Goal: Task Accomplishment & Management: Manage account settings

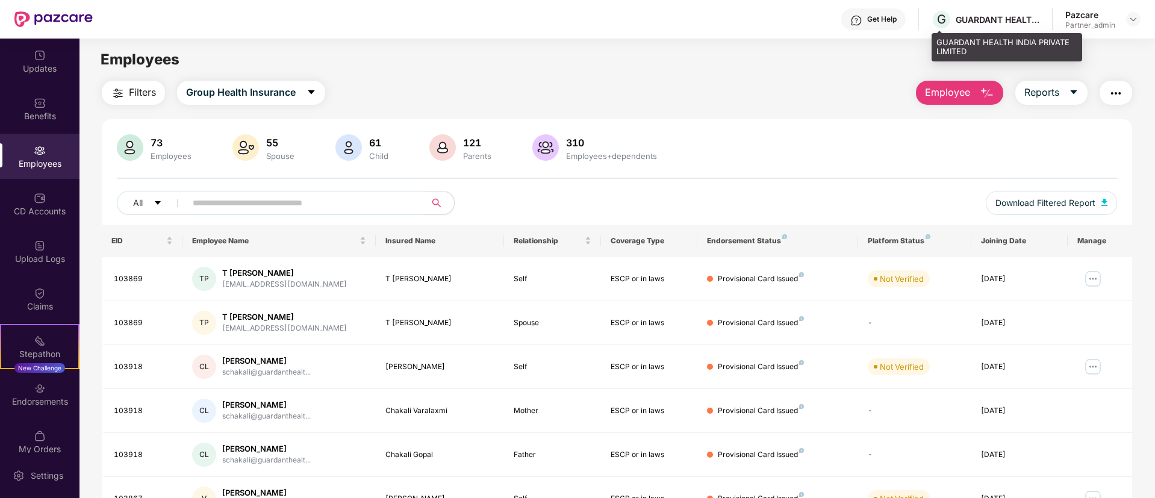
click at [982, 16] on div "GUARDANT HEALTH INDIA PRIVATE LIMITED" at bounding box center [998, 19] width 84 height 11
click at [980, 17] on div "GUARDANT HEALTH INDIA PRIVATE LIMITED" at bounding box center [998, 19] width 84 height 11
copy div "GUARDANT"
click at [992, 12] on div "G GUARDANT HEALTH INDIA PRIVATE LIMITED" at bounding box center [985, 19] width 109 height 21
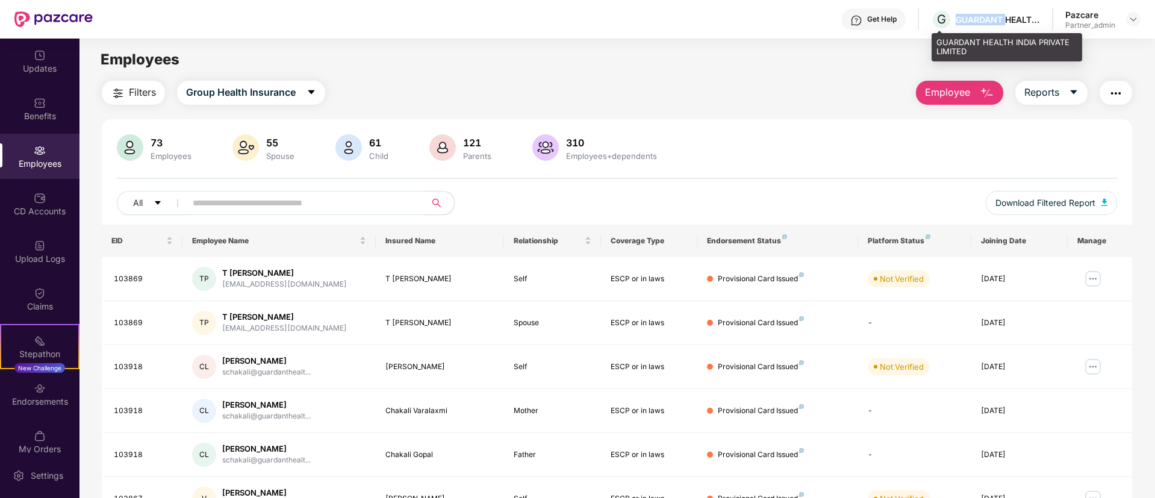
click at [992, 12] on div "G GUARDANT HEALTH INDIA PRIVATE LIMITED" at bounding box center [985, 19] width 109 height 21
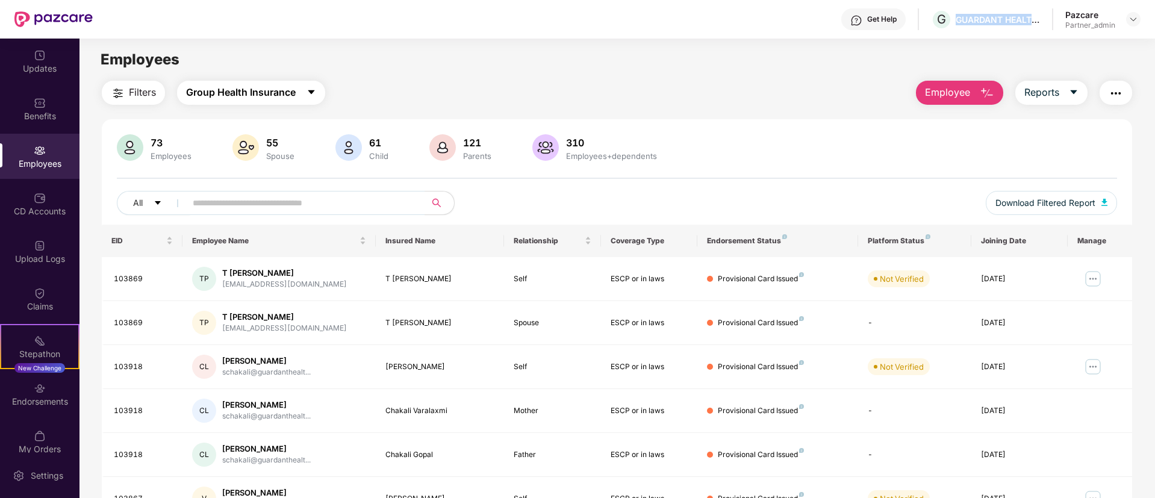
drag, startPoint x: 254, startPoint y: 83, endPoint x: 251, endPoint y: 93, distance: 10.5
click at [253, 85] on button "Group Health Insurance" at bounding box center [251, 93] width 148 height 24
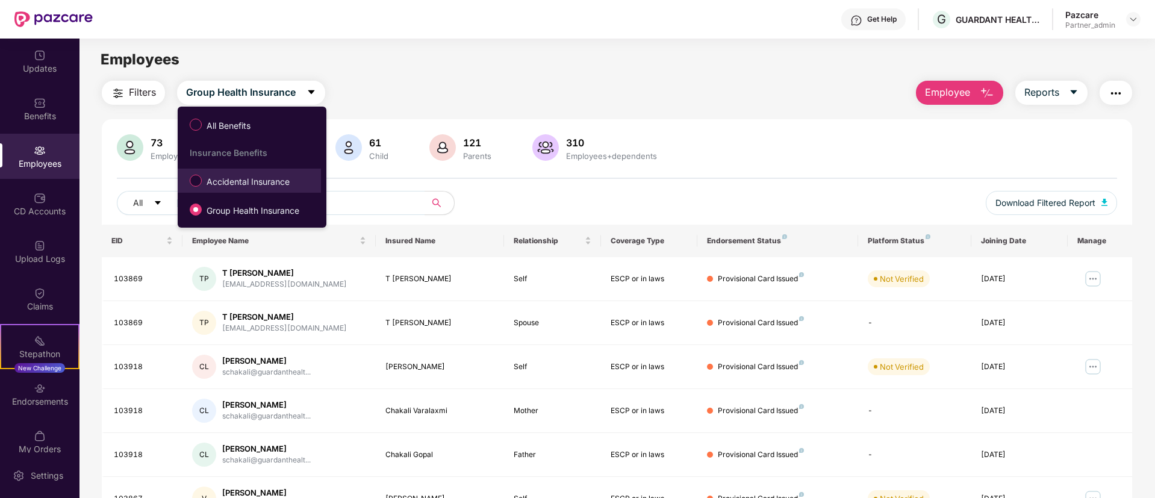
click at [233, 173] on label "Accidental Insurance" at bounding box center [242, 180] width 117 height 20
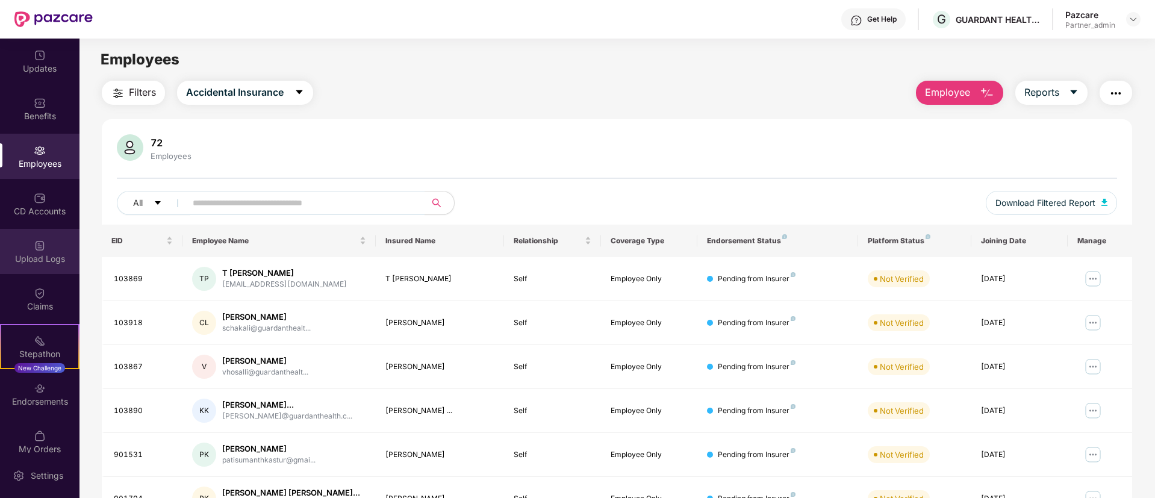
click at [53, 267] on div "Upload Logs" at bounding box center [39, 251] width 79 height 45
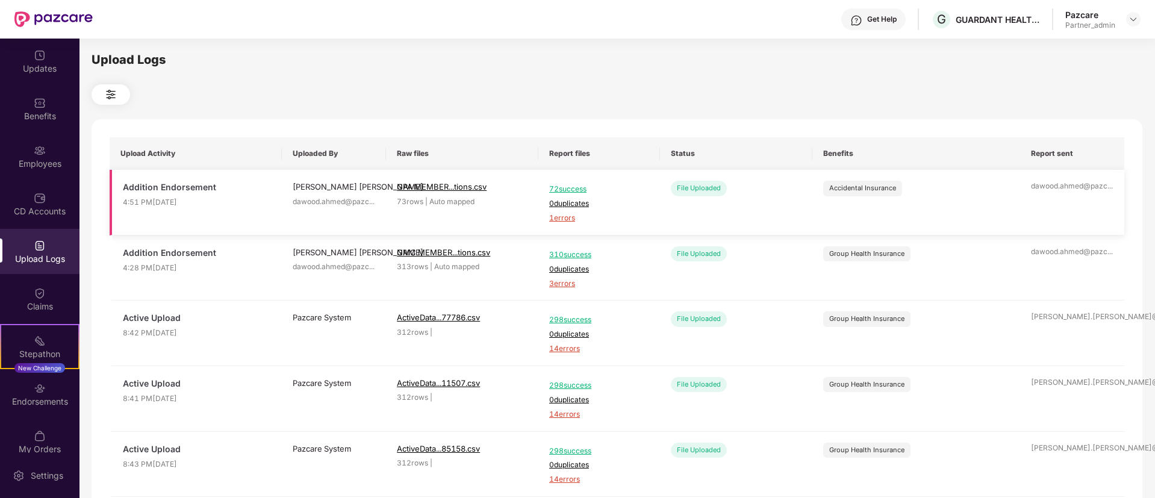
click at [563, 217] on span "1 errors" at bounding box center [599, 218] width 100 height 11
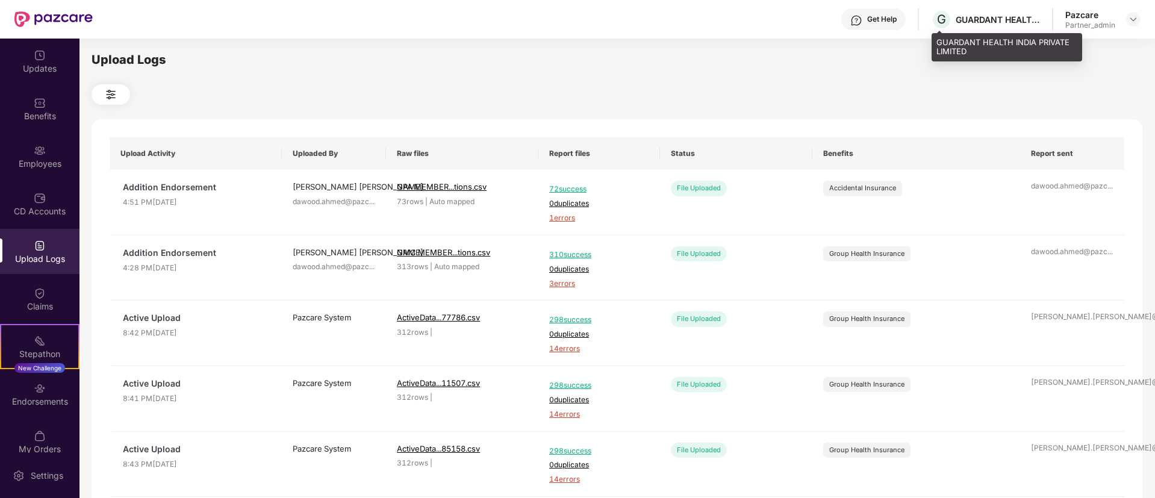
click at [997, 26] on div "G GUARDANT HEALTH INDIA PRIVATE LIMITED" at bounding box center [985, 19] width 109 height 21
copy div "GUARDANT HEALTH INDIA PRIVATE LIMITED"
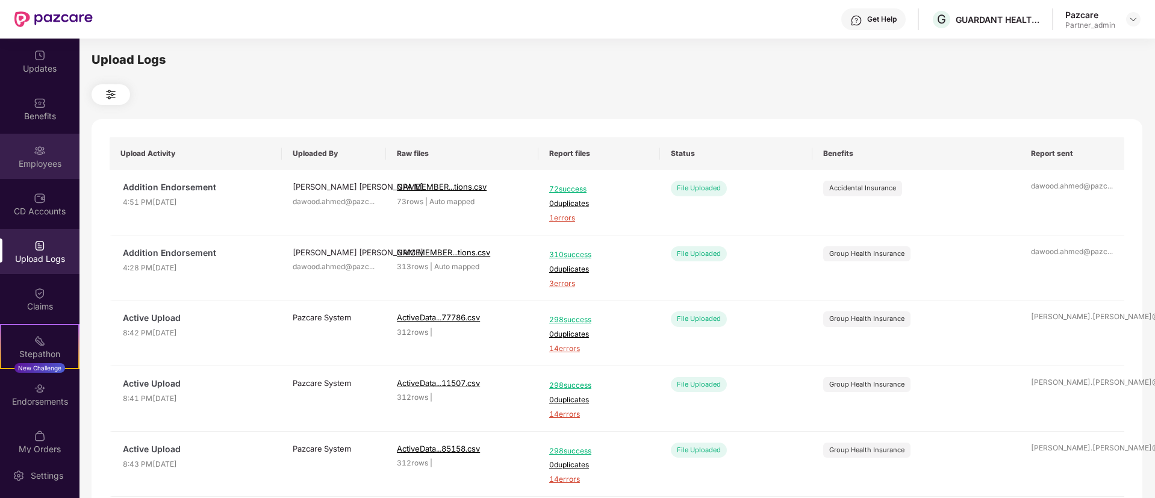
click at [41, 136] on div "Employees" at bounding box center [39, 156] width 79 height 45
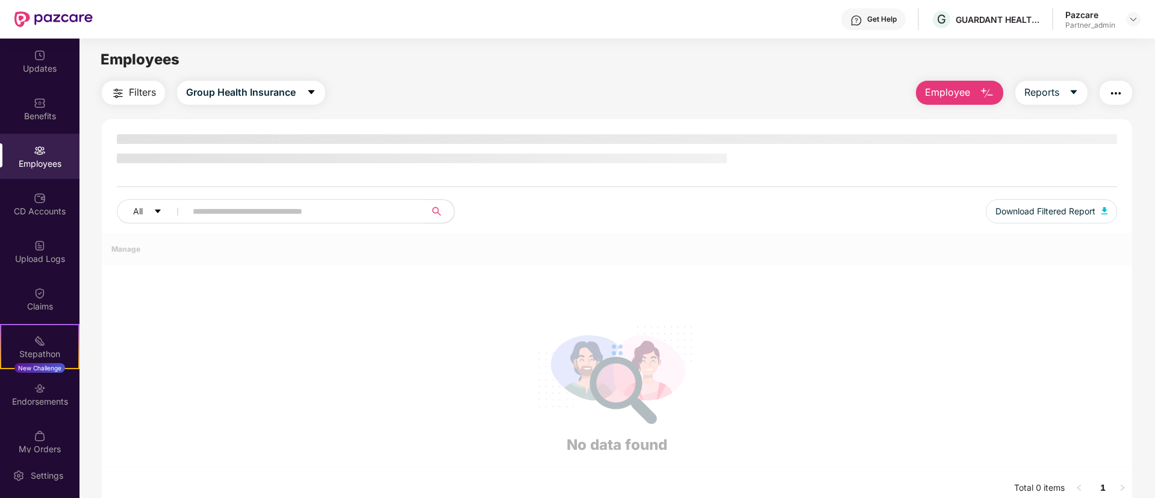
click at [43, 121] on div "Benefits" at bounding box center [39, 116] width 79 height 12
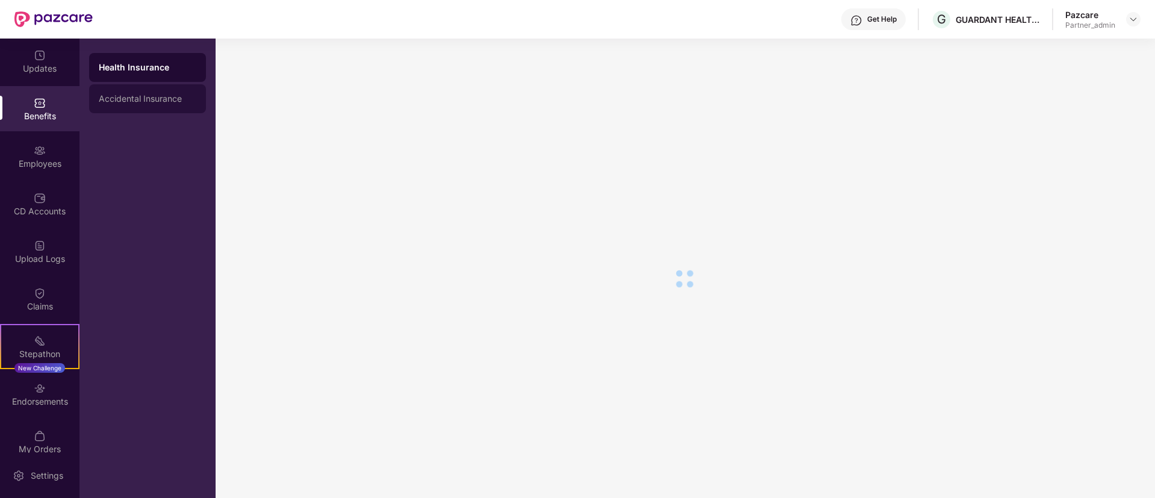
click at [151, 96] on div "Accidental Insurance" at bounding box center [148, 99] width 98 height 10
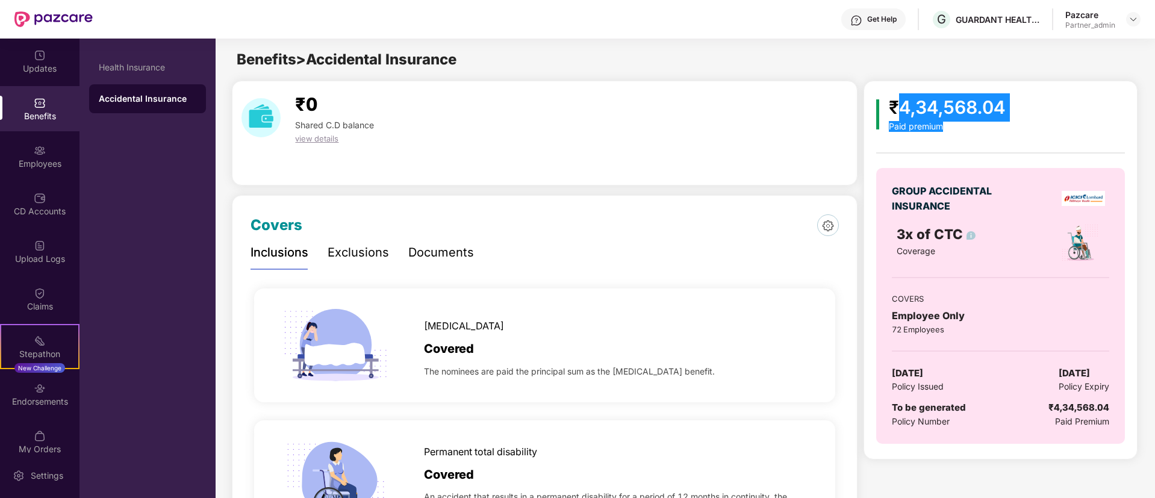
drag, startPoint x: 902, startPoint y: 109, endPoint x: 1065, endPoint y: 90, distance: 164.3
click at [1067, 95] on div "₹4,34,568.04 Paid premium GROUP ACCIDENTAL INSURANCE 3x of CTC Coverage COVERS …" at bounding box center [1000, 274] width 248 height 363
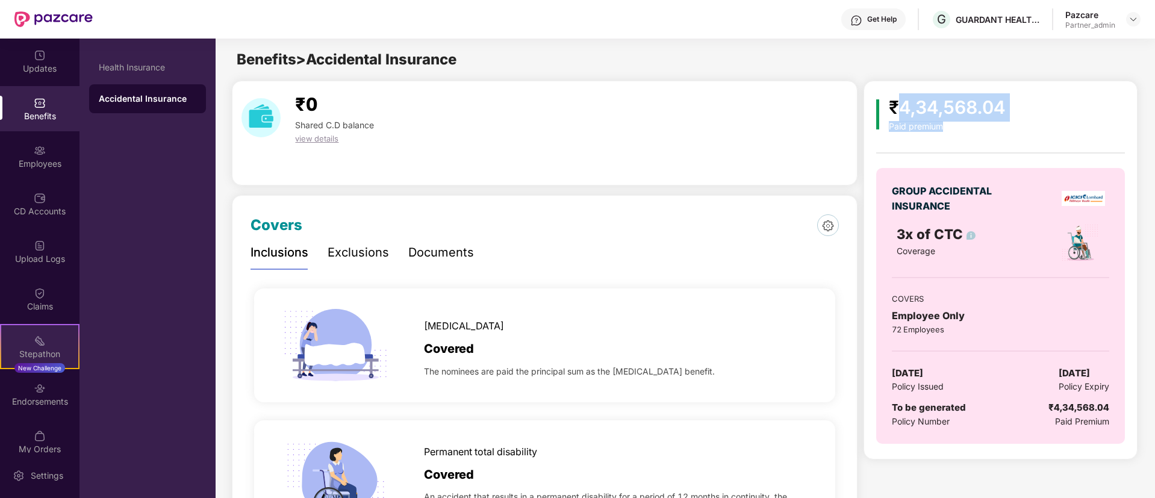
copy div "4,34,568.04 Paid premium"
click at [926, 131] on div "Paid premium" at bounding box center [947, 127] width 116 height 10
drag, startPoint x: 902, startPoint y: 104, endPoint x: 1005, endPoint y: 90, distance: 103.9
click at [1007, 92] on div "₹4,34,568.04 Paid premium GROUP ACCIDENTAL INSURANCE 3x of CTC Coverage COVERS …" at bounding box center [1000, 270] width 273 height 379
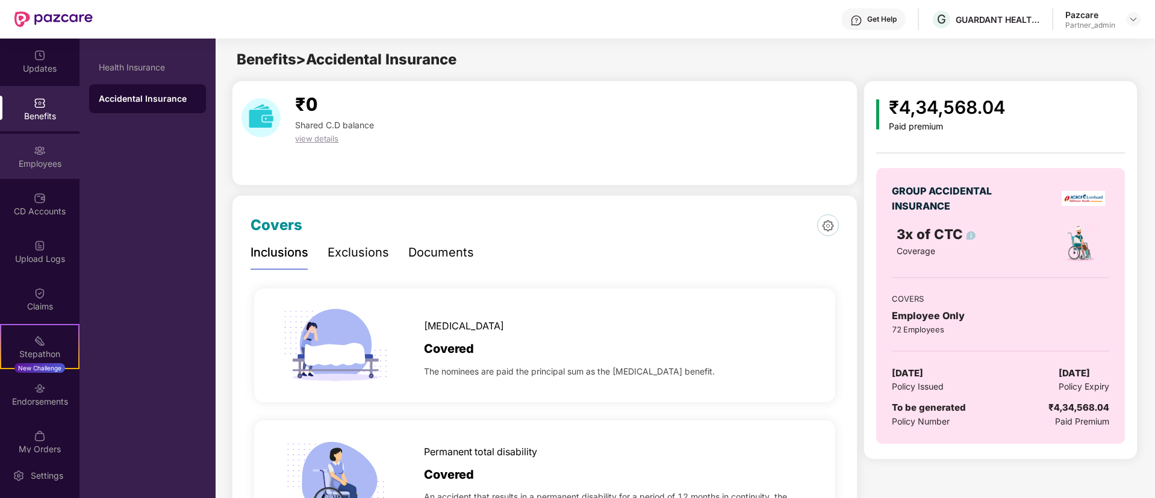
click at [37, 166] on div "Employees" at bounding box center [39, 164] width 79 height 12
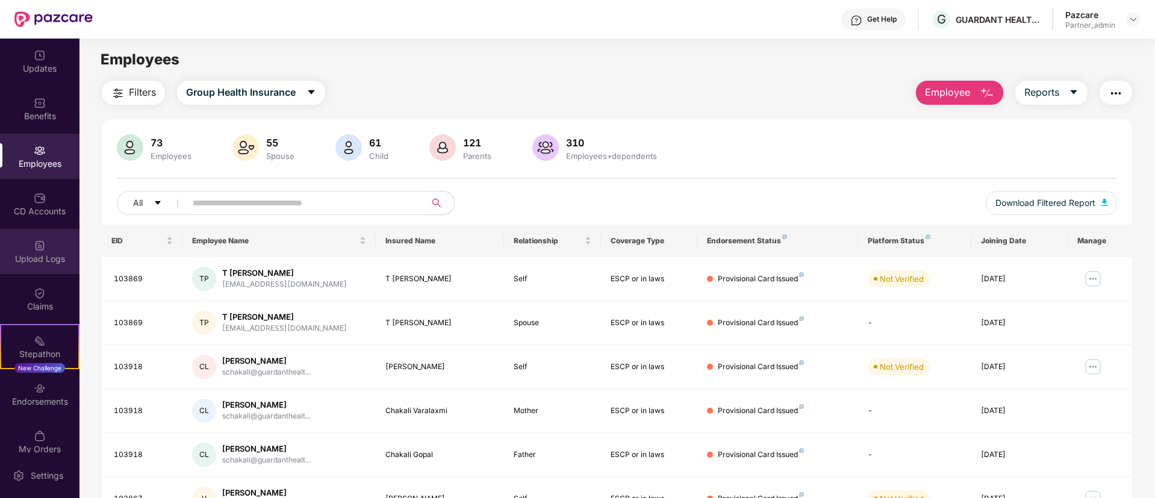
click at [43, 266] on div "Upload Logs" at bounding box center [39, 251] width 79 height 45
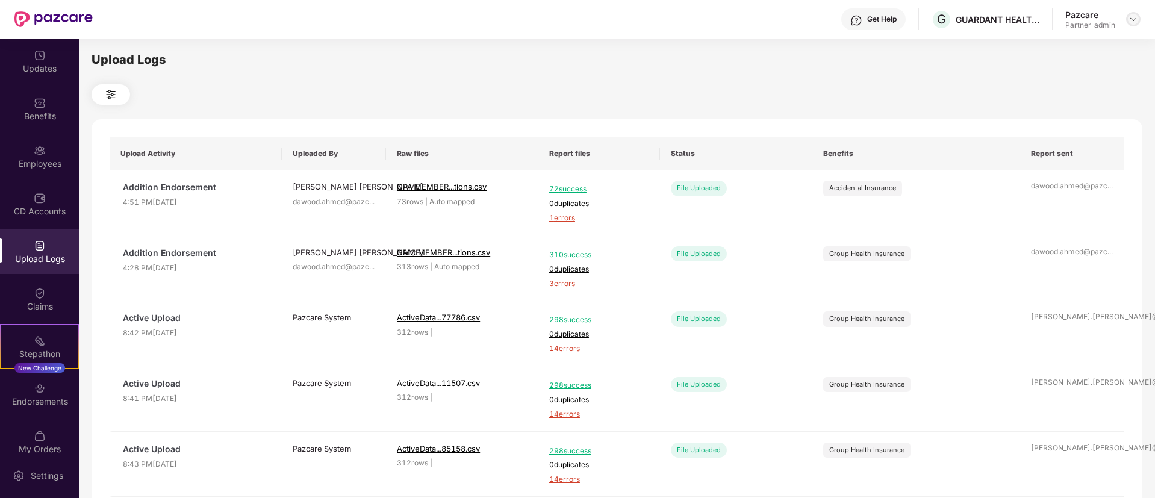
drag, startPoint x: 1143, startPoint y: 14, endPoint x: 1136, endPoint y: 20, distance: 9.8
click at [1143, 15] on header "Get Help G GUARDANT HEALTH INDIA PRIVATE LIMITED Pazcare Partner_admin" at bounding box center [577, 19] width 1155 height 39
click at [1091, 48] on div "Upload Logs Upload Activity Uploaded By Raw files Report files Status Benefits …" at bounding box center [616, 267] width 1075 height 456
drag, startPoint x: 1132, startPoint y: 23, endPoint x: 1123, endPoint y: 34, distance: 14.2
click at [1132, 23] on img at bounding box center [1134, 19] width 10 height 10
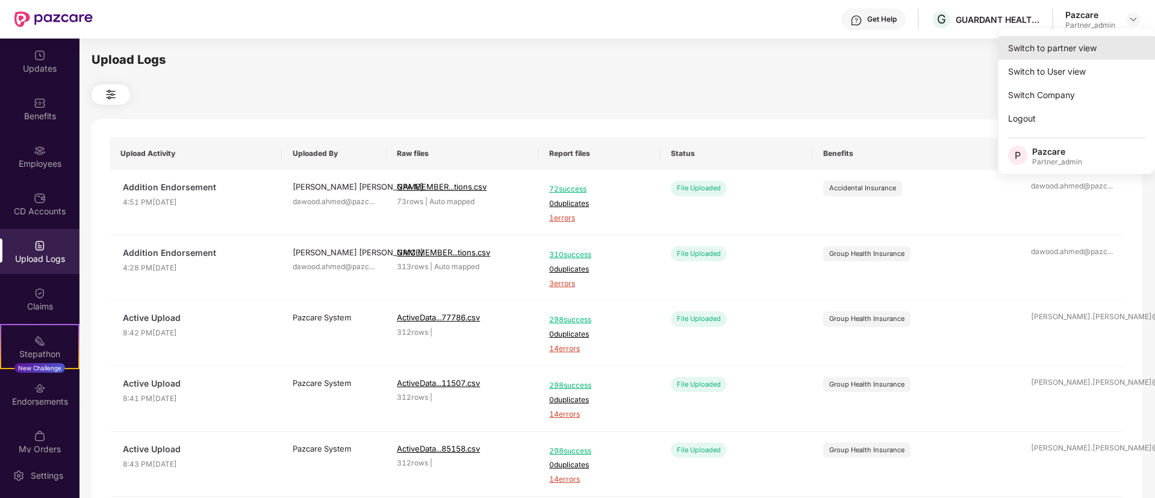
click at [1100, 42] on div "Switch to partner view" at bounding box center [1077, 47] width 157 height 23
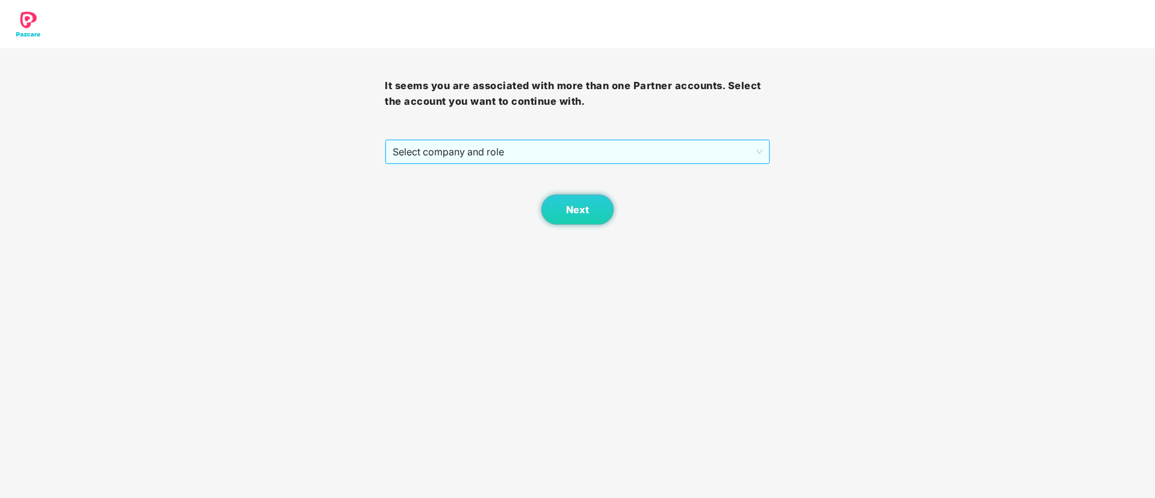
click at [423, 156] on span "Select company and role" at bounding box center [577, 151] width 369 height 23
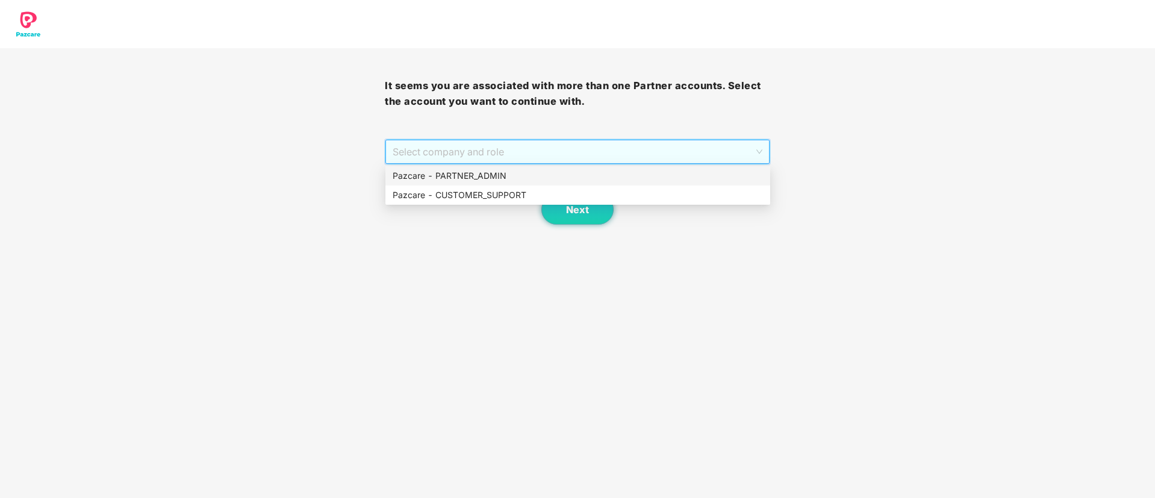
click at [447, 181] on div "Pazcare - PARTNER_ADMIN" at bounding box center [578, 175] width 370 height 13
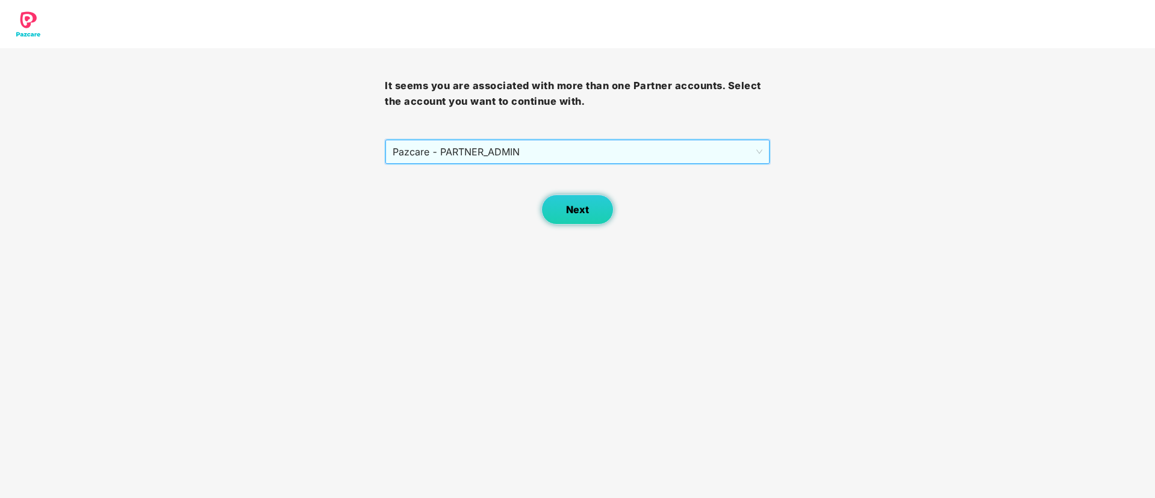
click at [553, 221] on button "Next" at bounding box center [577, 210] width 72 height 30
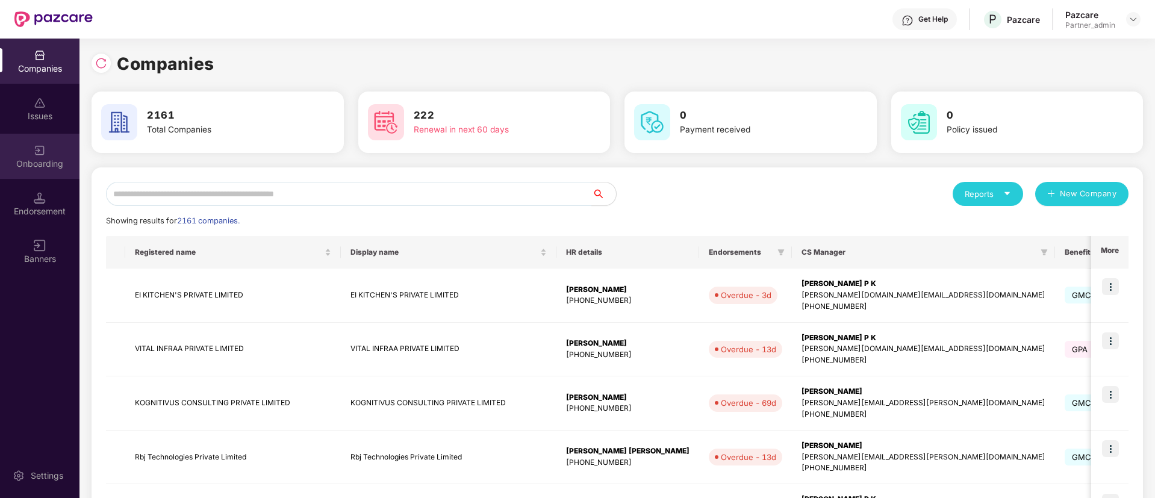
click at [39, 169] on div "Onboarding" at bounding box center [39, 164] width 79 height 12
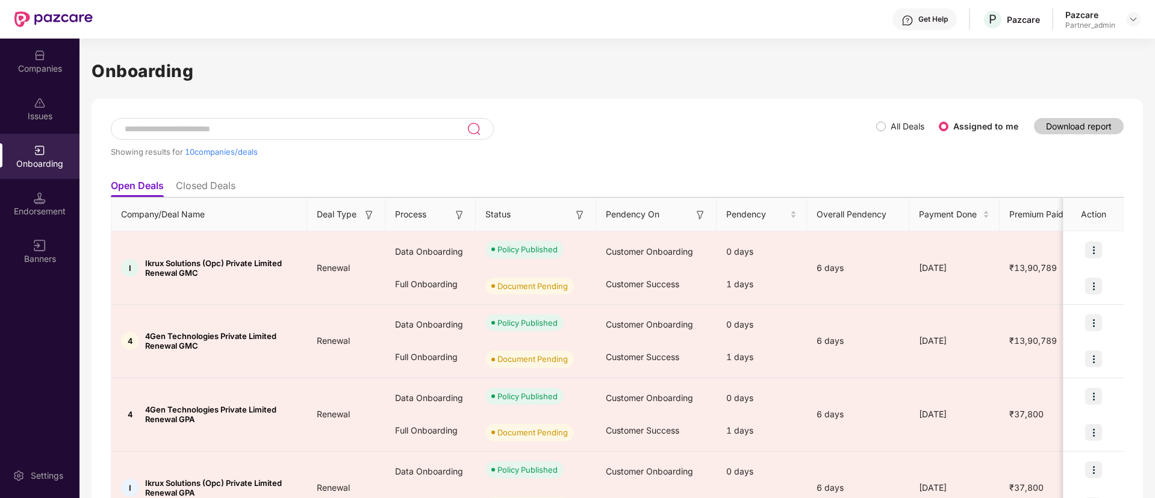
click at [580, 216] on img at bounding box center [580, 215] width 12 height 12
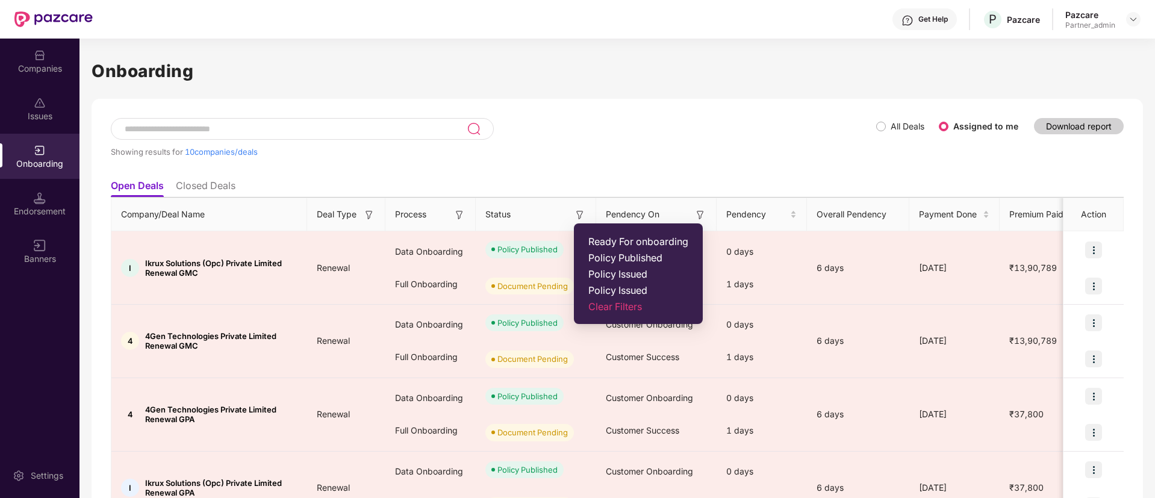
click at [602, 240] on span "Ready For onboarding" at bounding box center [638, 241] width 100 height 12
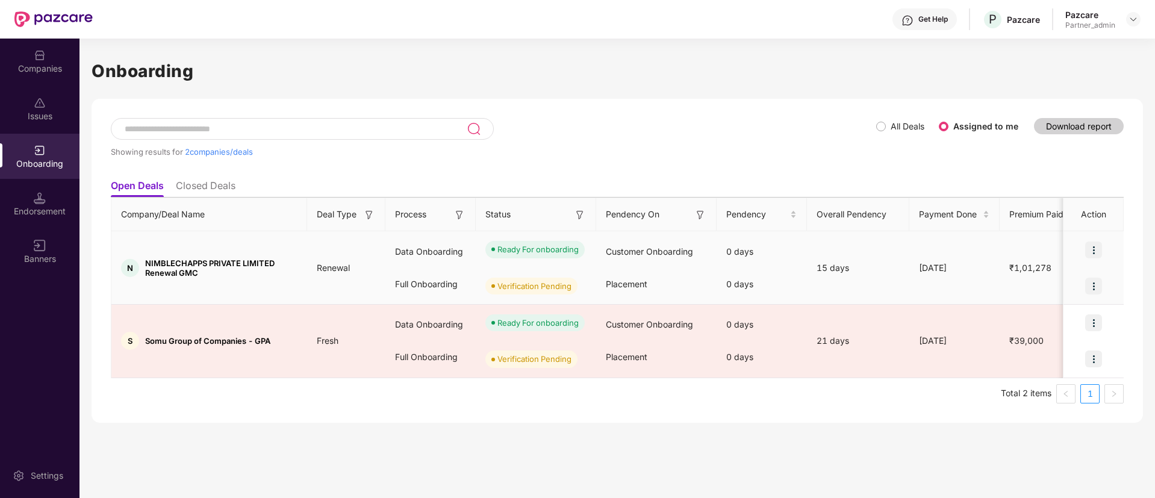
click at [458, 214] on img at bounding box center [459, 215] width 12 height 12
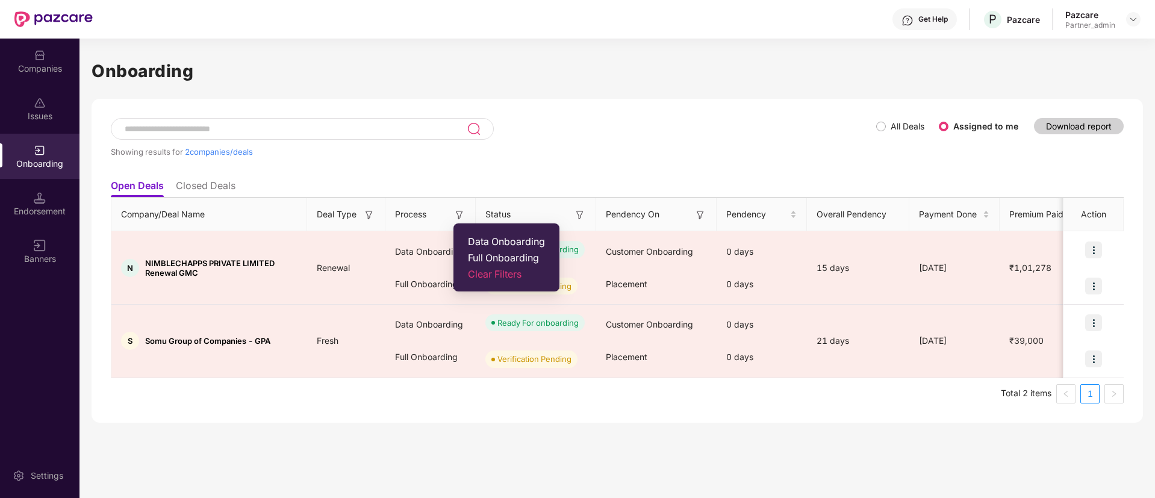
click at [476, 239] on span "Data Onboarding" at bounding box center [506, 241] width 77 height 12
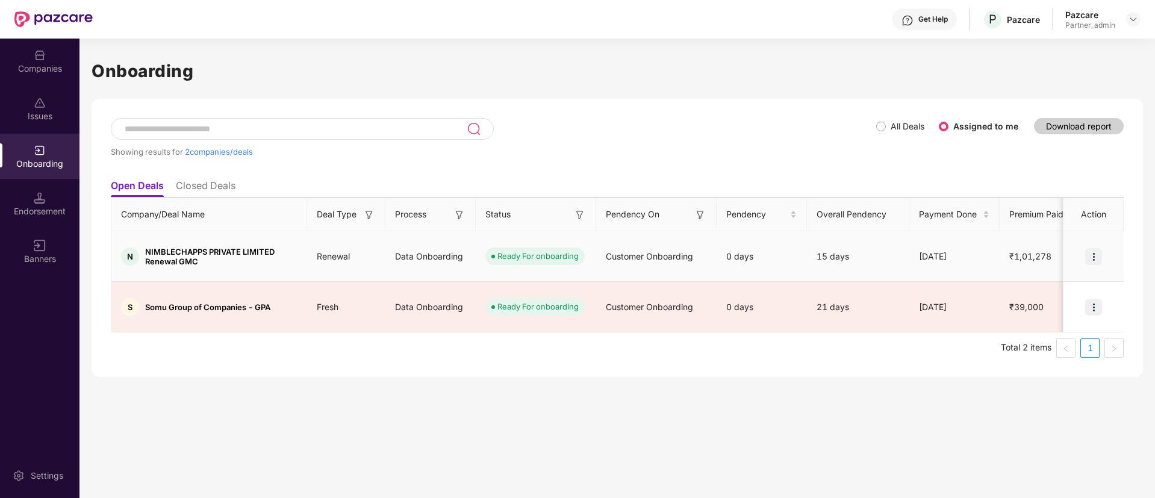
click at [1106, 248] on div at bounding box center [1094, 256] width 60 height 36
click at [1097, 248] on img at bounding box center [1093, 256] width 17 height 17
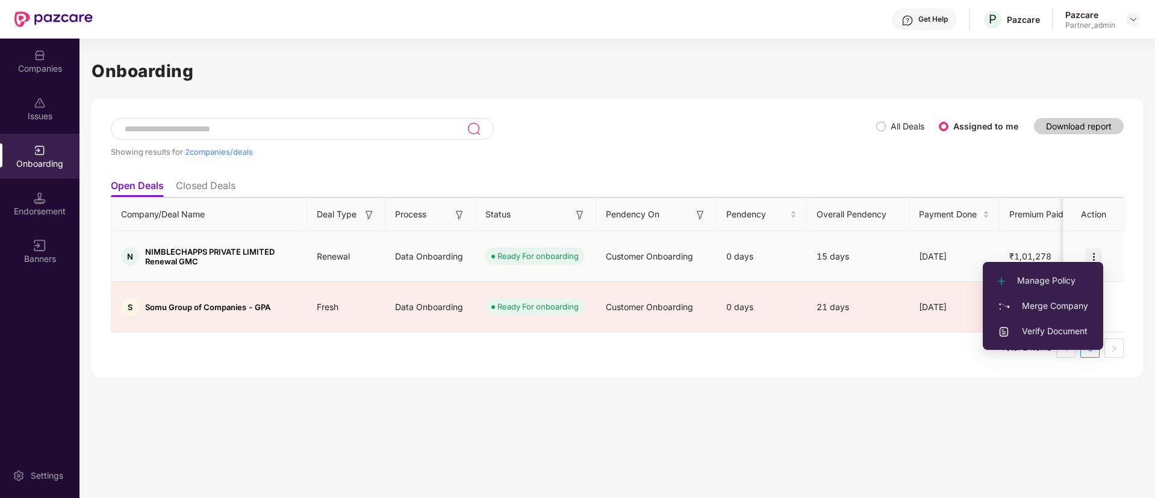
click at [169, 247] on span "NIMBLECHAPPS PRIVATE LIMITED Renewal GMC" at bounding box center [221, 256] width 152 height 19
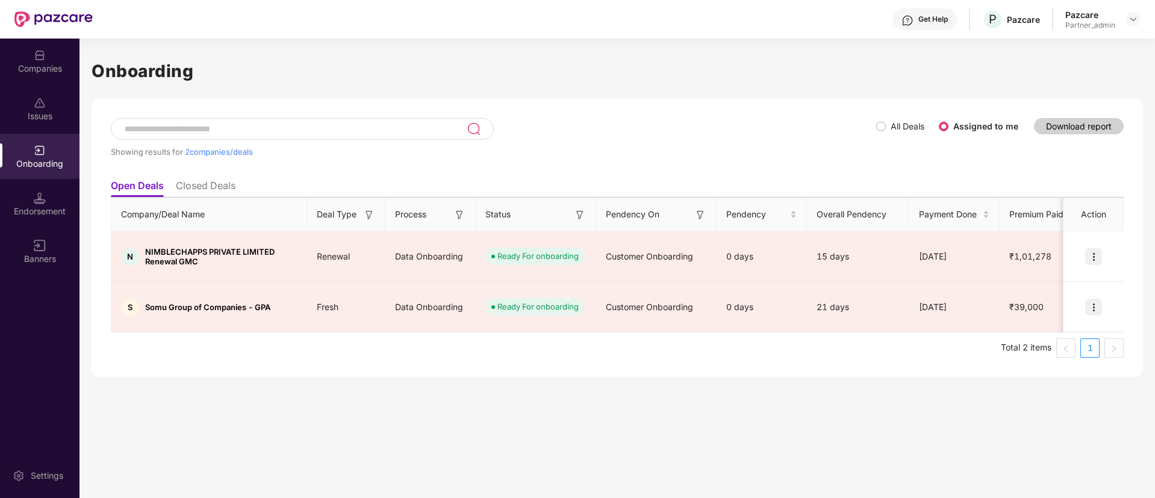
click at [58, 84] on div "Companies Issues Onboarding Endorsement Banners" at bounding box center [39, 158] width 79 height 238
click at [51, 75] on div "Companies" at bounding box center [39, 61] width 79 height 45
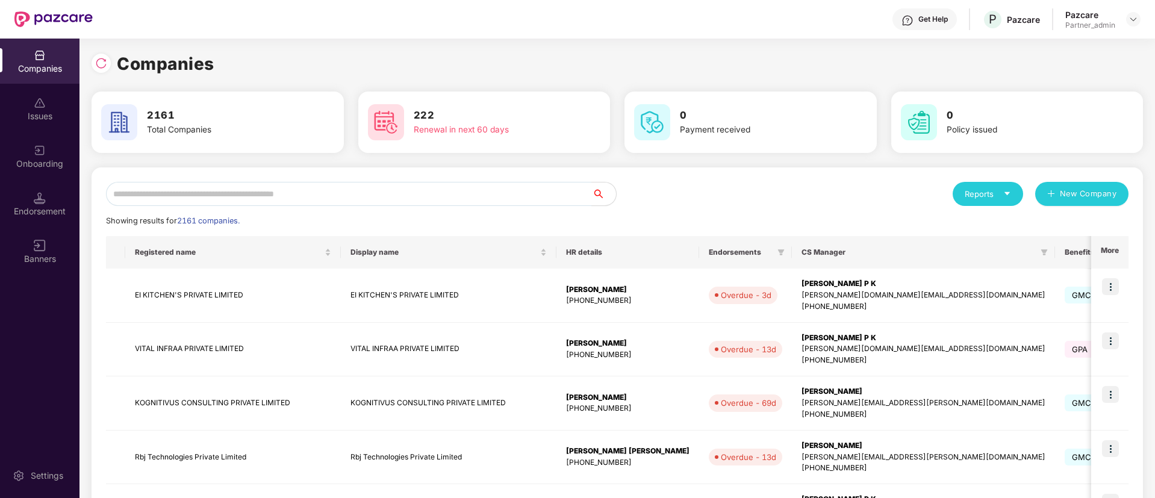
drag, startPoint x: 176, startPoint y: 146, endPoint x: 178, endPoint y: 158, distance: 12.2
click at [176, 146] on div "2161 Total Companies" at bounding box center [218, 122] width 252 height 61
click at [184, 197] on input "text" at bounding box center [349, 194] width 486 height 24
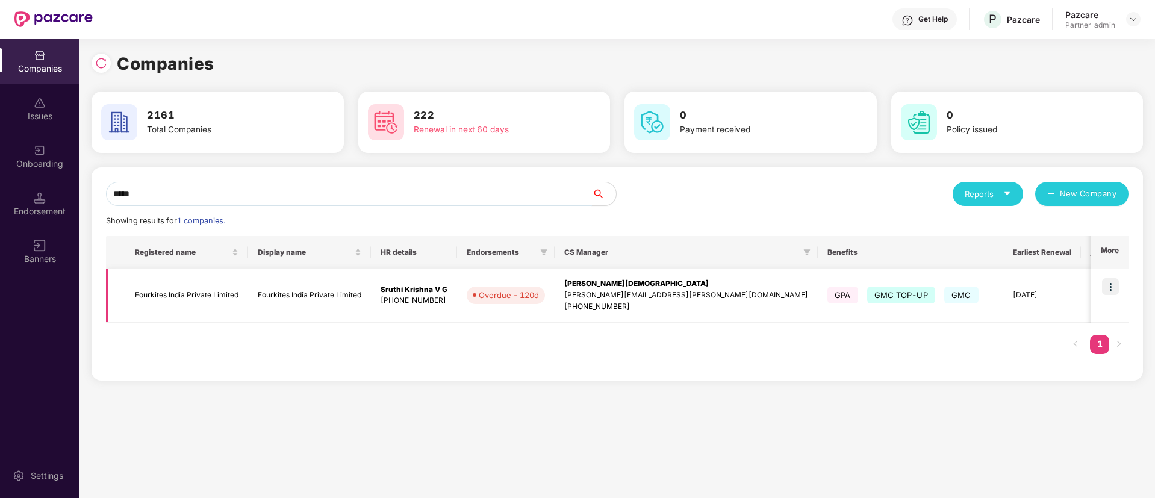
type input "*****"
click at [637, 301] on div "+917093018872" at bounding box center [686, 306] width 244 height 11
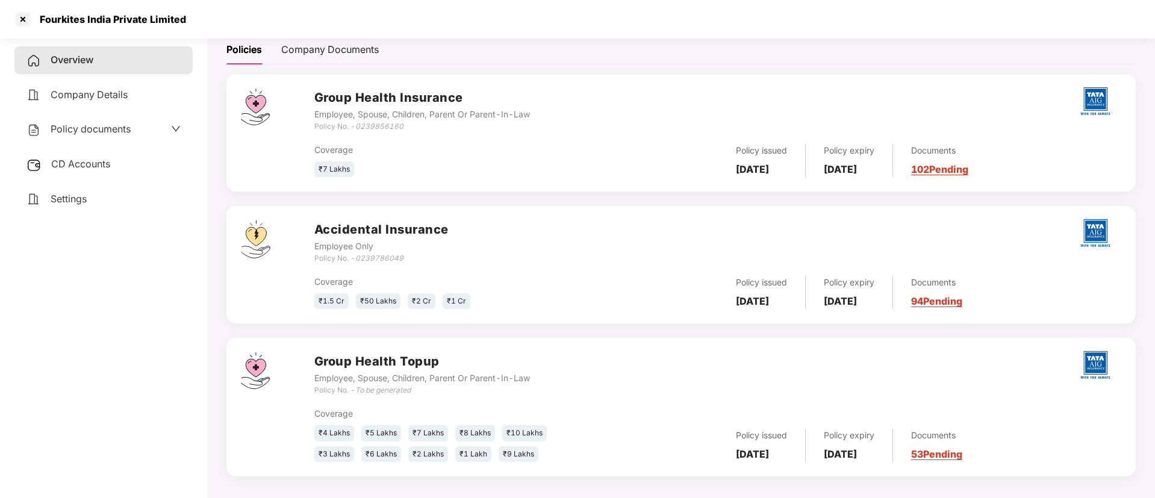
scroll to position [184, 0]
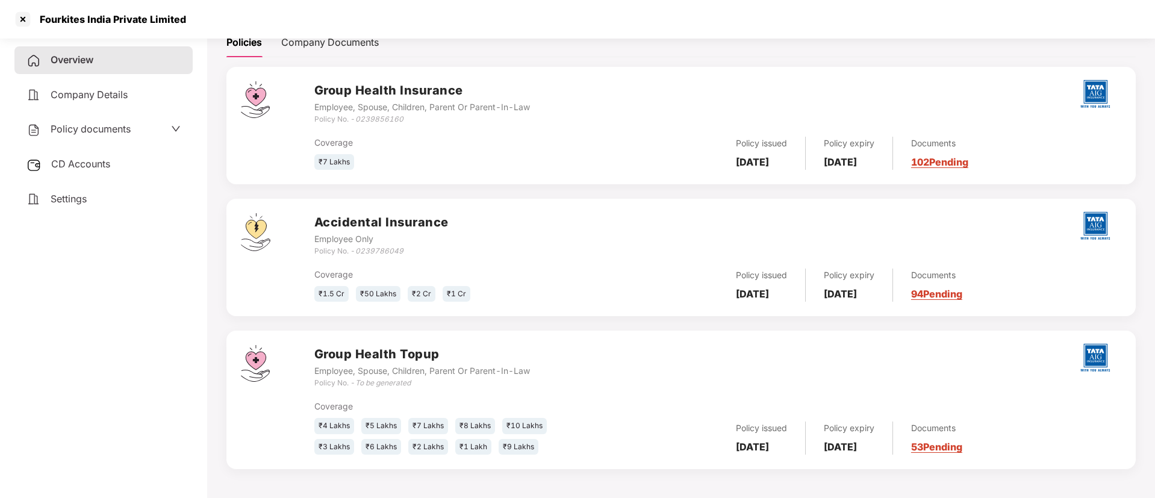
drag, startPoint x: 947, startPoint y: 447, endPoint x: 939, endPoint y: 446, distance: 8.5
click at [946, 447] on link "53 Pending" at bounding box center [936, 447] width 51 height 12
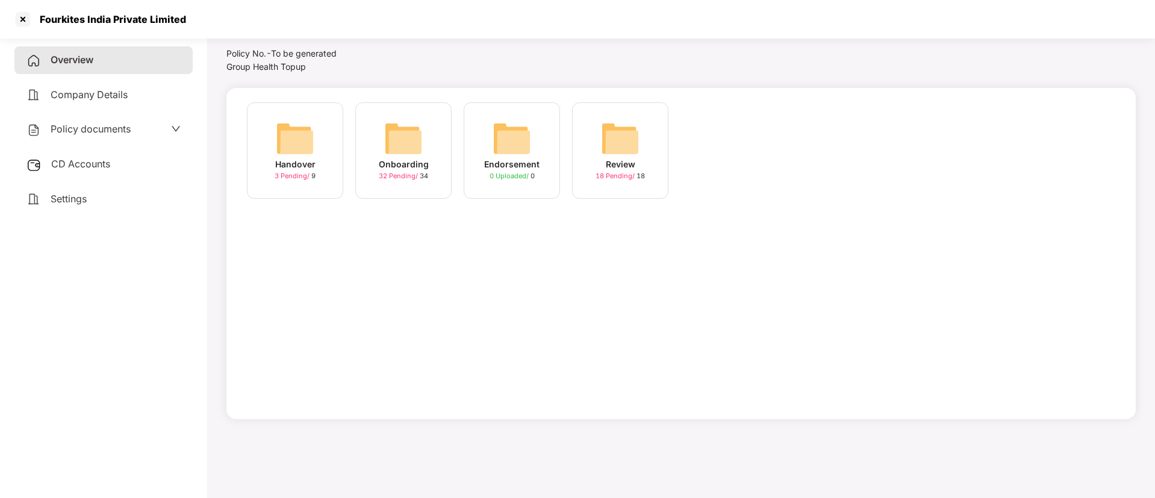
click at [391, 154] on img at bounding box center [403, 138] width 39 height 39
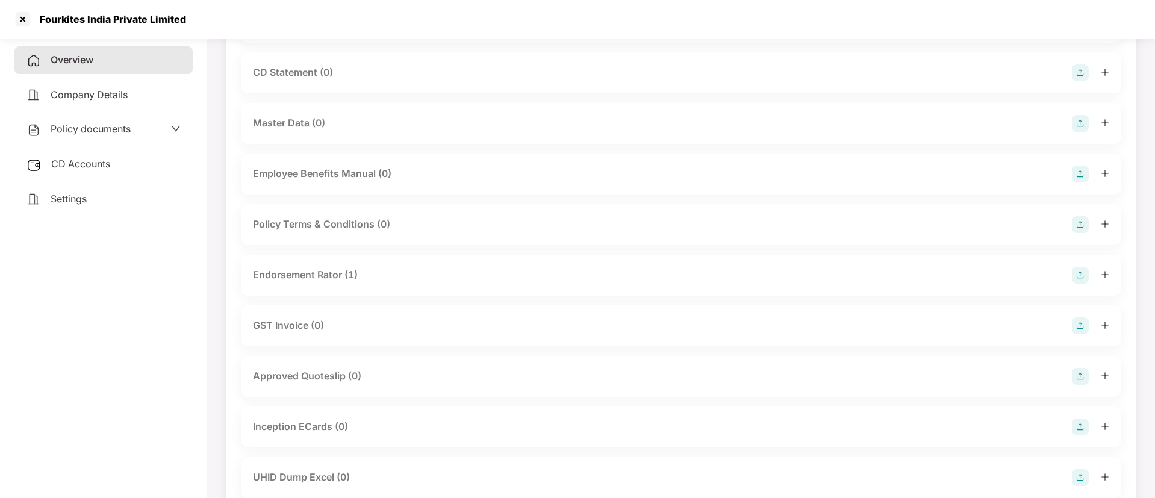
scroll to position [0, 0]
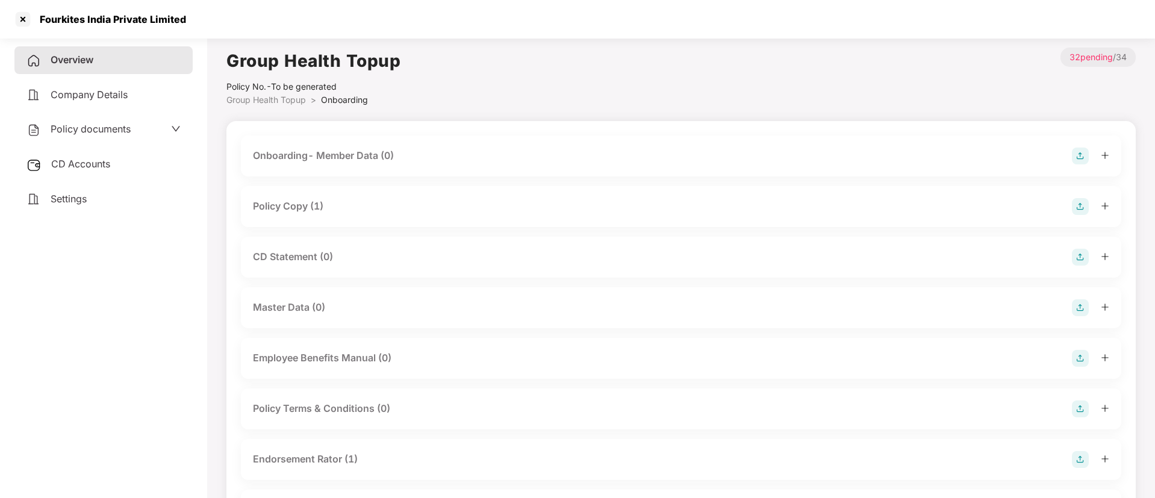
click at [321, 208] on div "Policy Copy (1)" at bounding box center [288, 206] width 70 height 15
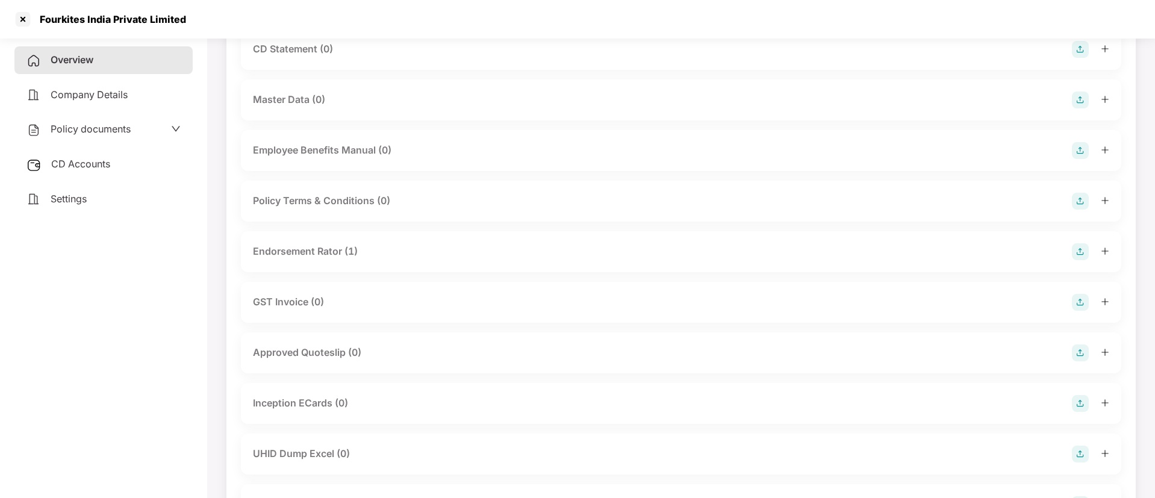
scroll to position [361, 0]
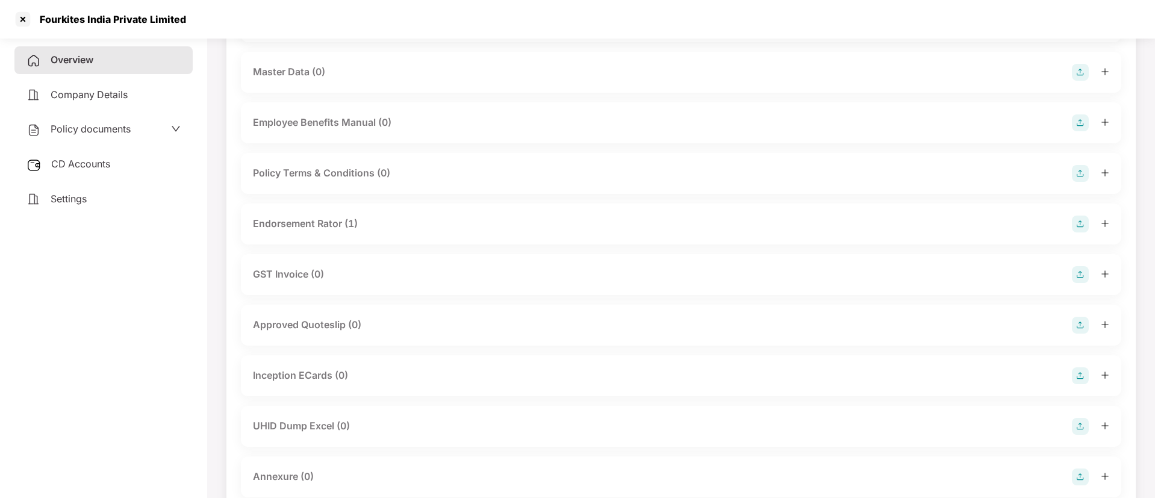
click at [360, 225] on div "Endorsement Rator (1)" at bounding box center [681, 224] width 856 height 17
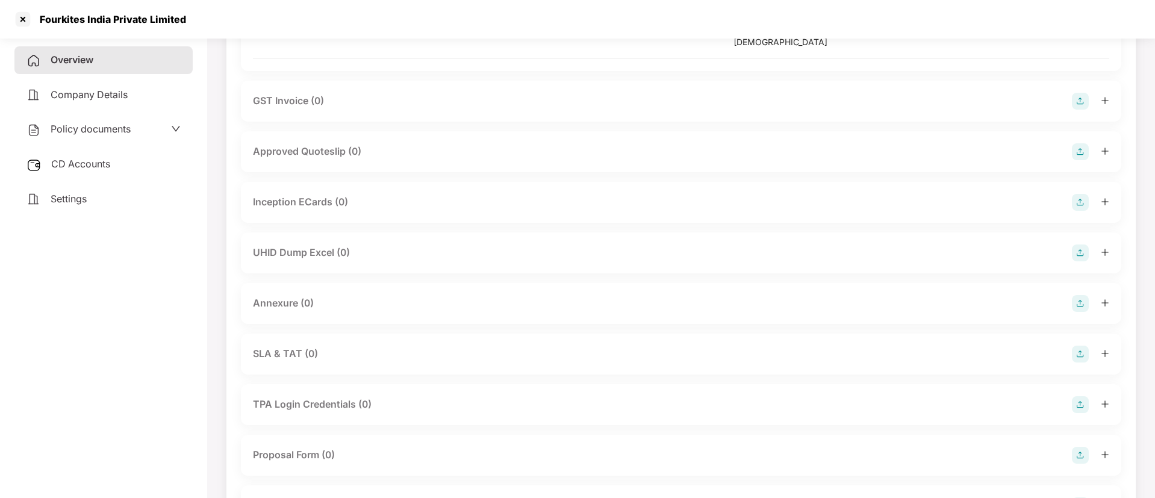
scroll to position [632, 0]
click at [347, 255] on div "UHID Dump Excel (0)" at bounding box center [681, 252] width 880 height 41
click at [342, 245] on div "UHID Dump Excel (0)" at bounding box center [301, 252] width 97 height 15
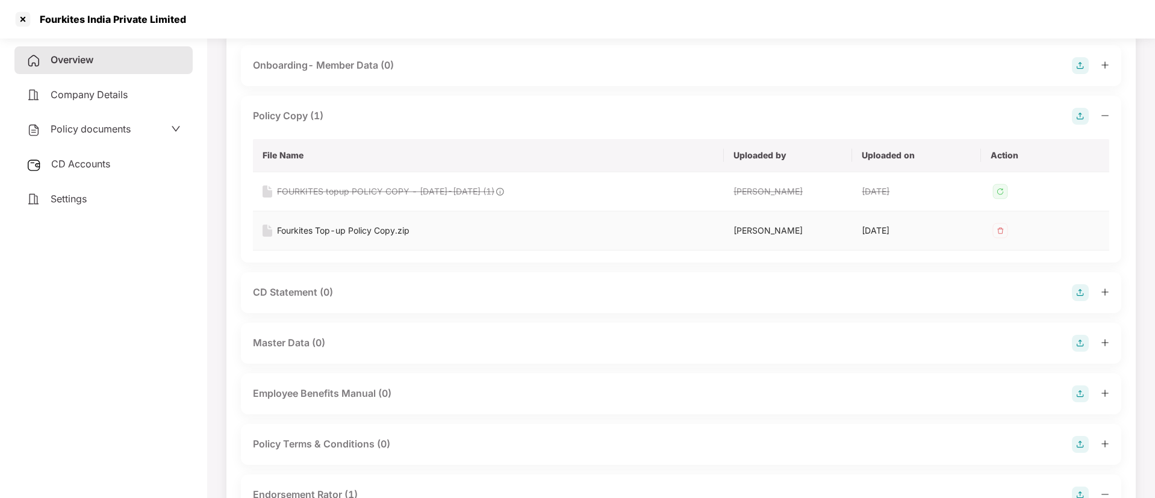
scroll to position [0, 0]
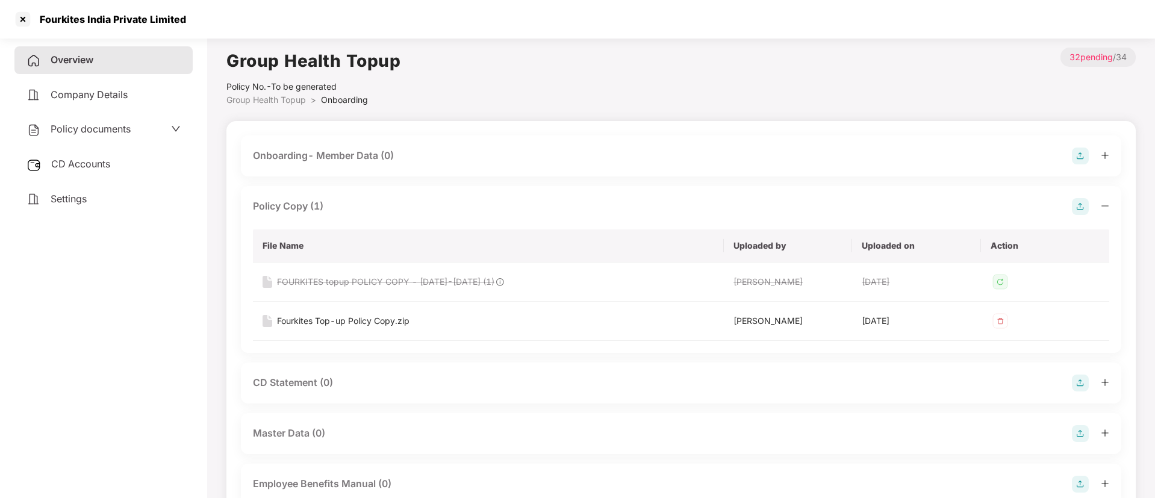
click at [97, 14] on div "Fourkites India Private Limited" at bounding box center [110, 19] width 154 height 12
copy div "Fourkites India Private Limited"
click at [19, 19] on div at bounding box center [22, 19] width 19 height 19
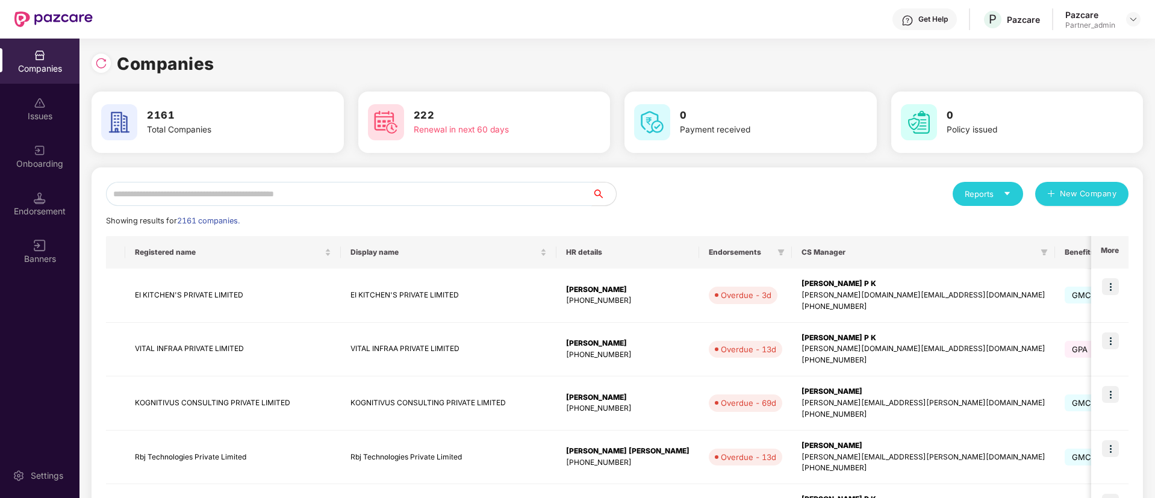
click at [205, 198] on input "text" at bounding box center [349, 194] width 486 height 24
paste input "**********"
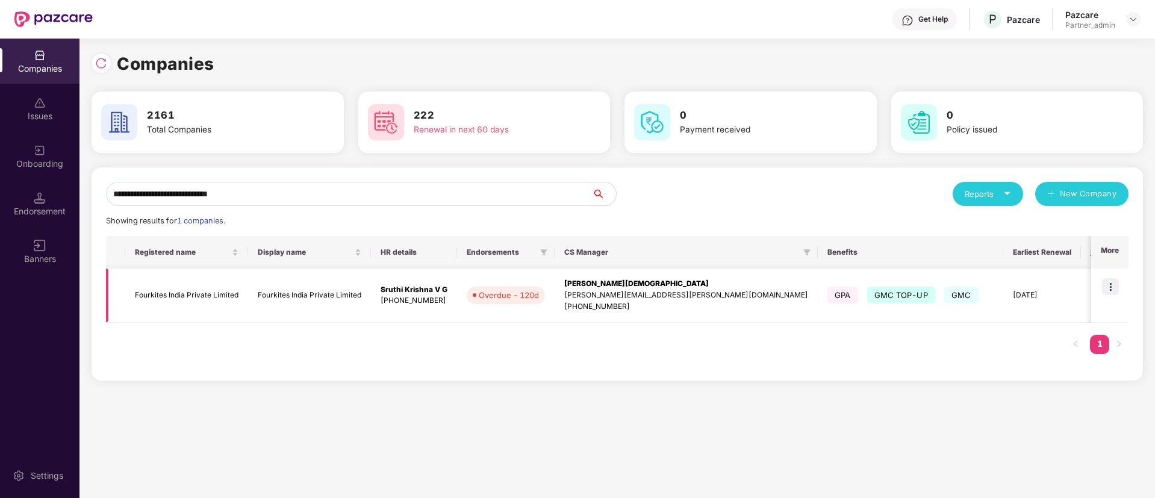
type input "**********"
click at [1112, 284] on img at bounding box center [1110, 286] width 17 height 17
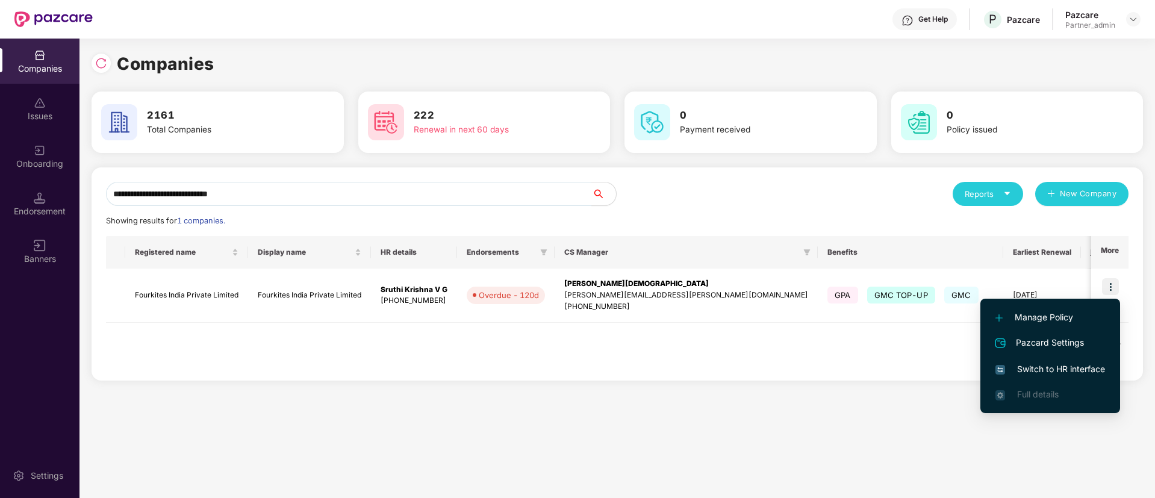
click at [1024, 366] on span "Switch to HR interface" at bounding box center [1051, 369] width 110 height 13
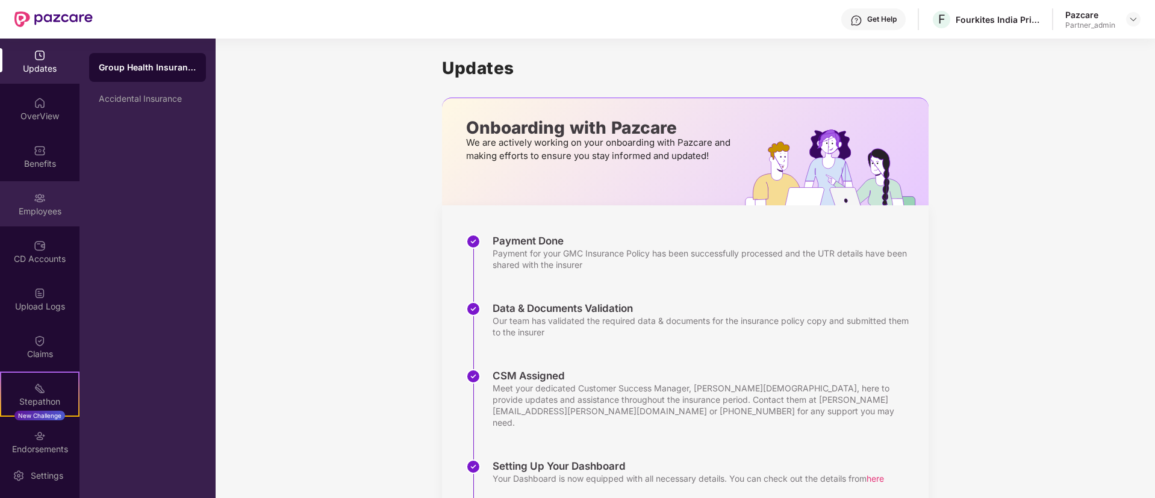
click at [23, 214] on div "Employees" at bounding box center [39, 211] width 79 height 12
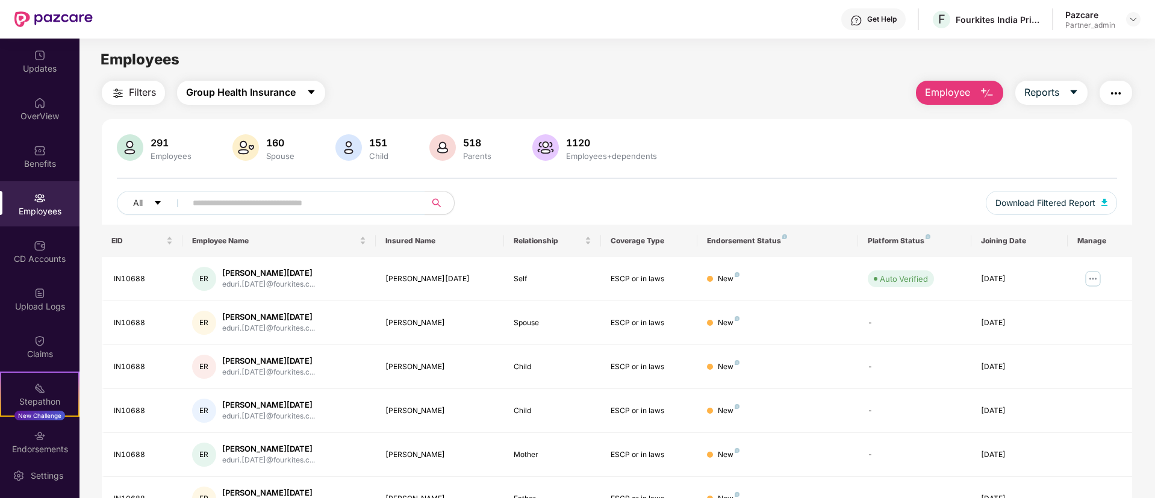
click at [245, 88] on span "Group Health Insurance" at bounding box center [241, 92] width 110 height 15
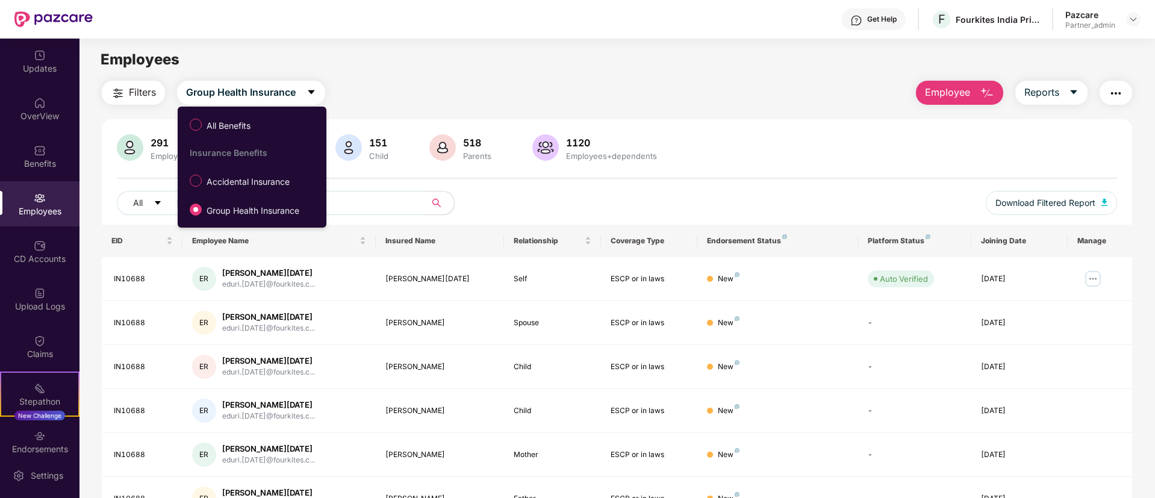
click at [138, 83] on button "Filters" at bounding box center [133, 93] width 63 height 24
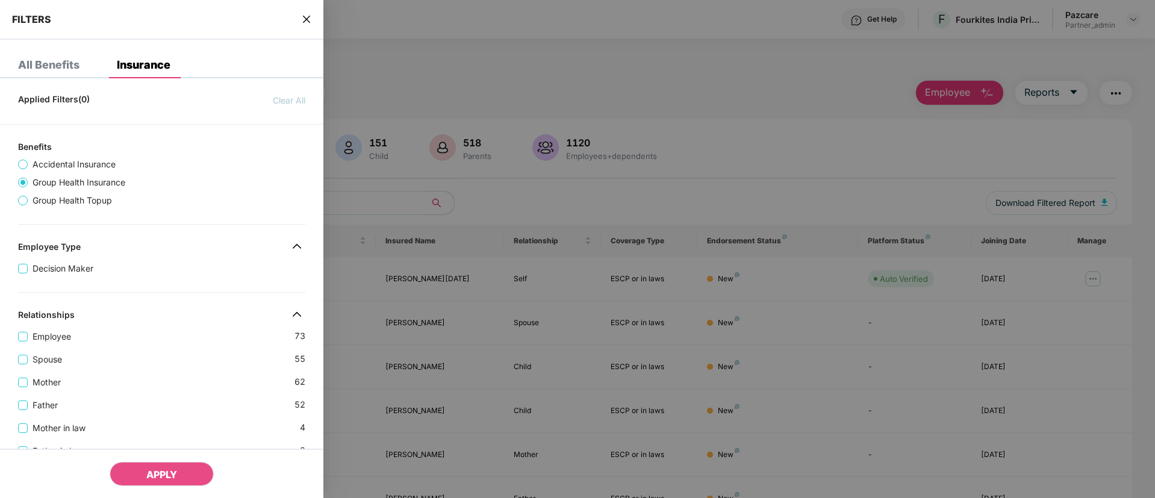
click at [87, 199] on span "Group Health Topup" at bounding box center [72, 200] width 89 height 13
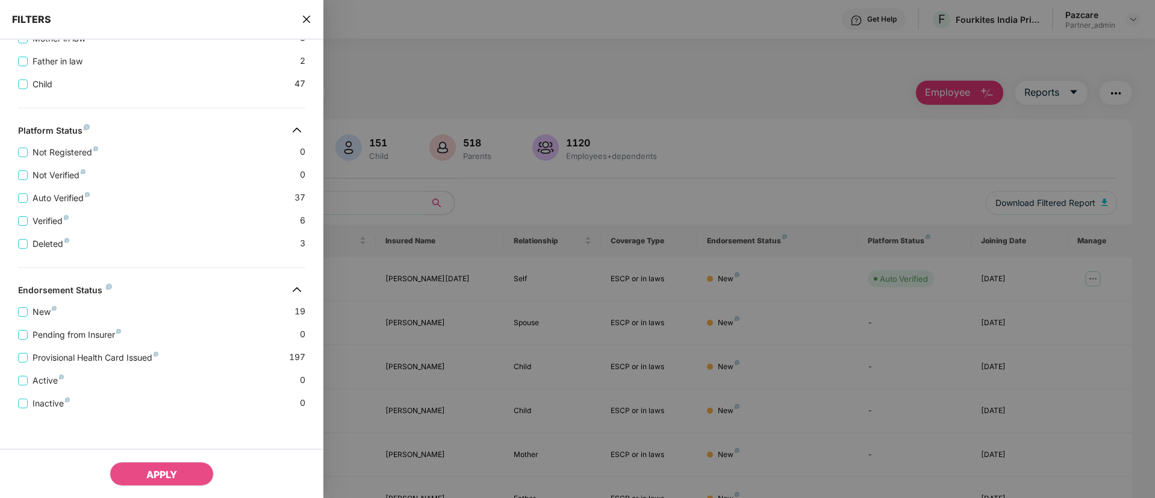
scroll to position [392, 0]
click at [621, 42] on div at bounding box center [577, 249] width 1155 height 498
drag, startPoint x: 305, startPoint y: 22, endPoint x: 302, endPoint y: 30, distance: 8.4
click at [305, 22] on icon "close" at bounding box center [307, 19] width 10 height 10
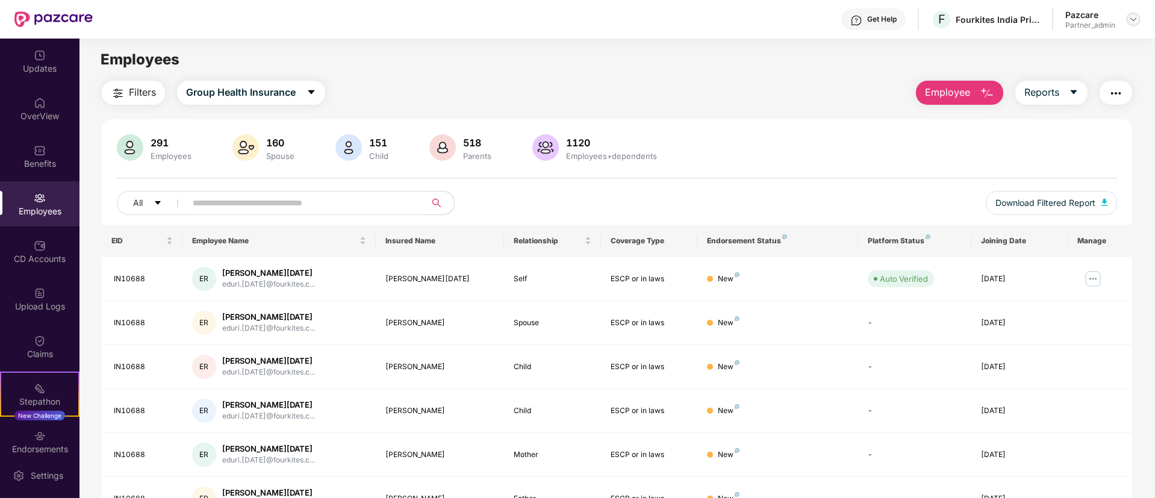
click at [1133, 21] on img at bounding box center [1134, 19] width 10 height 10
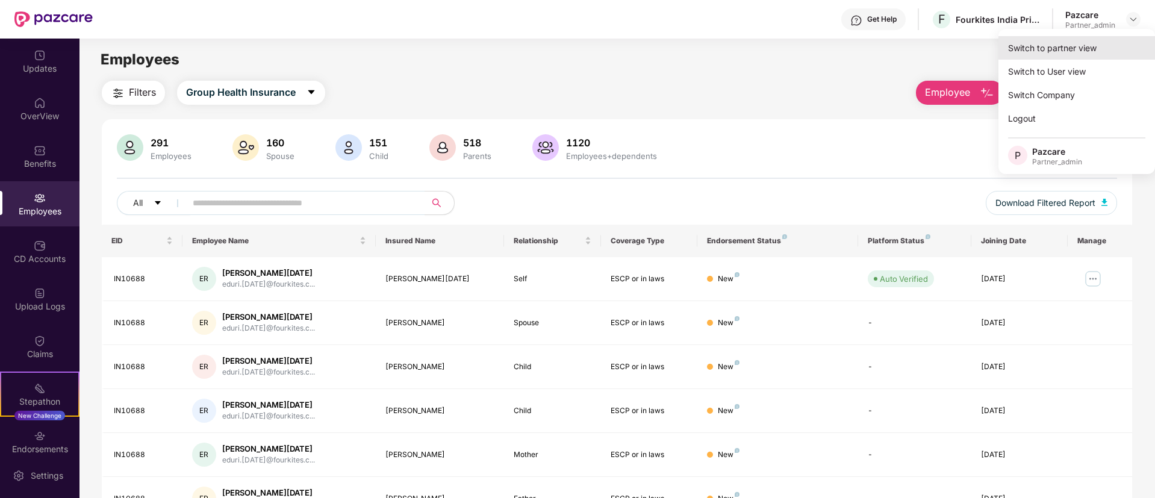
click at [1073, 48] on div "Switch to partner view" at bounding box center [1077, 47] width 157 height 23
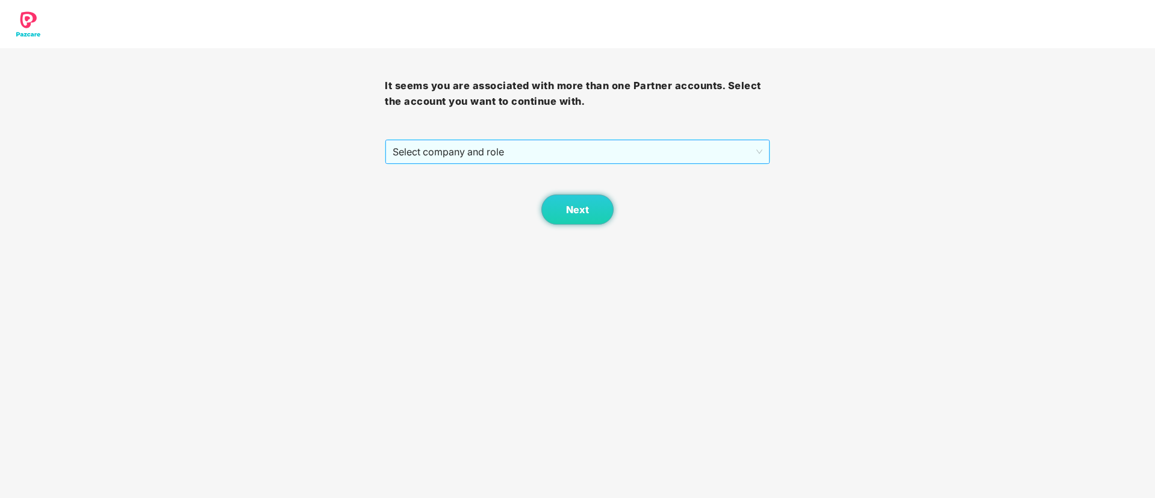
drag, startPoint x: 467, startPoint y: 152, endPoint x: 464, endPoint y: 161, distance: 9.5
click at [467, 152] on span "Select company and role" at bounding box center [577, 151] width 369 height 23
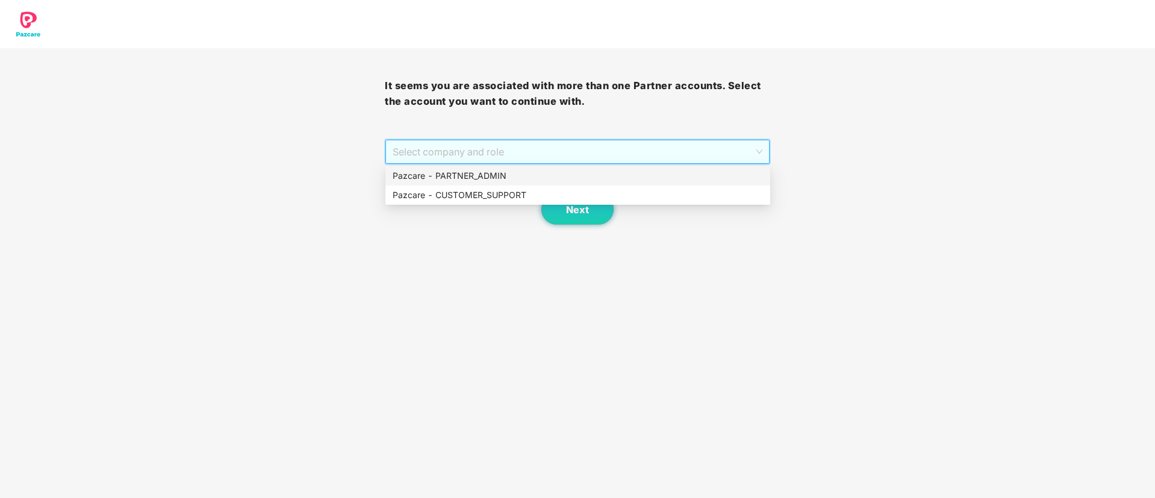
drag, startPoint x: 464, startPoint y: 178, endPoint x: 469, endPoint y: 187, distance: 10.2
click at [464, 179] on div "Pazcare - PARTNER_ADMIN" at bounding box center [578, 175] width 370 height 13
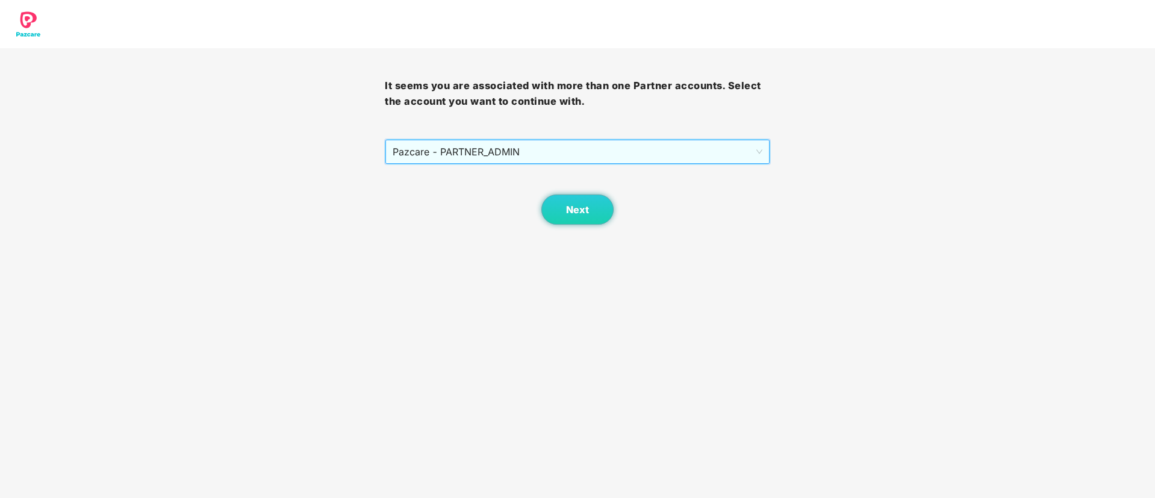
click at [575, 226] on body "It seems you are associated with more than one Partner accounts. Select the acc…" at bounding box center [577, 249] width 1155 height 498
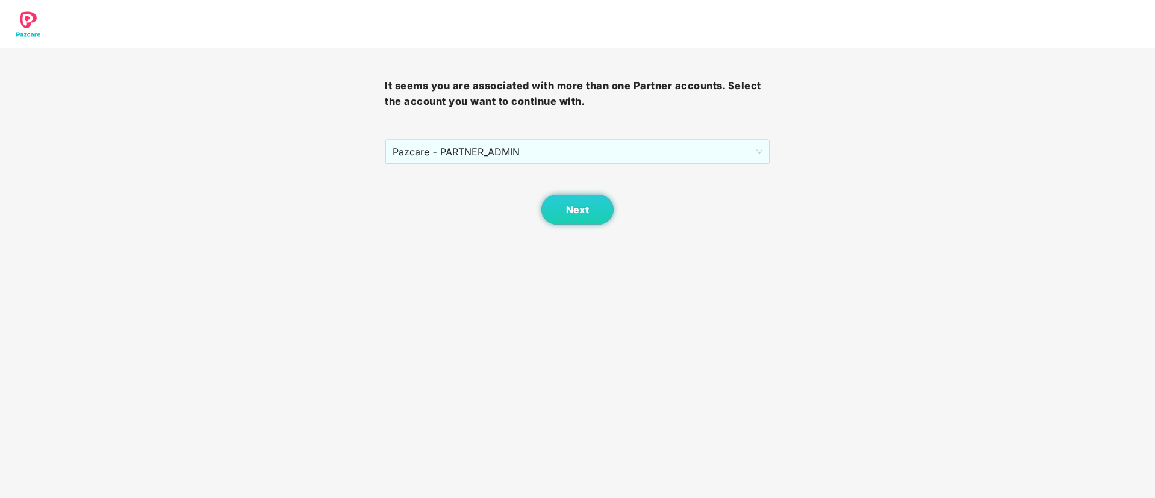
click at [581, 193] on div "Next" at bounding box center [577, 194] width 385 height 60
drag, startPoint x: 540, startPoint y: 192, endPoint x: 571, endPoint y: 209, distance: 35.3
click at [558, 199] on div "Next" at bounding box center [577, 194] width 385 height 60
click at [576, 211] on span "Next" at bounding box center [577, 209] width 23 height 11
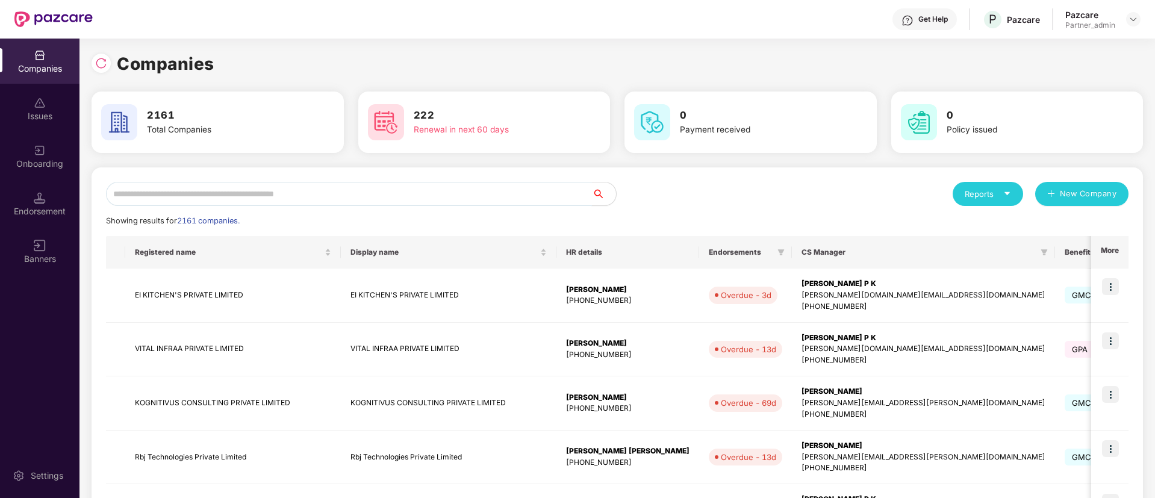
click at [158, 189] on input "text" at bounding box center [349, 194] width 486 height 24
paste input "**********"
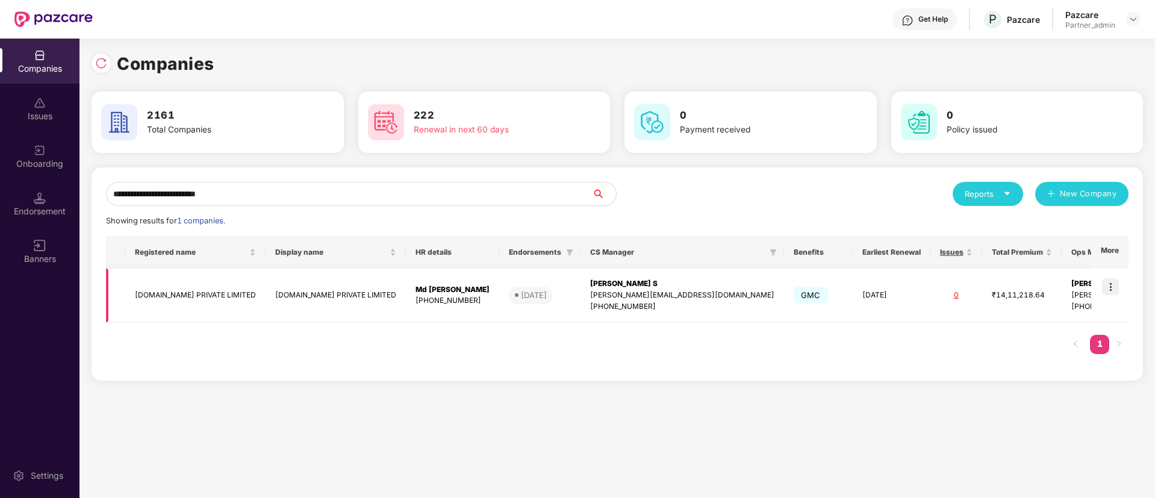
type input "**********"
click at [1108, 289] on img at bounding box center [1110, 286] width 17 height 17
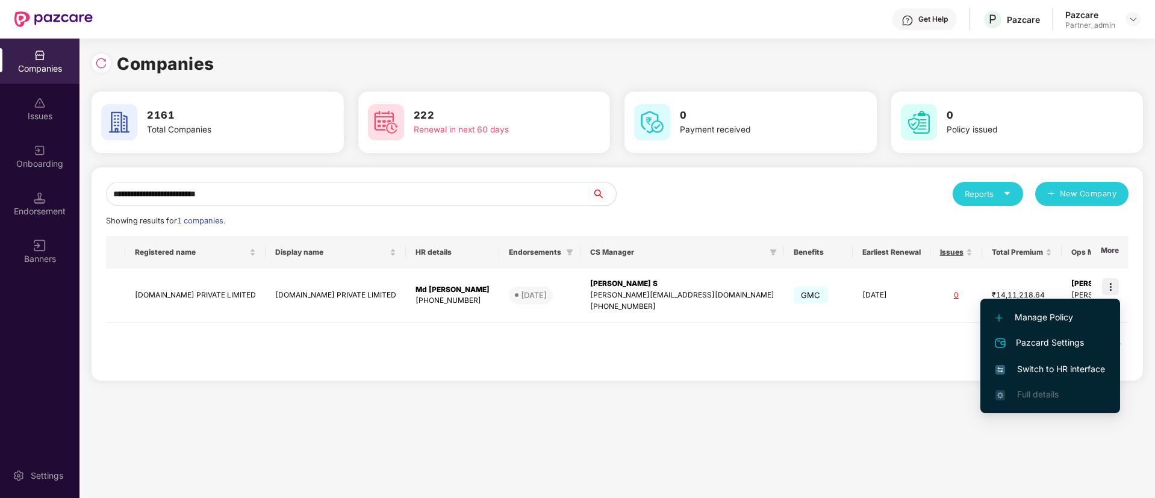
click at [1038, 369] on span "Switch to HR interface" at bounding box center [1051, 369] width 110 height 13
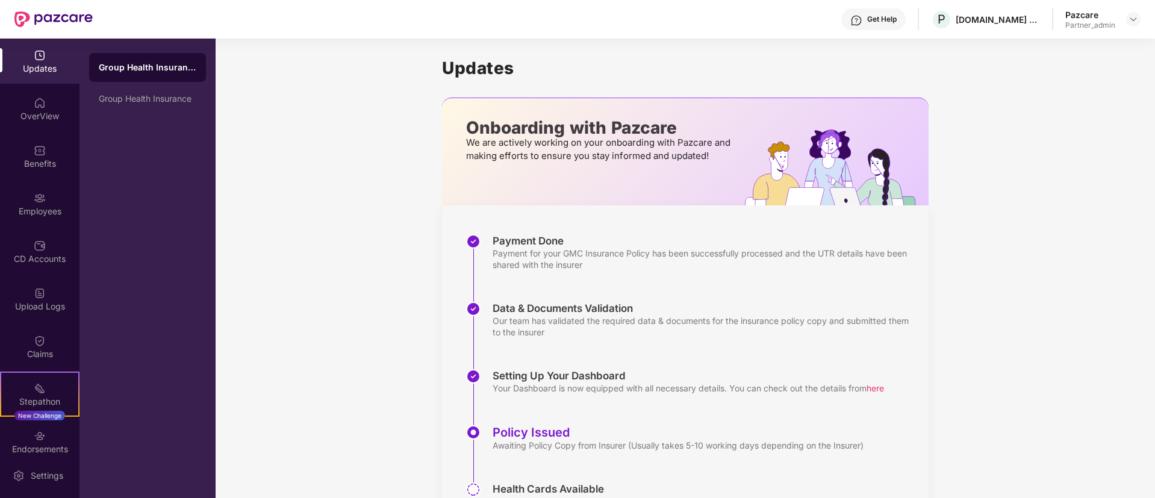
drag, startPoint x: 2, startPoint y: 192, endPoint x: 199, endPoint y: 157, distance: 200.1
click at [17, 190] on div "Employees" at bounding box center [39, 203] width 79 height 45
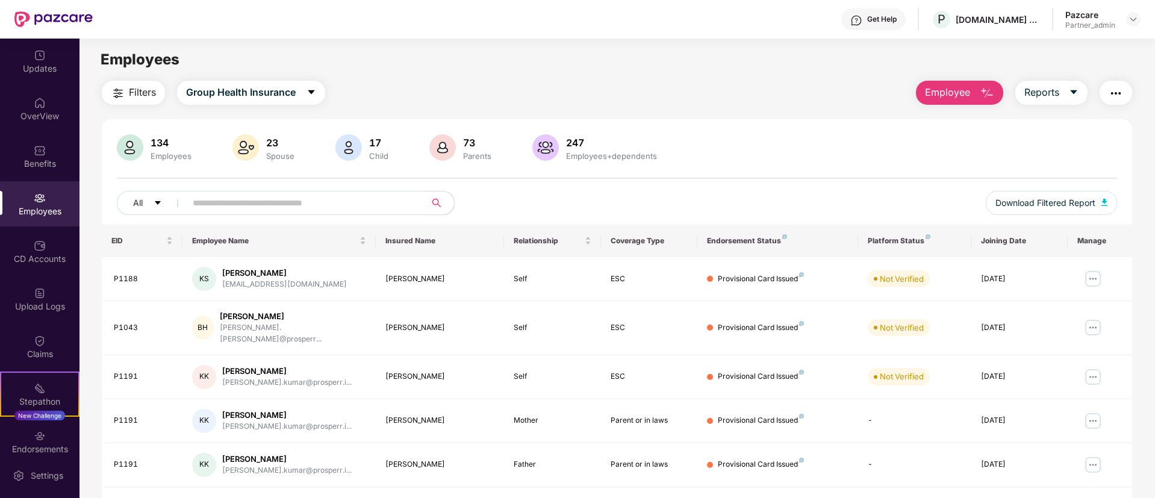
click at [944, 104] on button "Employee" at bounding box center [959, 93] width 87 height 24
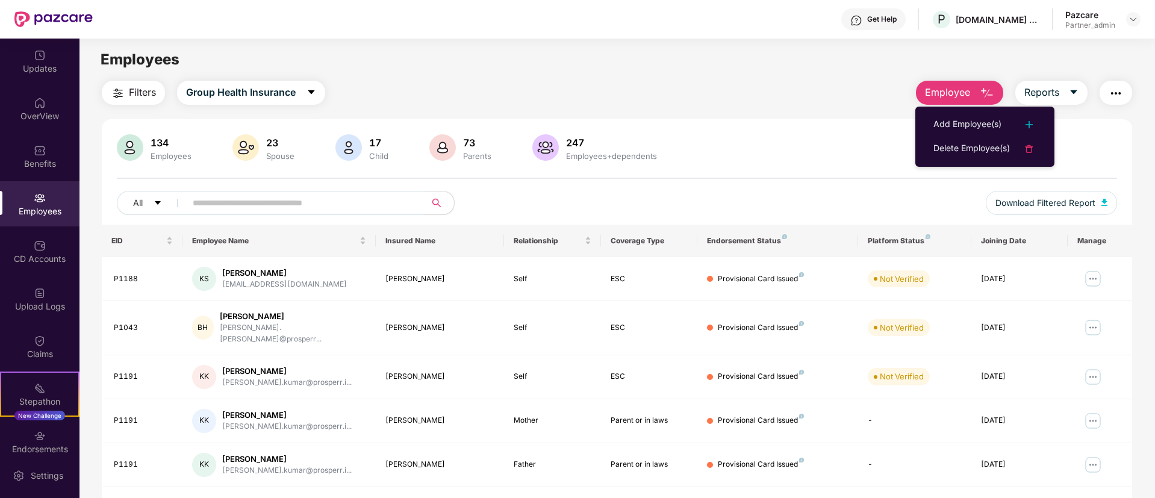
click at [945, 108] on ul "Add Employee(s) Delete Employee(s)" at bounding box center [984, 137] width 139 height 60
click at [949, 123] on div "Add Employee(s)" at bounding box center [967, 124] width 68 height 14
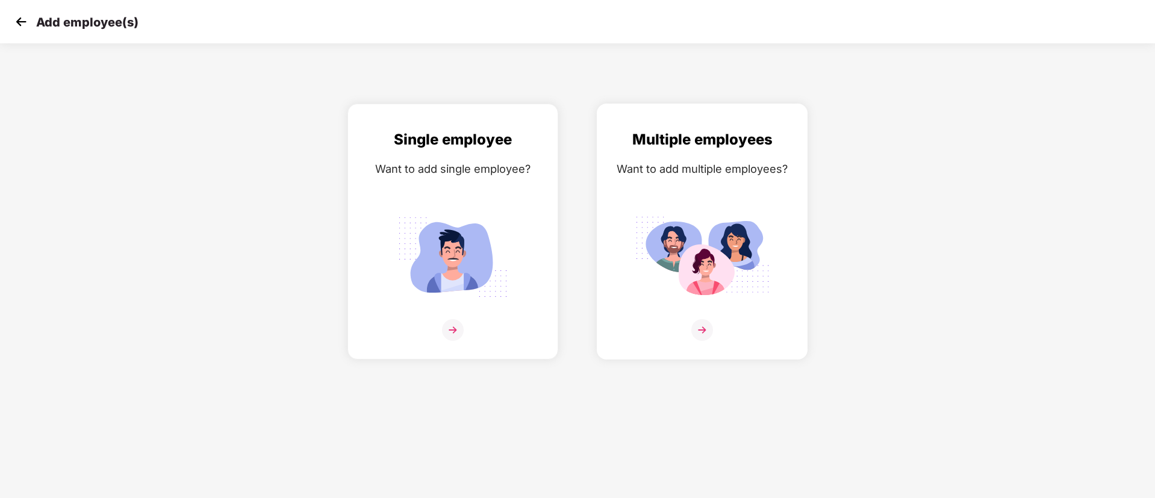
click at [785, 214] on div "Multiple employees Want to add multiple employees?" at bounding box center [701, 242] width 185 height 228
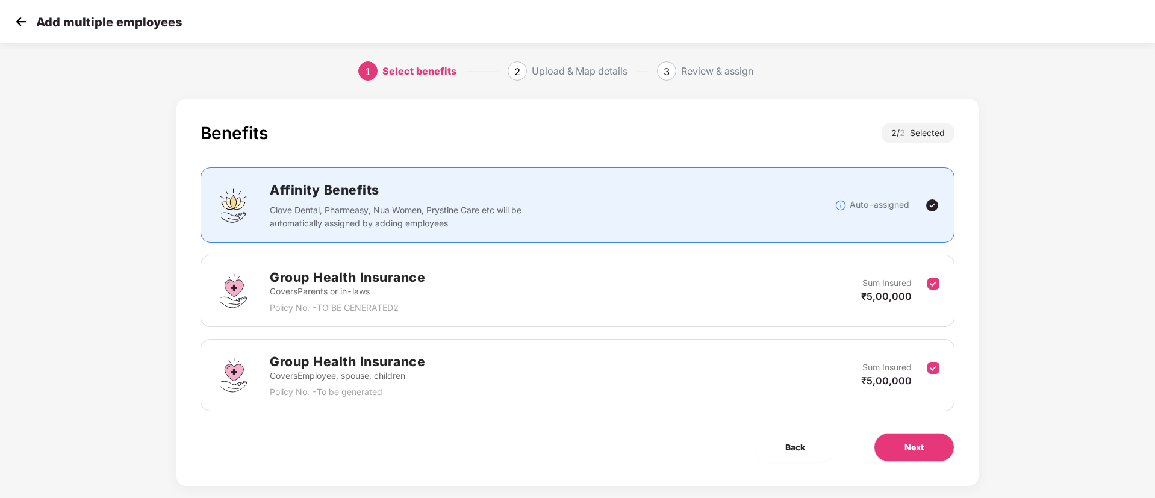
scroll to position [18, 0]
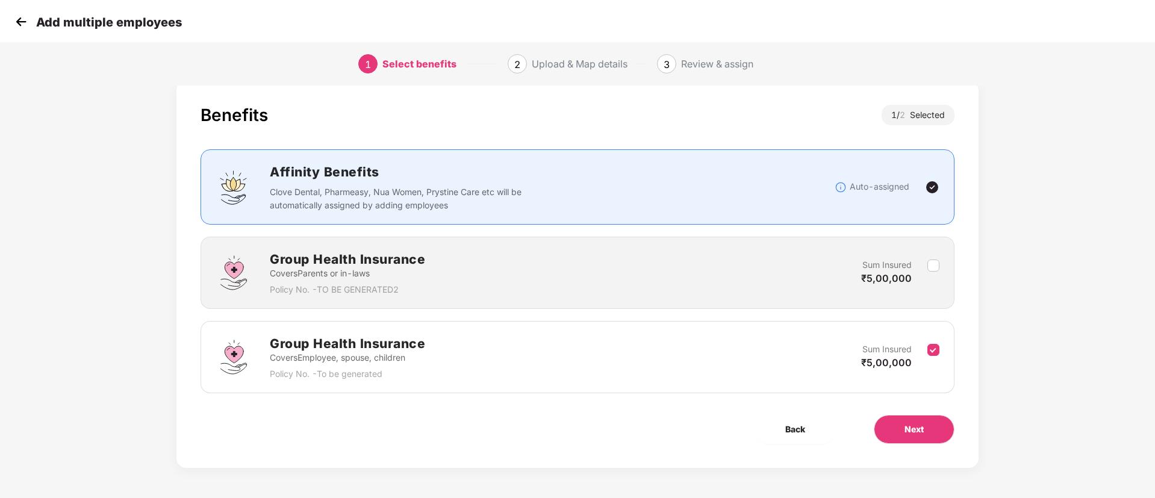
click at [22, 19] on img at bounding box center [21, 22] width 18 height 18
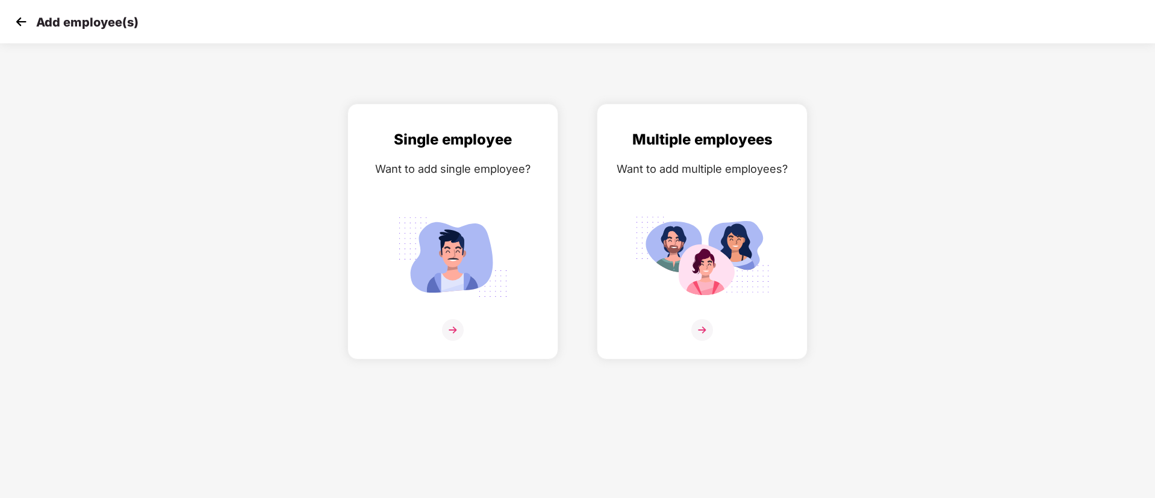
click at [22, 19] on img at bounding box center [21, 22] width 18 height 18
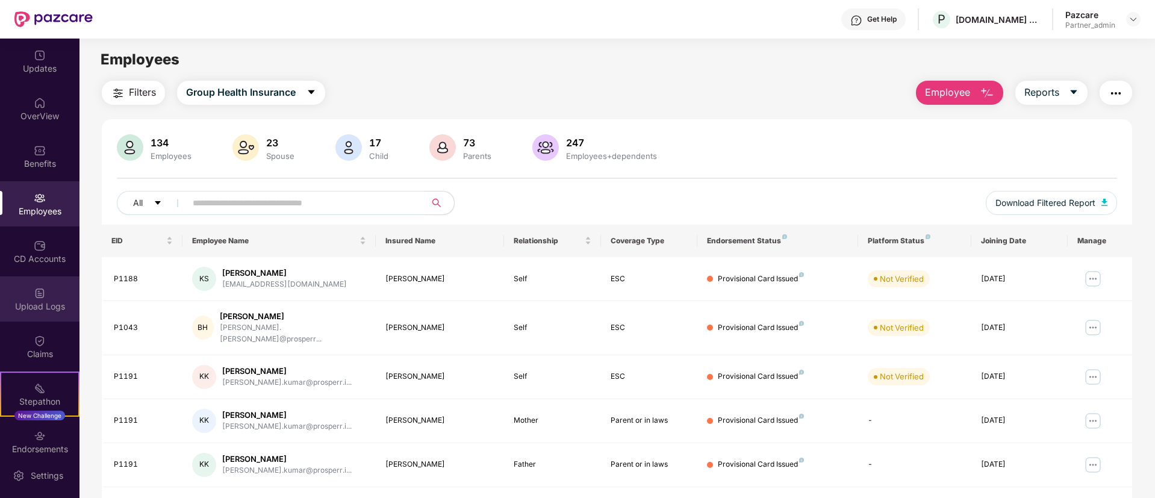
click at [54, 304] on div "Upload Logs" at bounding box center [39, 307] width 79 height 12
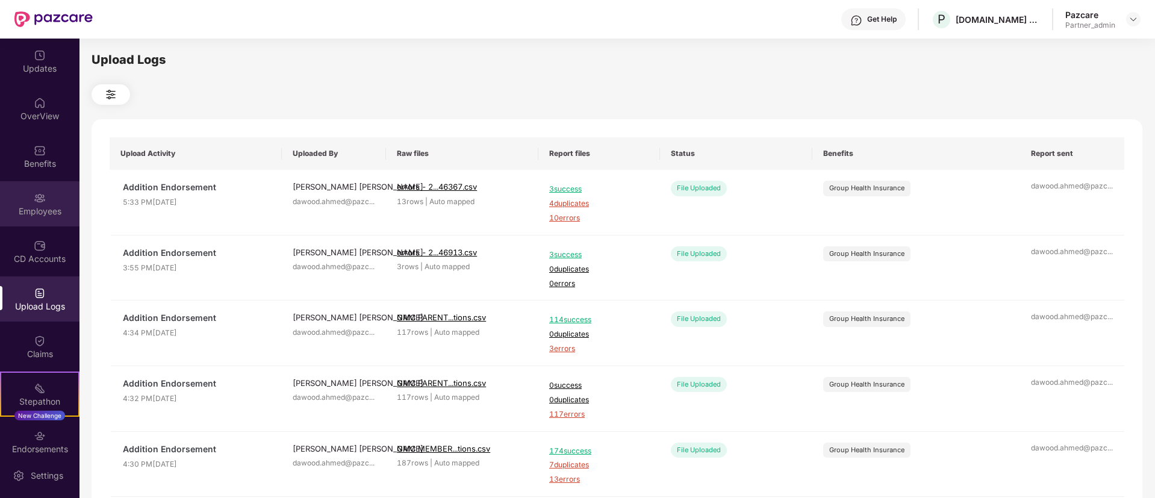
click at [35, 208] on div "Employees" at bounding box center [39, 211] width 79 height 12
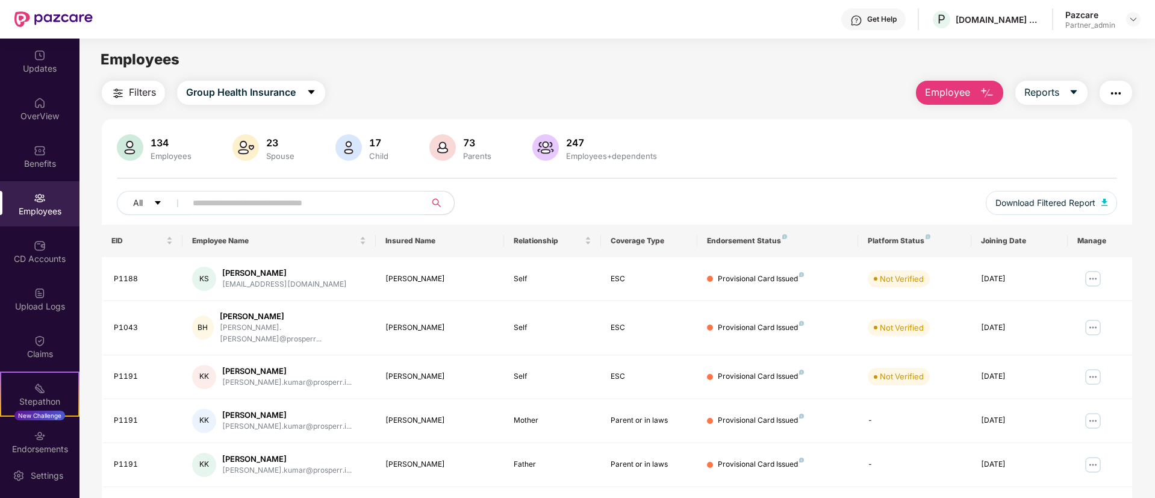
click at [974, 108] on div "Filters Group Health Insurance Employee Reports 134 Employees 23 Spouse 17 Chil…" at bounding box center [617, 421] width 1030 height 680
click at [968, 100] on button "Employee" at bounding box center [959, 93] width 87 height 24
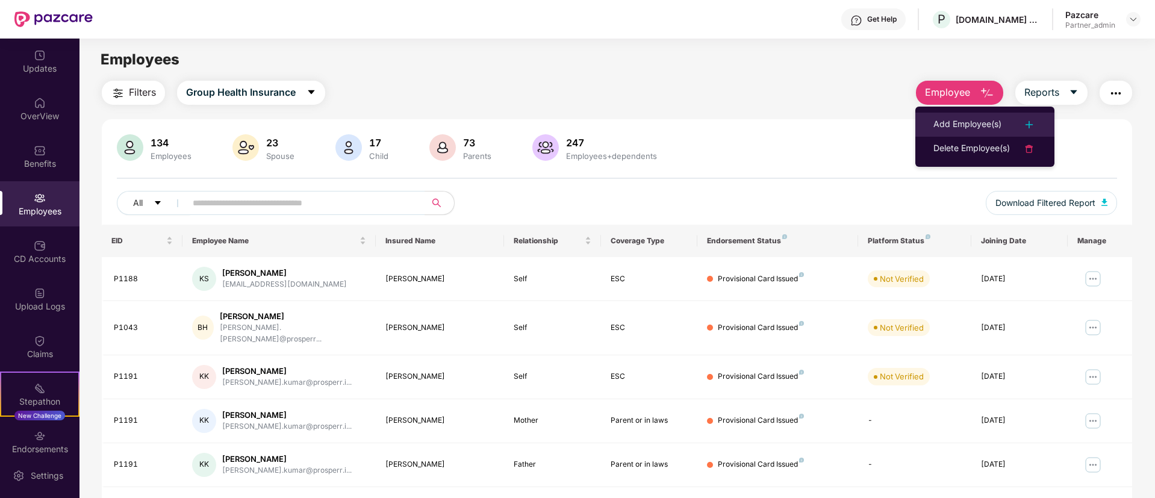
click at [966, 123] on div "Add Employee(s)" at bounding box center [967, 124] width 68 height 14
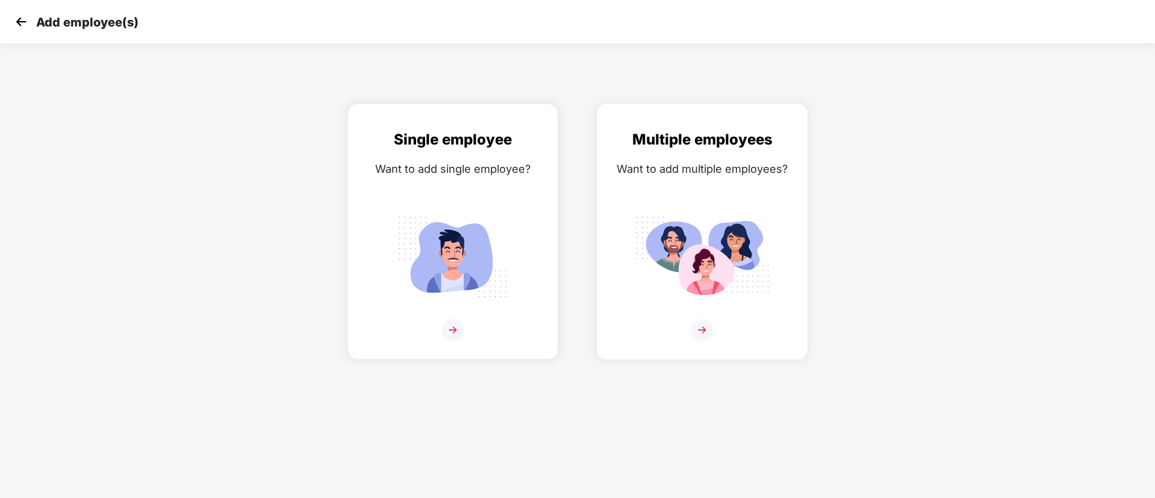
click at [704, 230] on img at bounding box center [702, 257] width 135 height 94
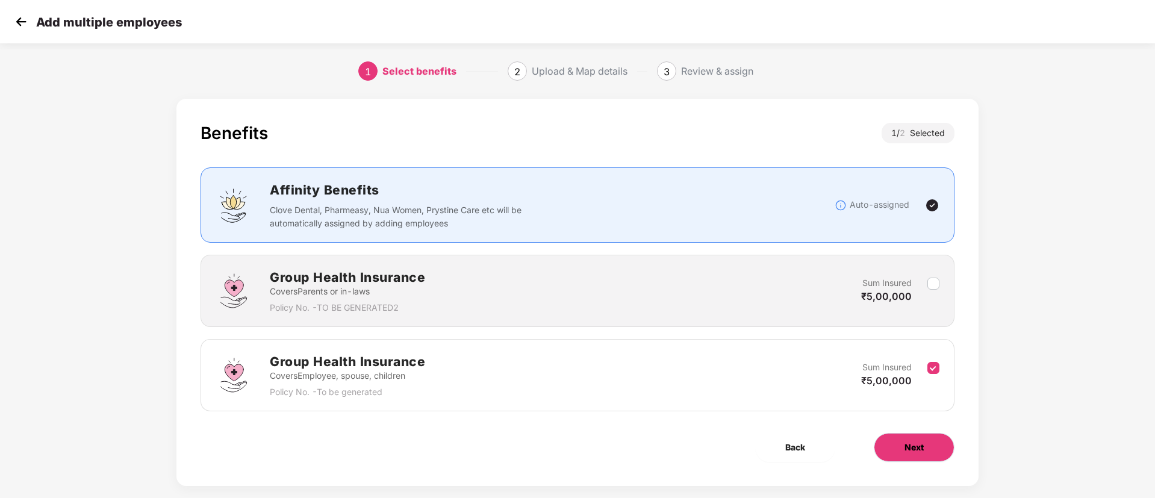
click at [919, 444] on span "Next" at bounding box center [914, 447] width 19 height 13
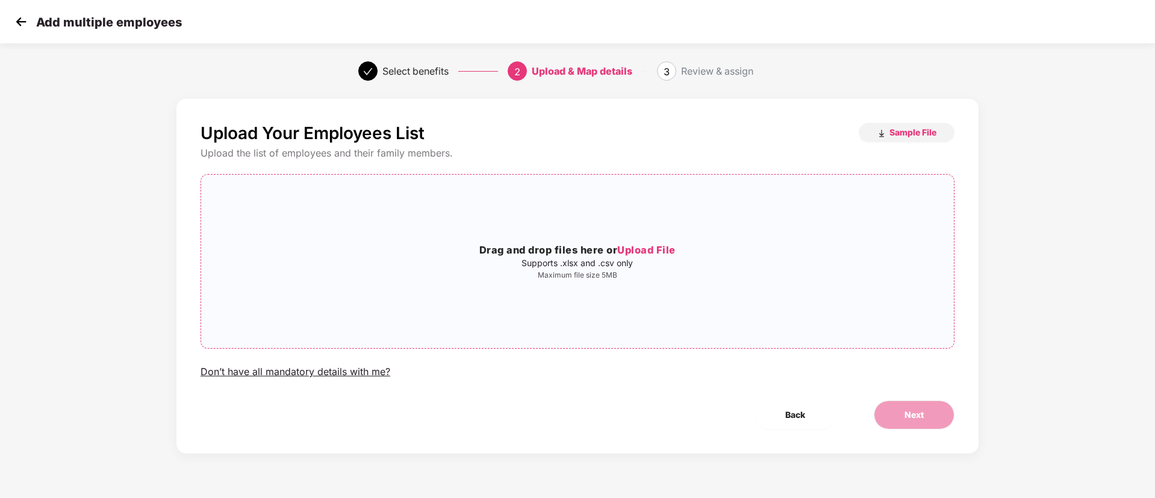
click at [804, 310] on div "Drag and drop files here or Upload File Supports .xlsx and .csv only Maximum fi…" at bounding box center [577, 261] width 753 height 154
drag, startPoint x: 920, startPoint y: 417, endPoint x: 906, endPoint y: 413, distance: 15.1
click at [916, 414] on span "Next" at bounding box center [914, 414] width 19 height 13
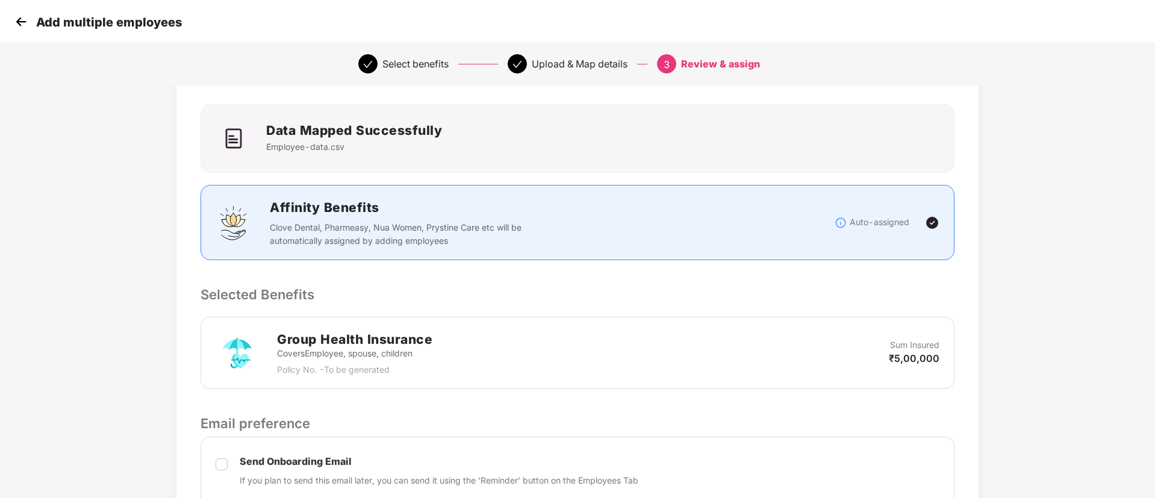
scroll to position [181, 0]
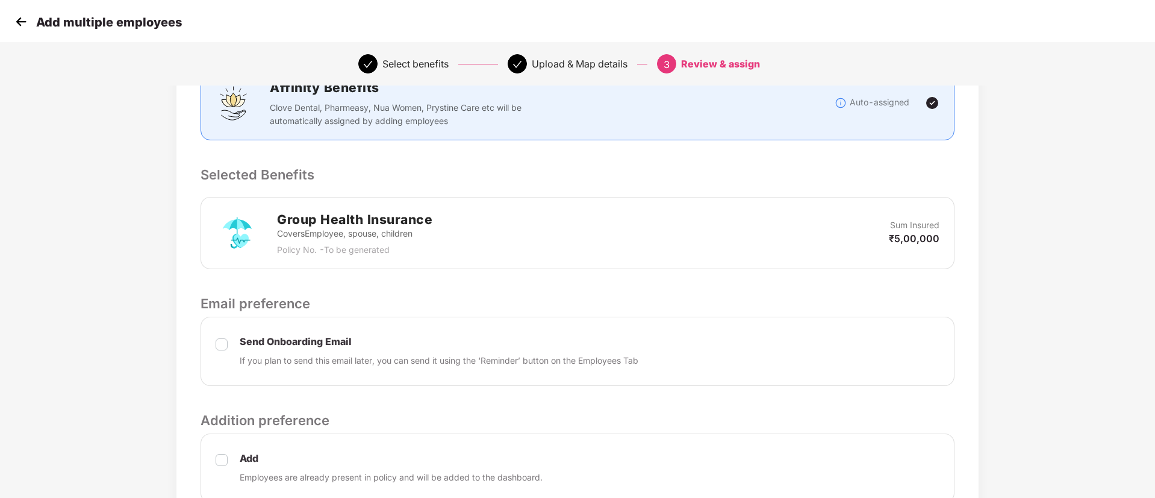
click at [223, 470] on label at bounding box center [222, 468] width 12 height 32
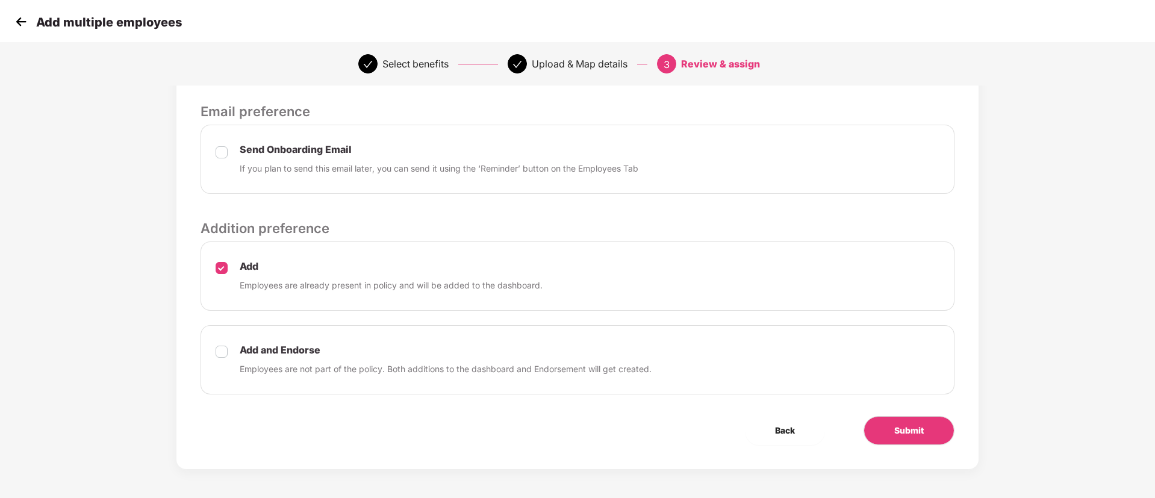
scroll to position [374, 0]
click at [880, 432] on button "Submit" at bounding box center [909, 429] width 91 height 29
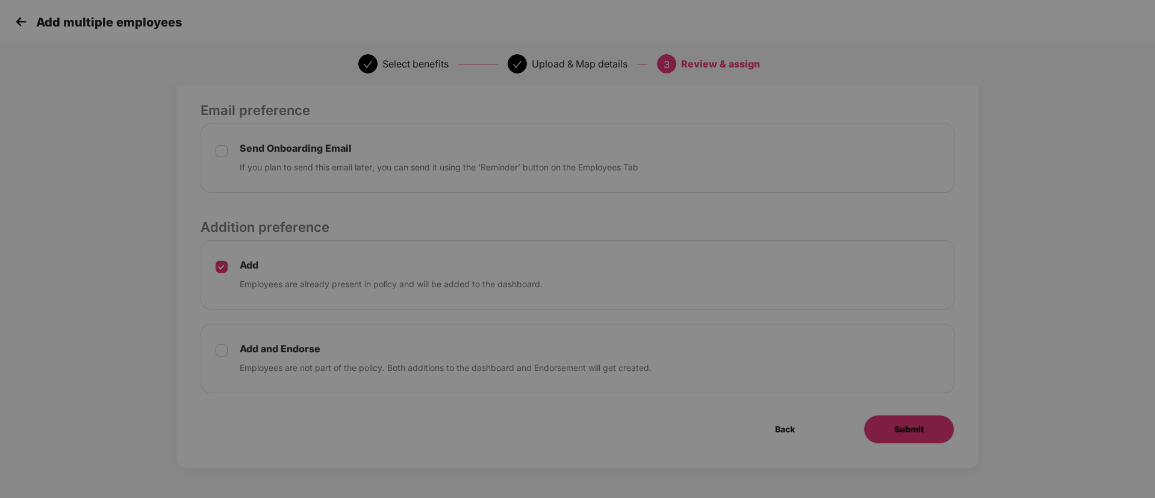
scroll to position [0, 0]
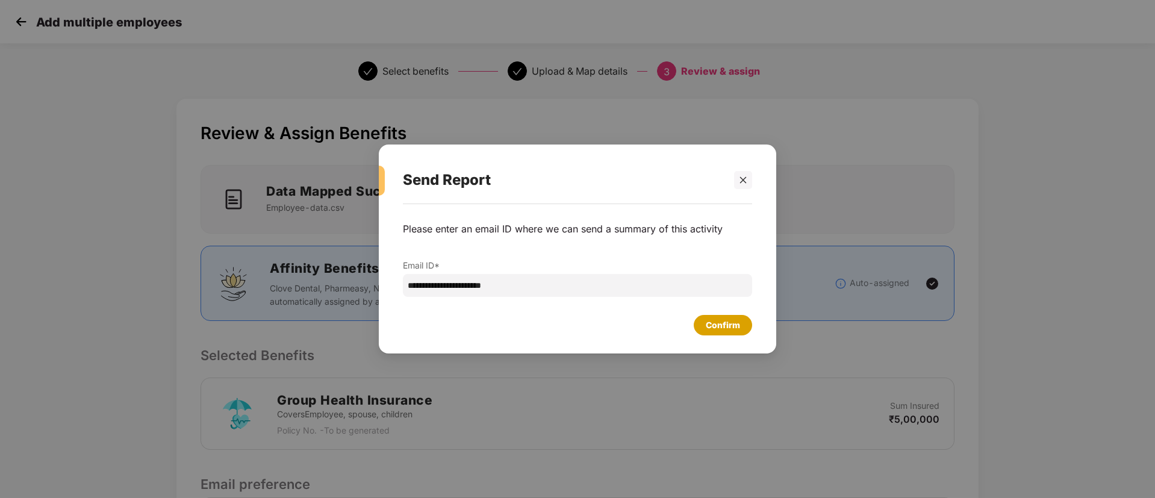
click at [724, 325] on div "Confirm" at bounding box center [723, 325] width 34 height 13
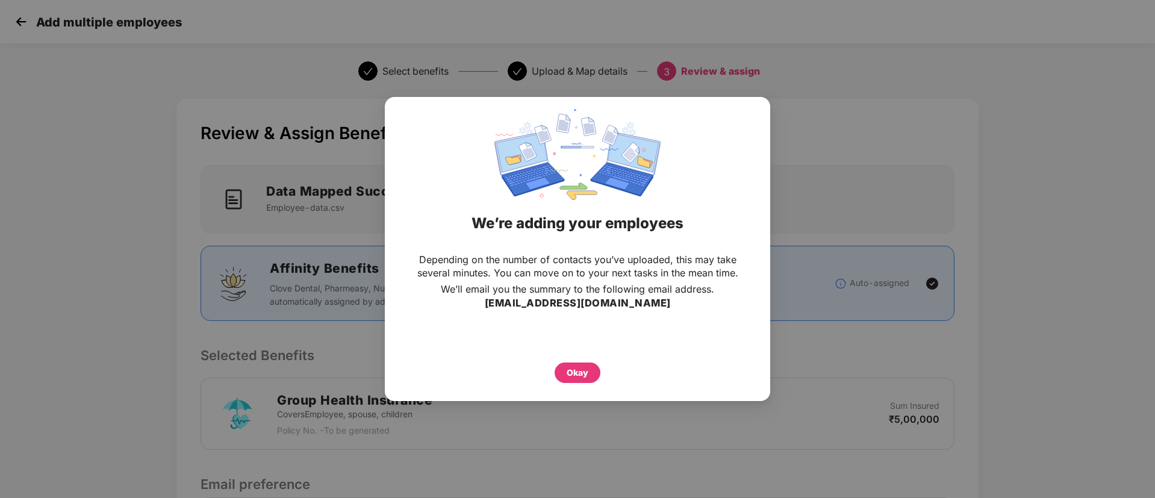
click at [573, 384] on div "Depending on the number of contacts you’ve uploaded, this may take several minu…" at bounding box center [577, 318] width 385 height 142
click at [572, 378] on div "Okay" at bounding box center [578, 372] width 22 height 13
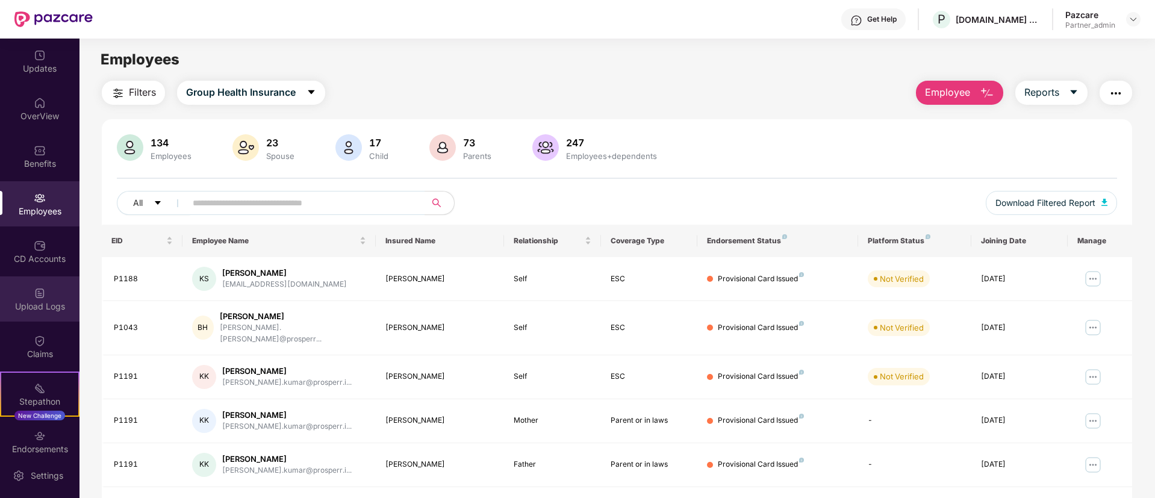
click at [42, 294] on img at bounding box center [40, 293] width 12 height 12
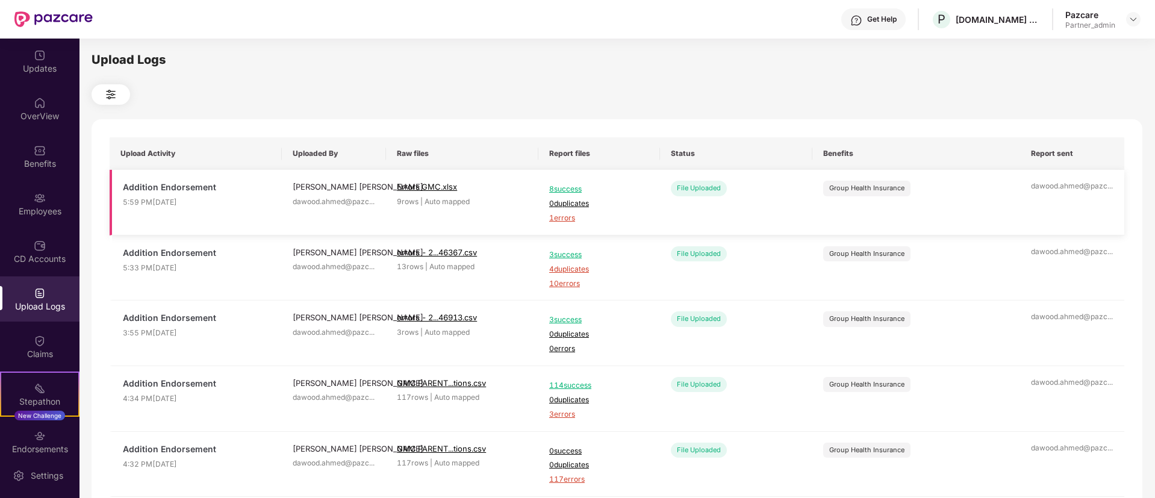
click at [564, 219] on span "1 errors" at bounding box center [599, 218] width 100 height 11
click at [1133, 20] on img at bounding box center [1134, 19] width 10 height 10
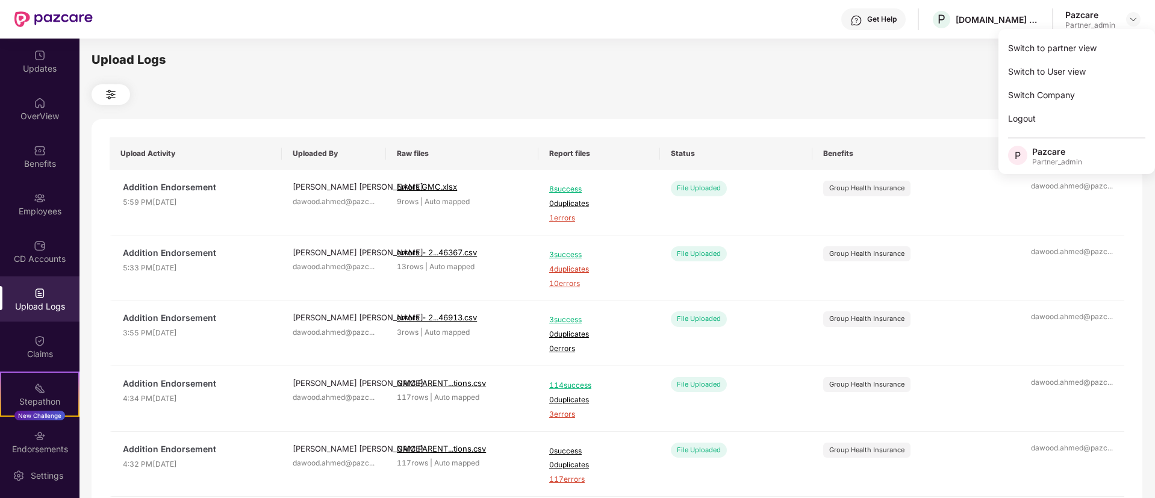
click at [1094, 35] on div "Switch to partner view Switch to User view Switch Company Logout P Pazcare Part…" at bounding box center [1077, 101] width 157 height 145
click at [1084, 44] on div "Upload Logs Upload Activity Uploaded By Raw files Report files Status Benefits …" at bounding box center [616, 267] width 1075 height 456
click at [1124, 20] on div "Pazcare Partner_admin" at bounding box center [1102, 19] width 75 height 21
click at [1135, 19] on img at bounding box center [1134, 19] width 10 height 10
click at [1076, 47] on div "Switch to partner view" at bounding box center [1077, 47] width 157 height 23
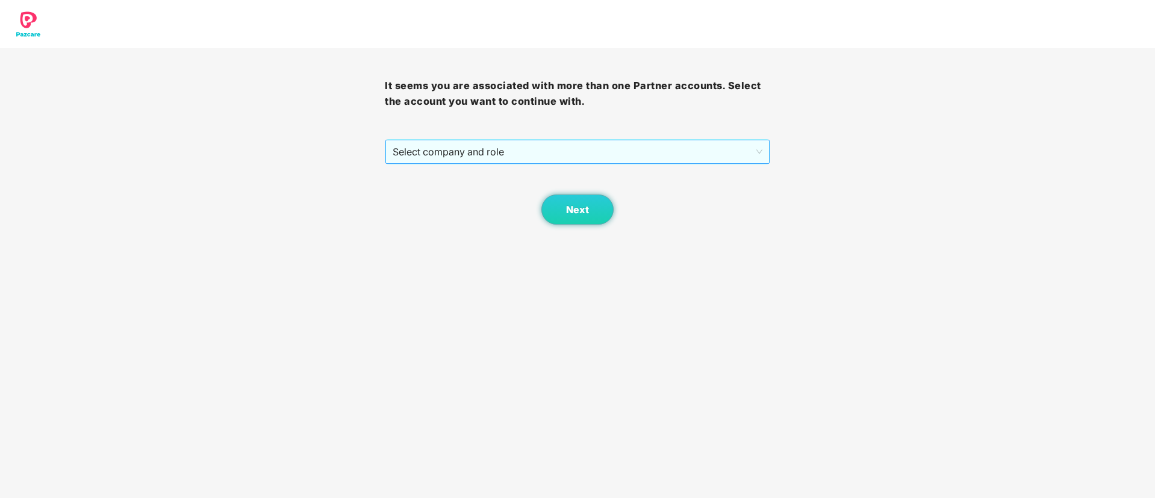
click at [489, 145] on span "Select company and role" at bounding box center [577, 151] width 369 height 23
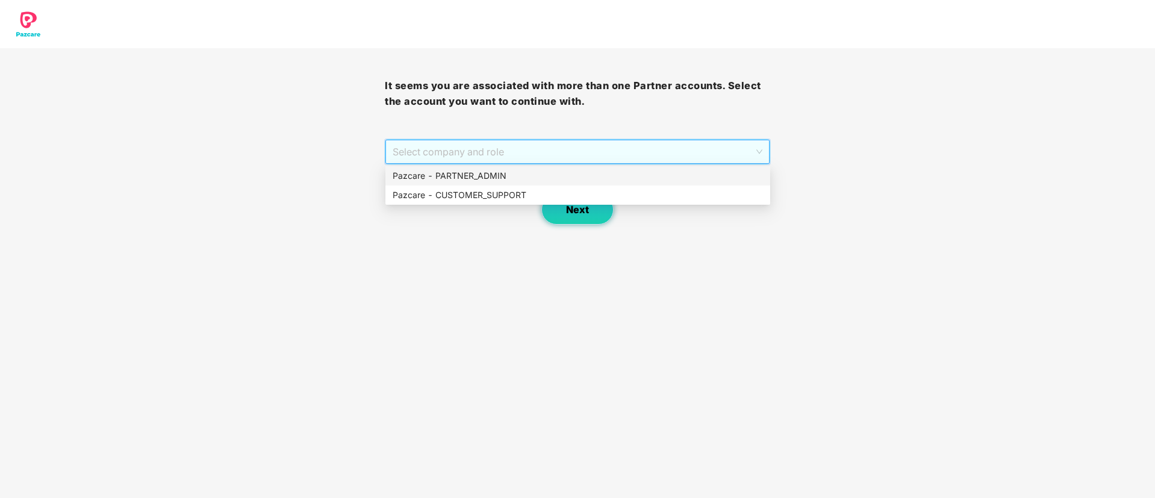
drag, startPoint x: 452, startPoint y: 173, endPoint x: 550, endPoint y: 202, distance: 101.6
click at [452, 174] on div "Pazcare - PARTNER_ADMIN" at bounding box center [578, 175] width 370 height 13
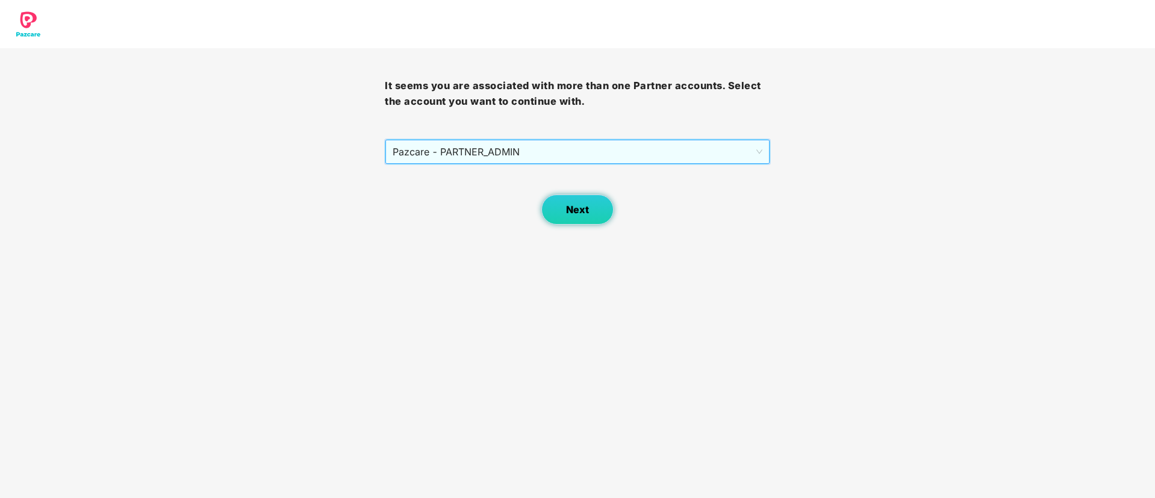
click at [575, 202] on button "Next" at bounding box center [577, 210] width 72 height 30
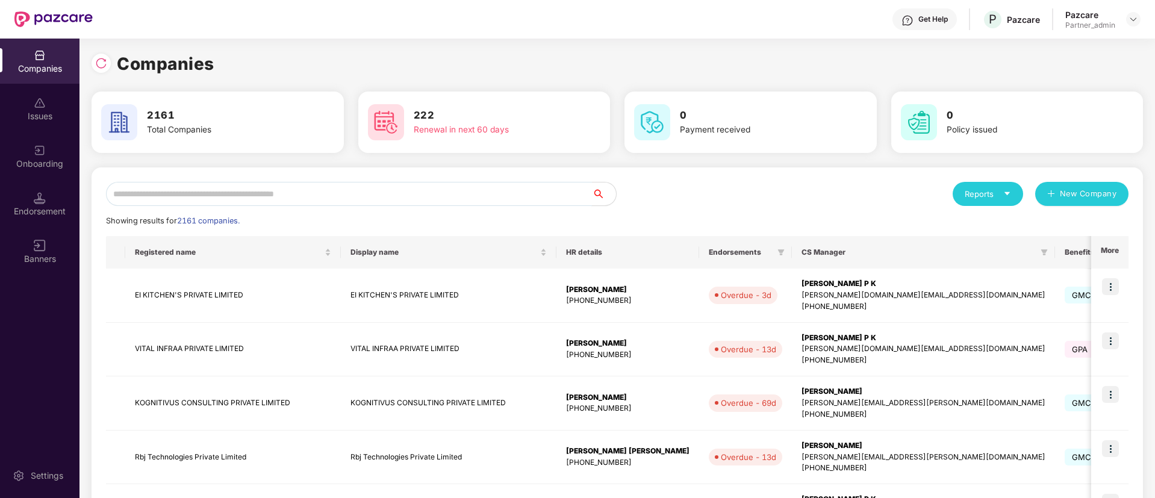
click at [148, 184] on input "text" at bounding box center [349, 194] width 486 height 24
paste input "**********"
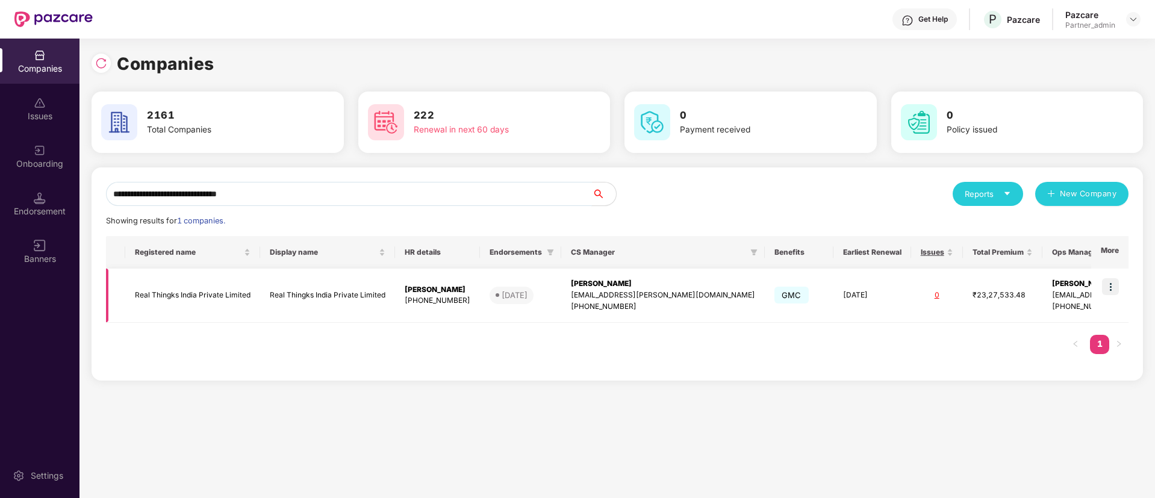
type input "**********"
click at [1113, 285] on img at bounding box center [1110, 286] width 17 height 17
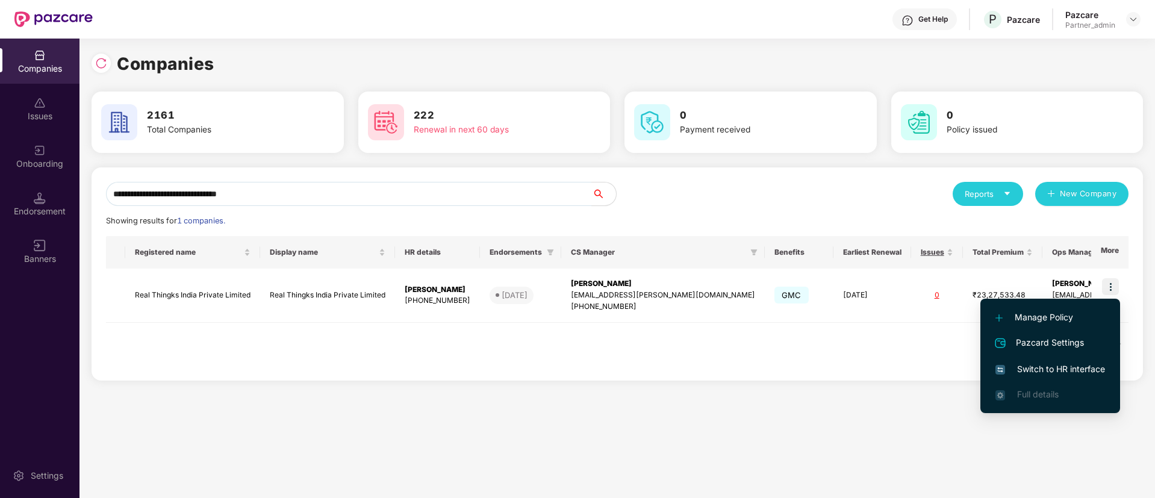
click at [1026, 368] on span "Switch to HR interface" at bounding box center [1051, 369] width 110 height 13
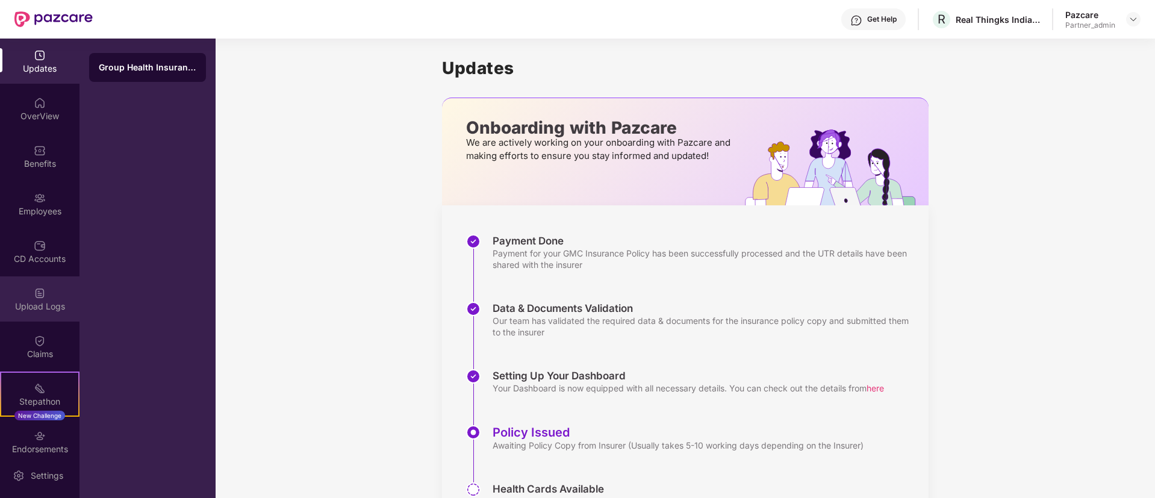
click at [57, 280] on div "Upload Logs" at bounding box center [39, 298] width 79 height 45
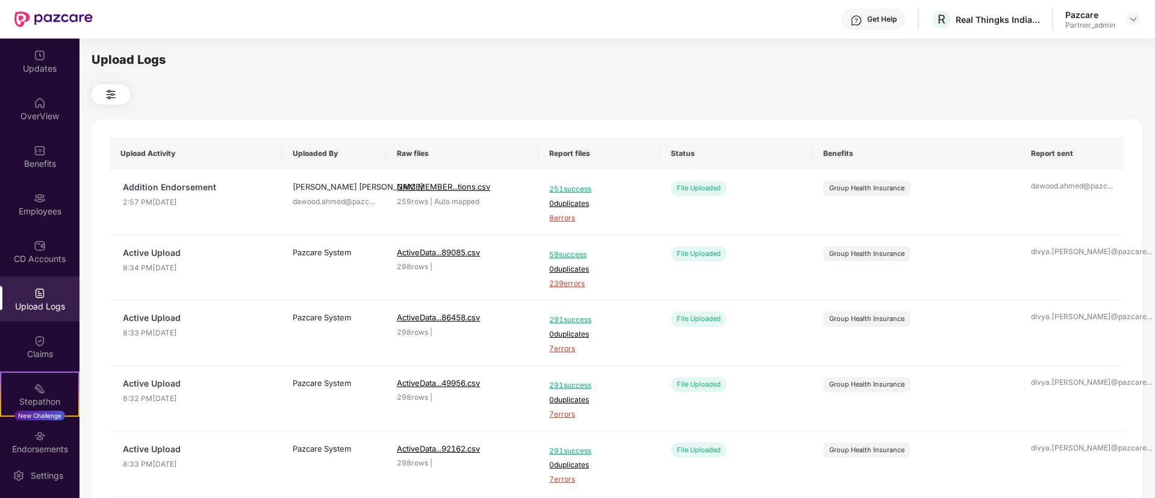
click at [41, 204] on div "Employees" at bounding box center [39, 203] width 79 height 45
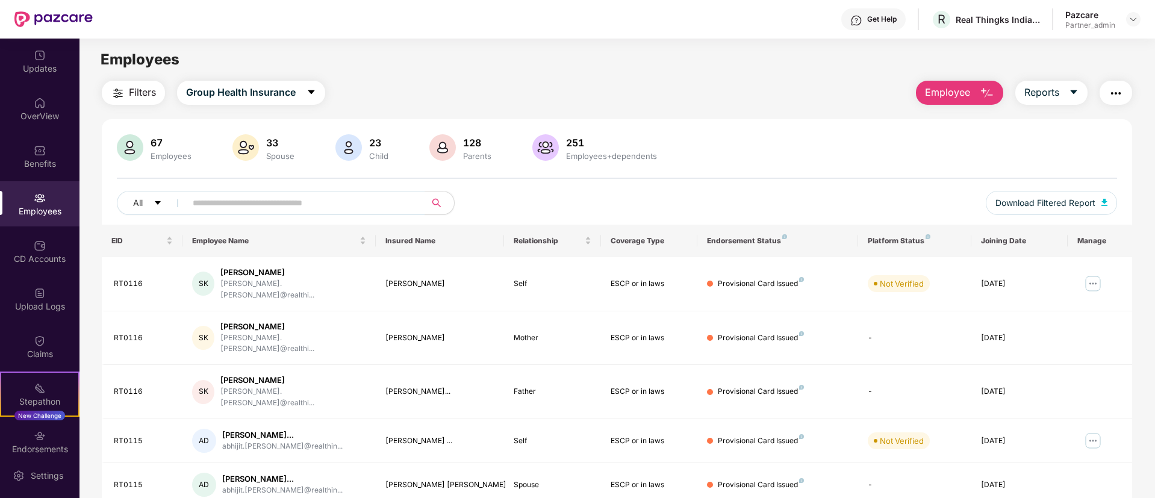
click at [958, 102] on button "Employee" at bounding box center [959, 93] width 87 height 24
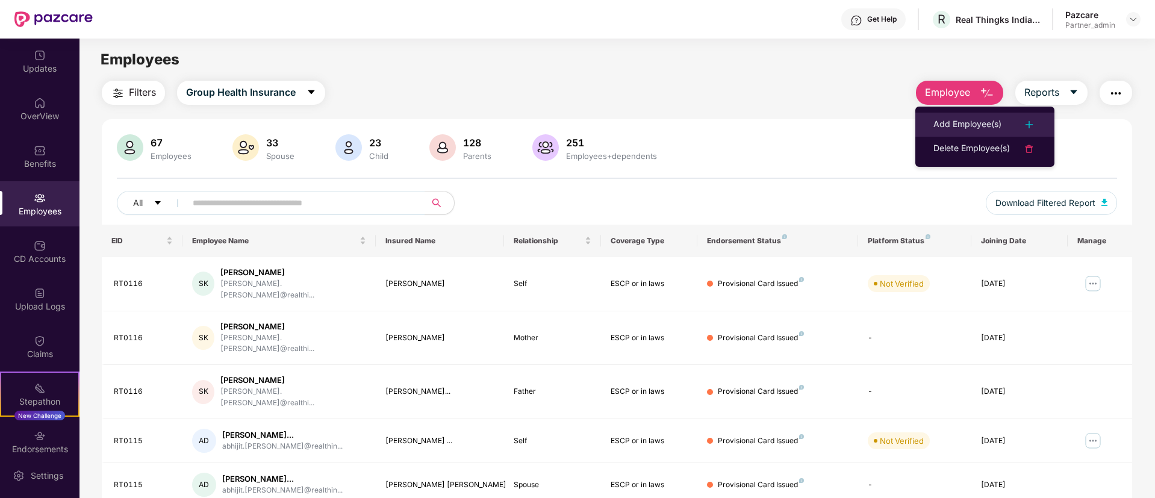
click at [962, 117] on div "Add Employee(s)" at bounding box center [967, 124] width 68 height 14
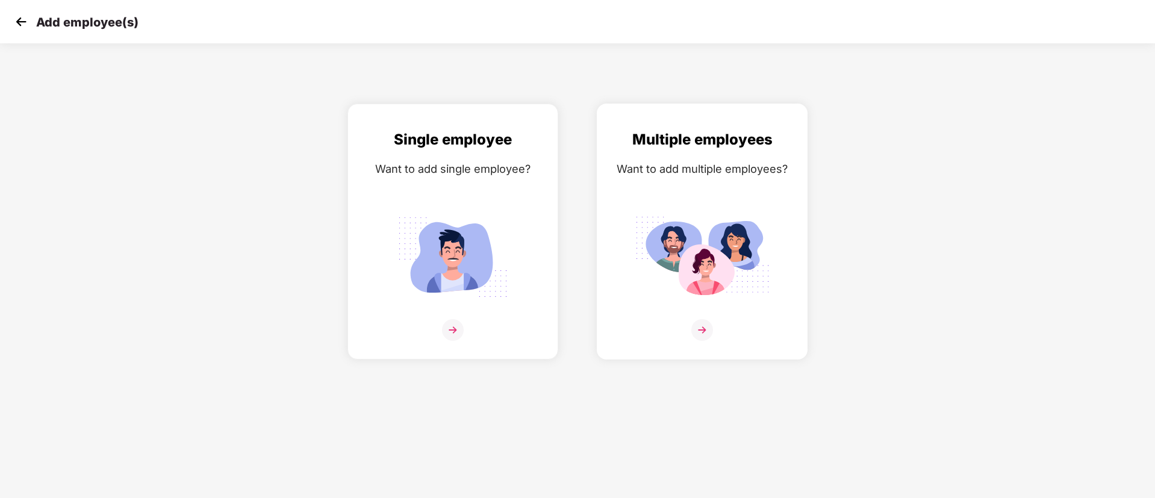
click at [695, 207] on div "Multiple employees Want to add multiple employees?" at bounding box center [701, 242] width 185 height 228
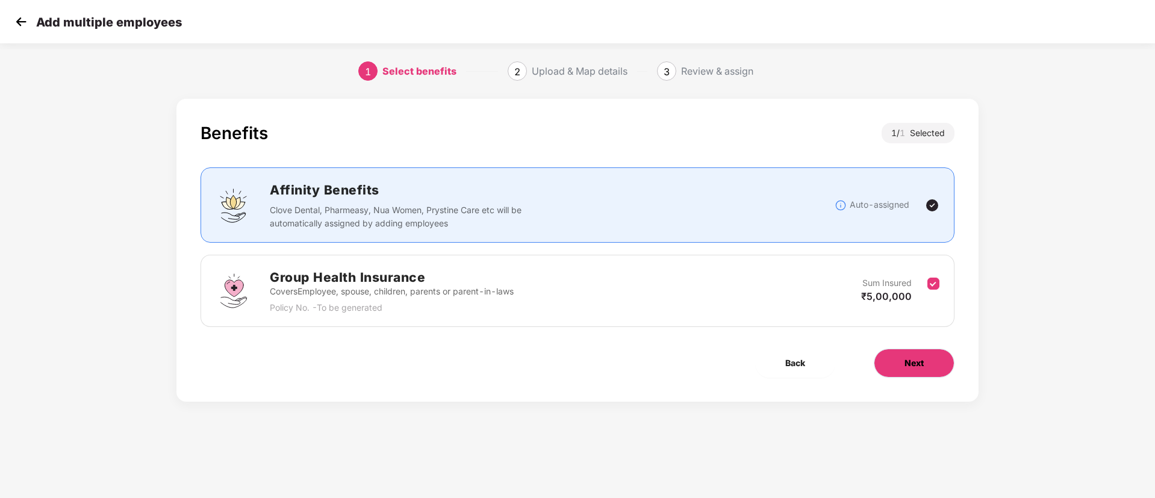
click at [921, 354] on button "Next" at bounding box center [914, 363] width 81 height 29
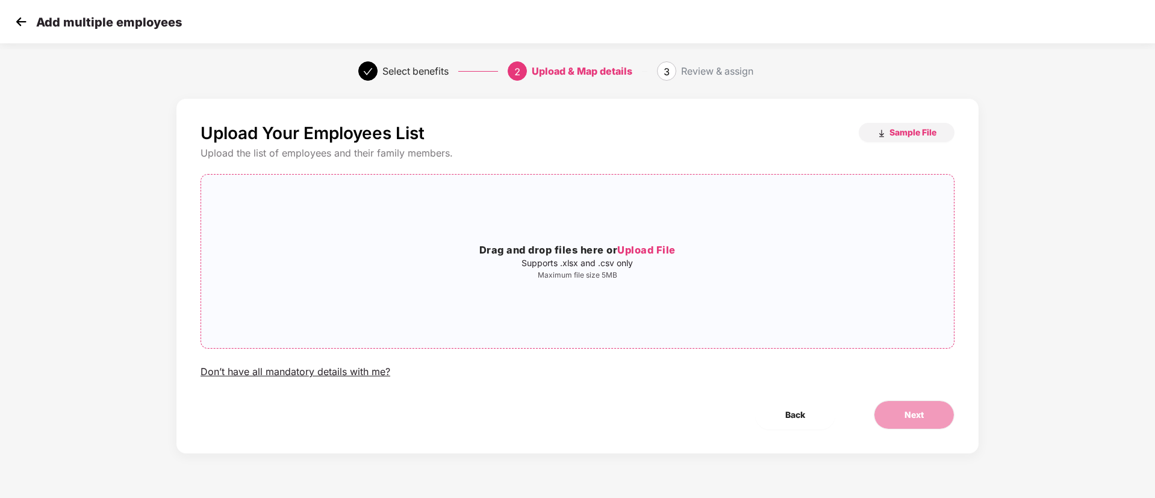
click at [743, 270] on p "Maximum file size 5MB" at bounding box center [577, 275] width 753 height 10
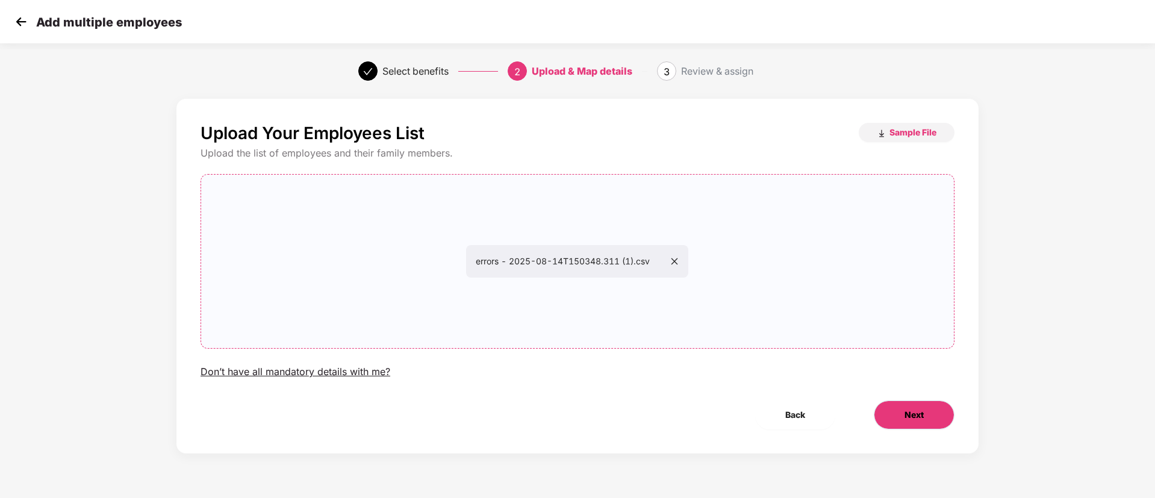
click at [887, 416] on button "Next" at bounding box center [914, 414] width 81 height 29
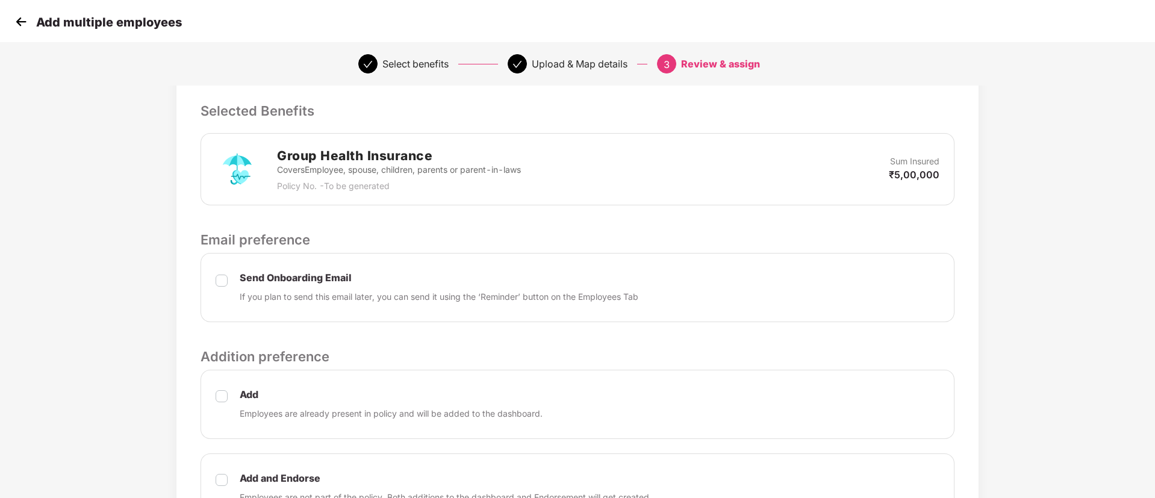
scroll to position [374, 0]
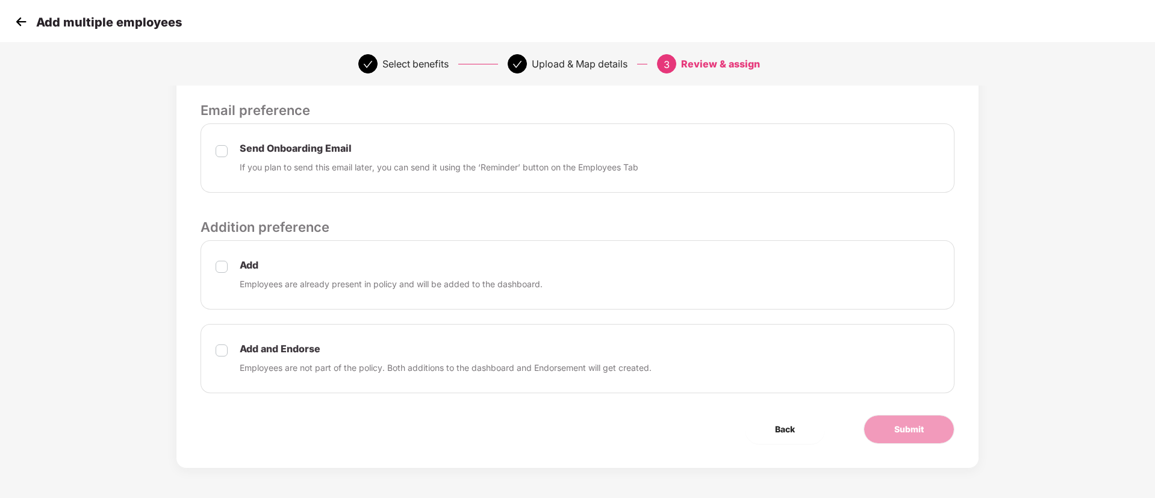
click at [217, 273] on label at bounding box center [222, 275] width 12 height 32
click at [891, 426] on button "Submit" at bounding box center [909, 429] width 91 height 29
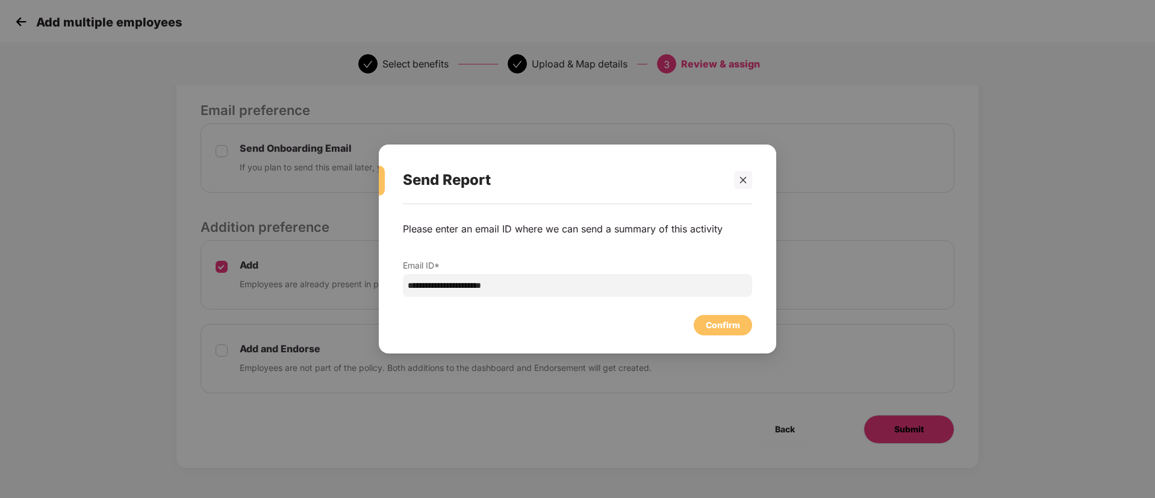
scroll to position [0, 0]
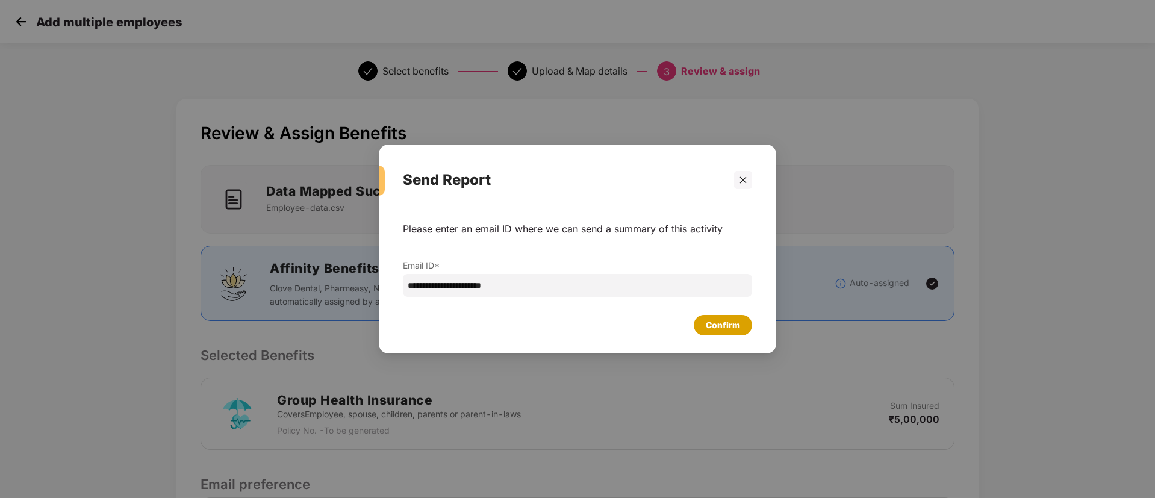
click at [728, 322] on div "Confirm" at bounding box center [723, 325] width 34 height 13
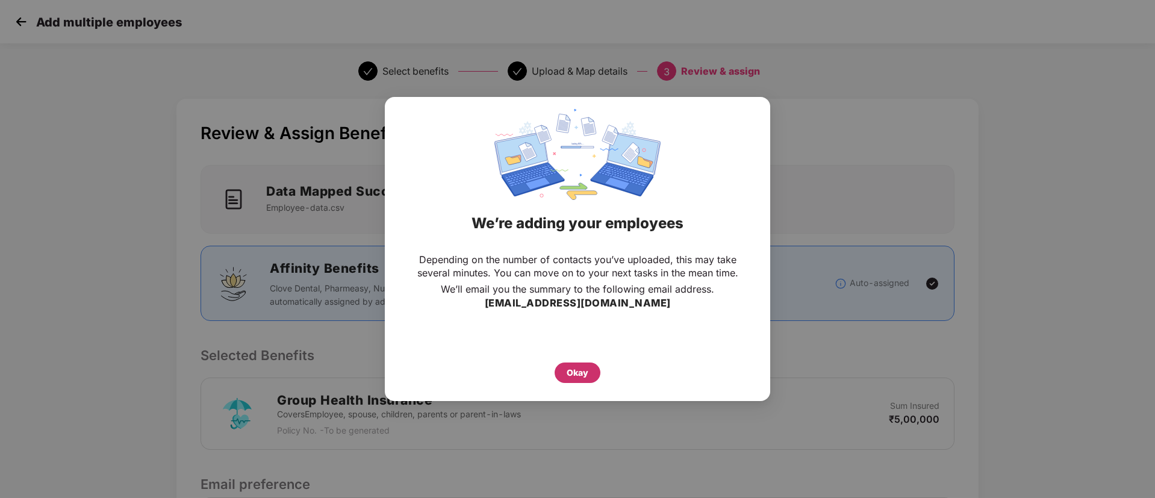
click at [577, 365] on div "Okay" at bounding box center [578, 373] width 46 height 20
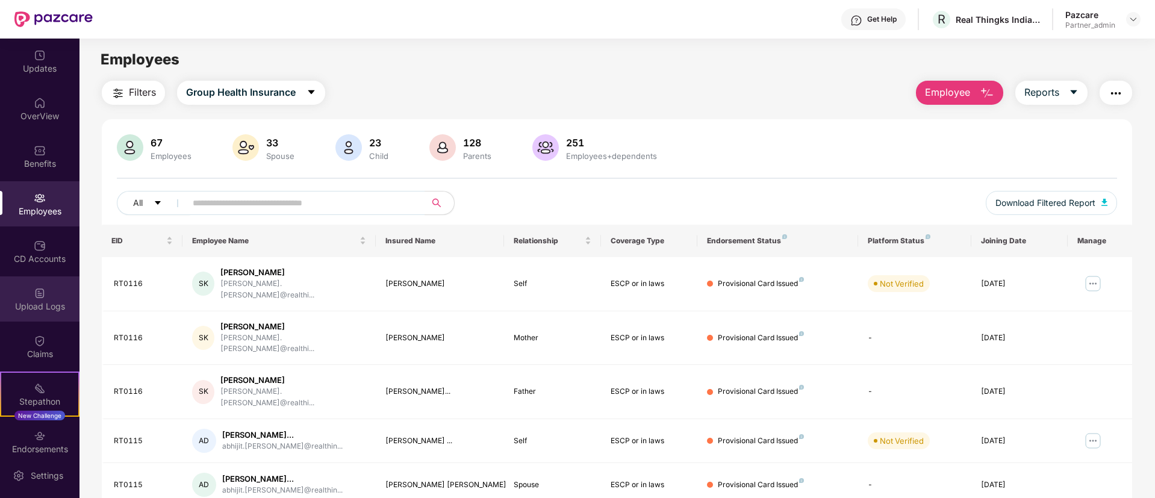
drag, startPoint x: 51, startPoint y: 299, endPoint x: 48, endPoint y: 294, distance: 6.2
click at [48, 294] on div "Upload Logs" at bounding box center [39, 298] width 79 height 45
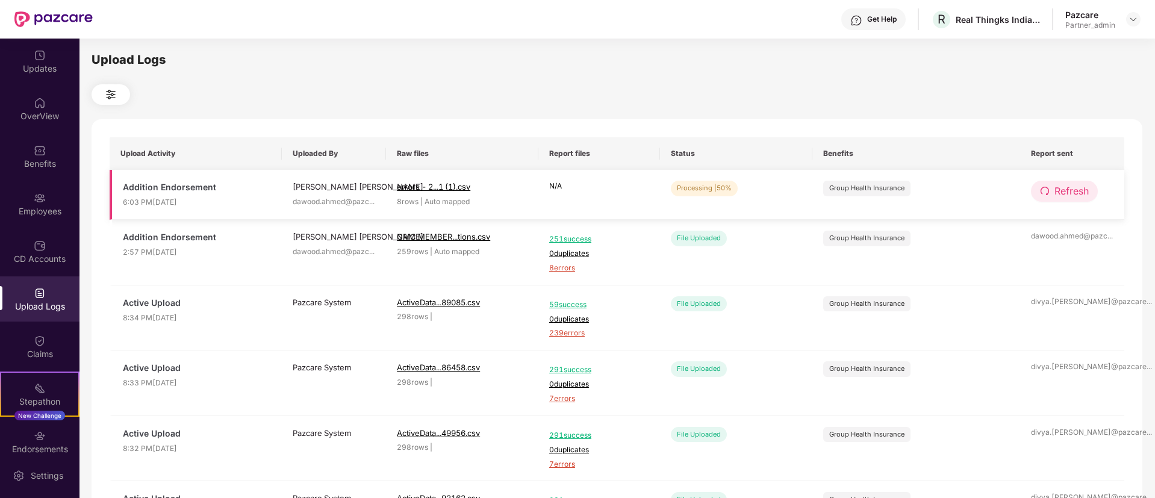
click at [1045, 187] on icon "redo" at bounding box center [1045, 191] width 10 height 10
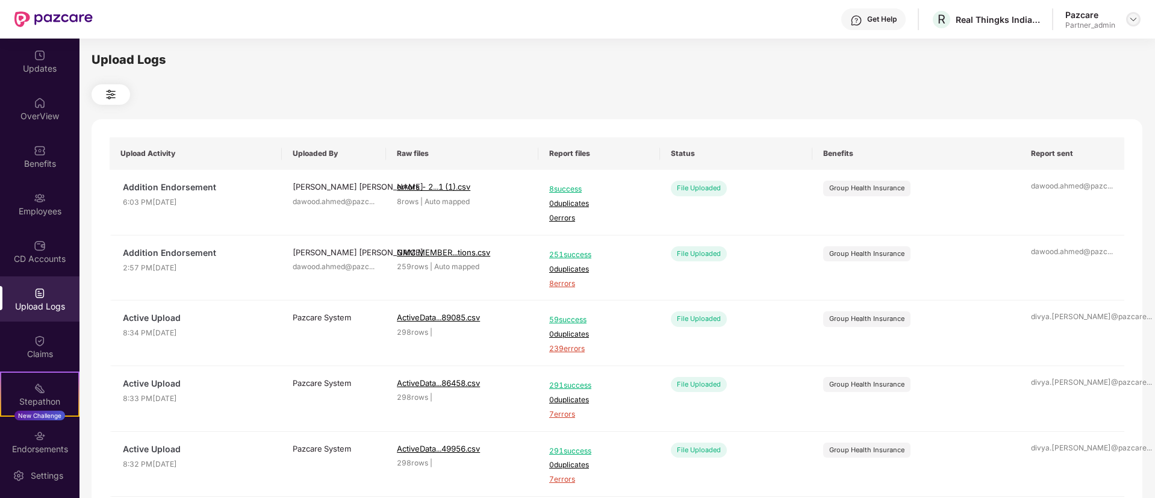
click at [1127, 21] on div at bounding box center [1133, 19] width 14 height 14
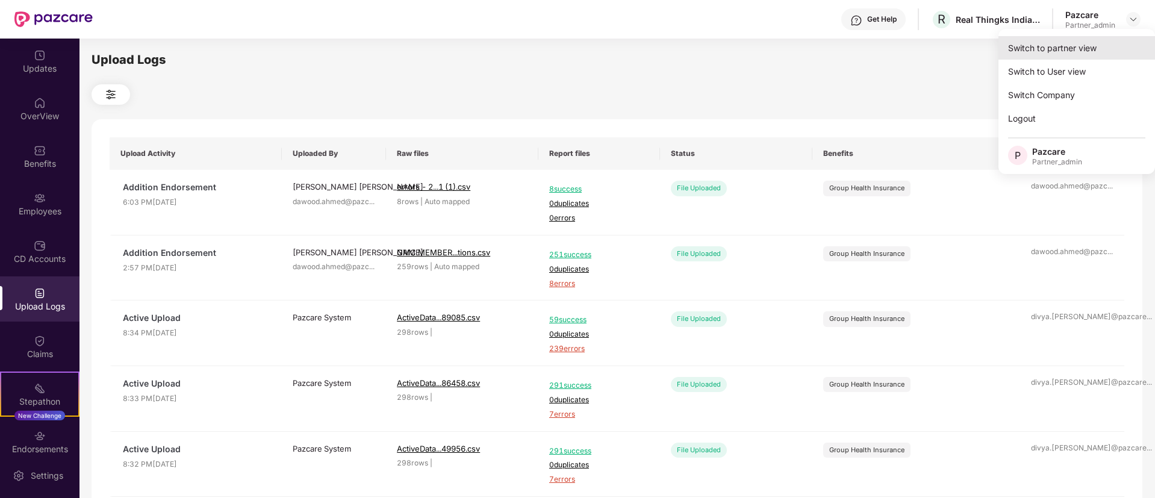
click at [1088, 43] on div "Switch to partner view" at bounding box center [1077, 47] width 157 height 23
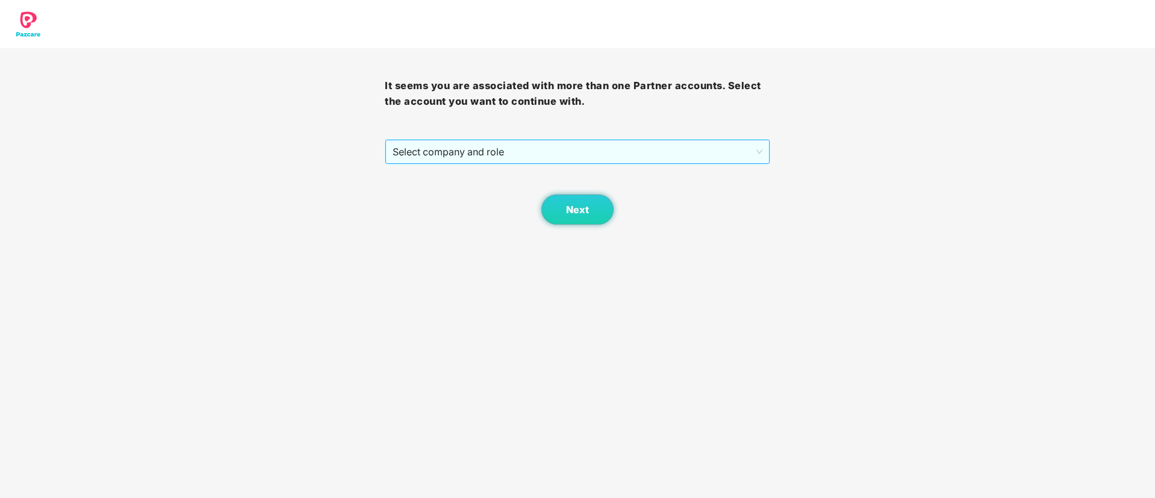
click at [475, 157] on span "Select company and role" at bounding box center [577, 151] width 369 height 23
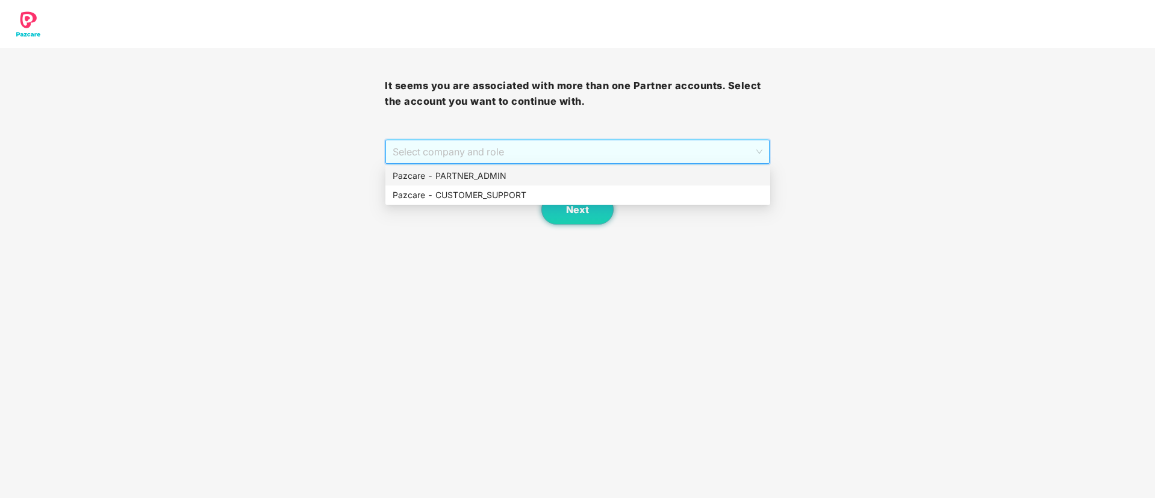
click at [470, 170] on div "Pazcare - PARTNER_ADMIN" at bounding box center [578, 175] width 370 height 13
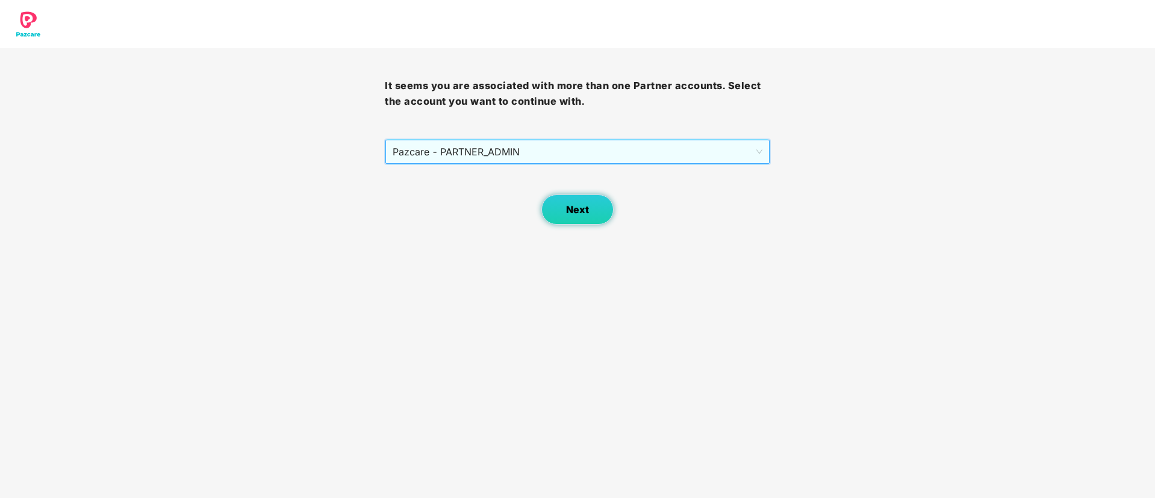
click at [553, 211] on button "Next" at bounding box center [577, 210] width 72 height 30
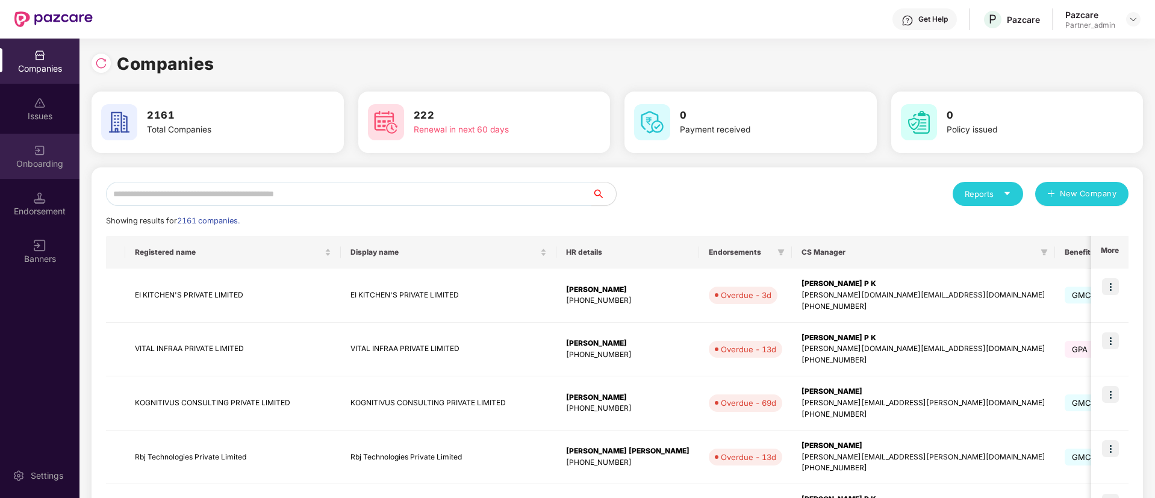
click at [31, 158] on div "Onboarding" at bounding box center [39, 164] width 79 height 12
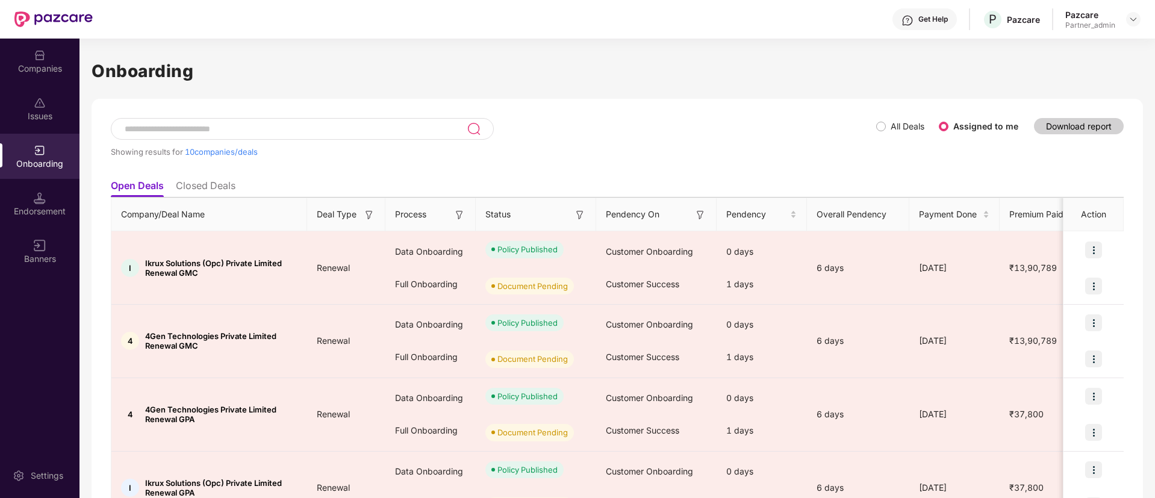
click at [577, 216] on img at bounding box center [580, 215] width 12 height 12
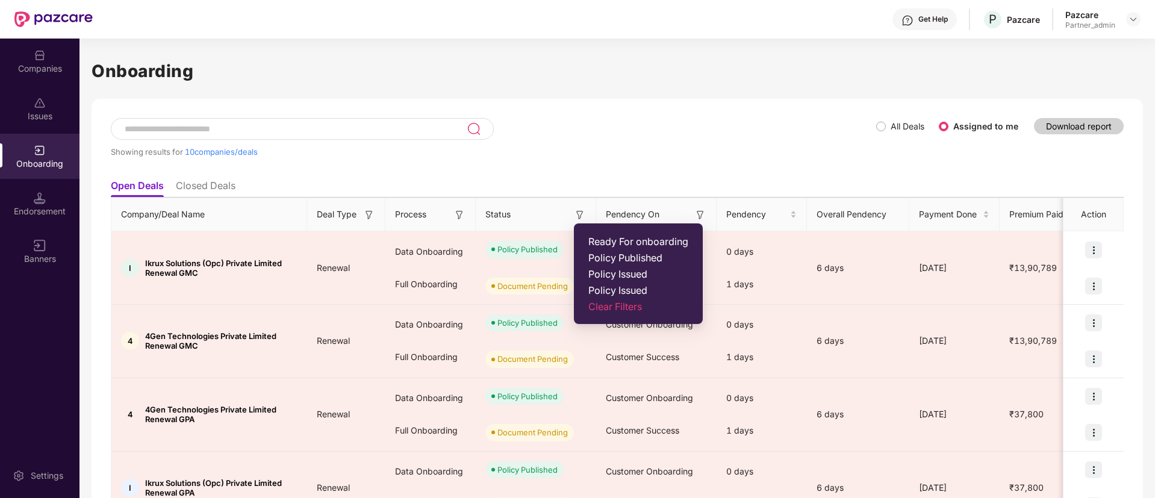
click at [596, 238] on span "Ready For onboarding" at bounding box center [638, 241] width 100 height 12
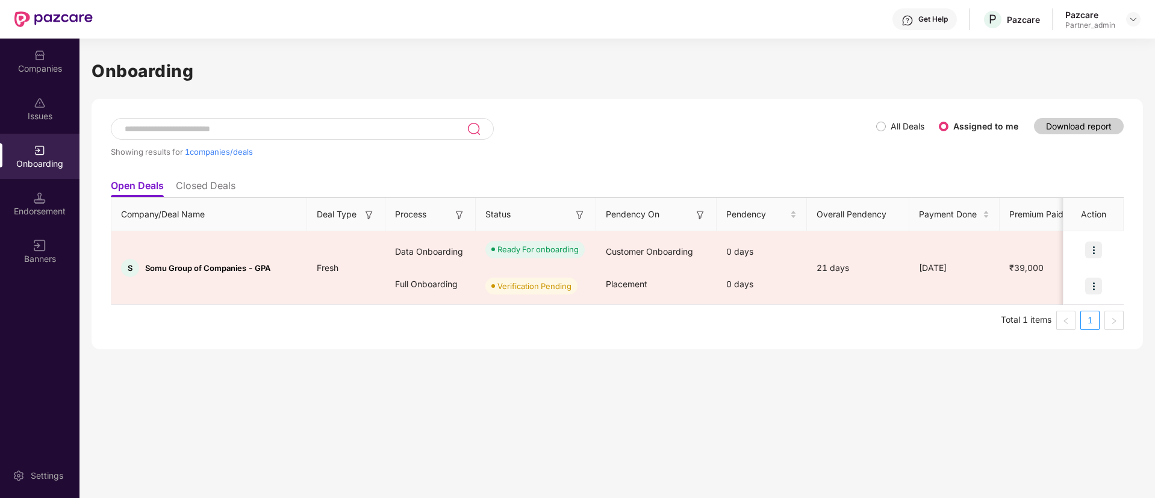
click at [48, 37] on div at bounding box center [53, 19] width 78 height 39
click at [50, 51] on div "Companies" at bounding box center [39, 61] width 79 height 45
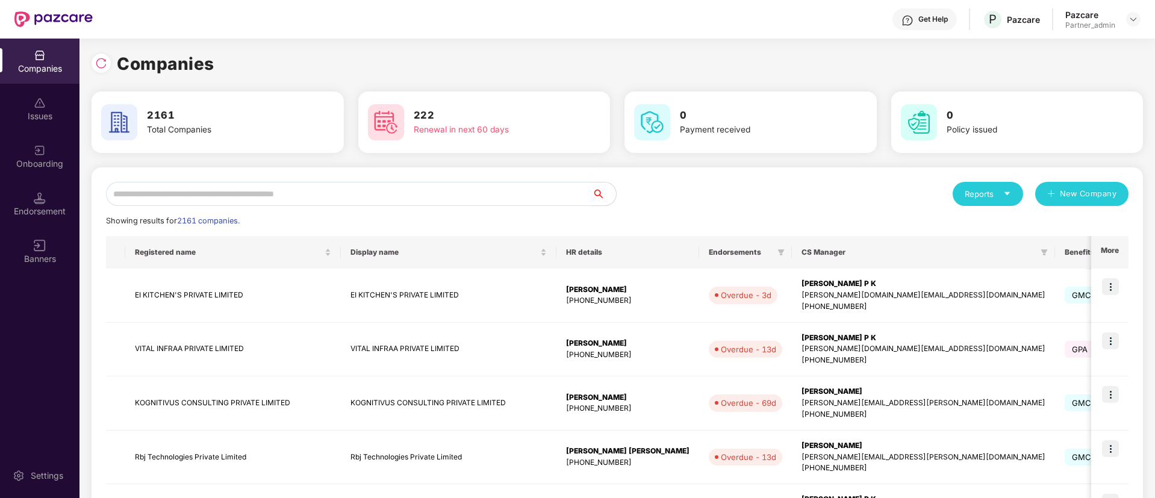
drag, startPoint x: 161, startPoint y: 196, endPoint x: 151, endPoint y: 190, distance: 12.7
click at [160, 195] on input "text" at bounding box center [349, 194] width 486 height 24
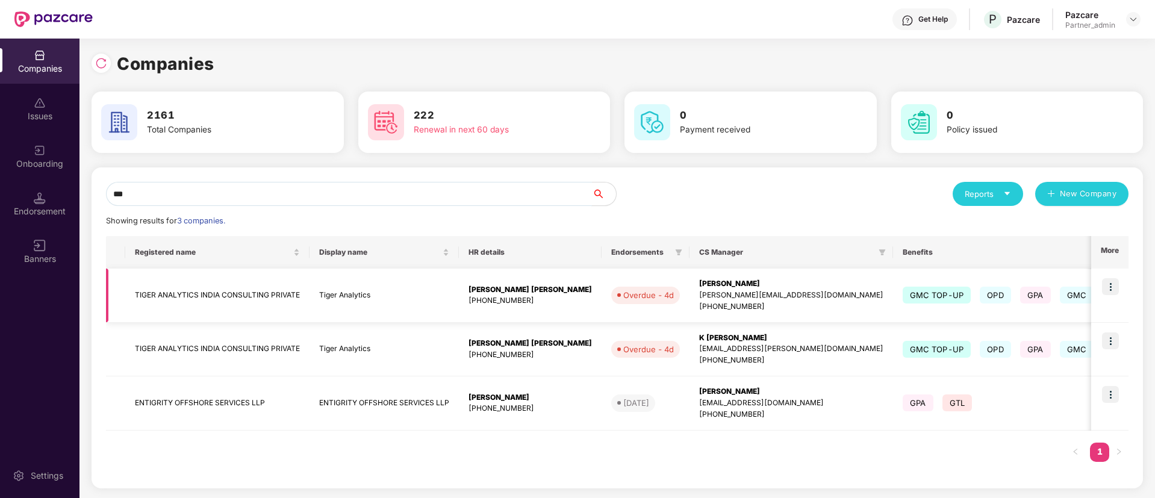
type input "***"
click at [1109, 285] on img at bounding box center [1110, 286] width 17 height 17
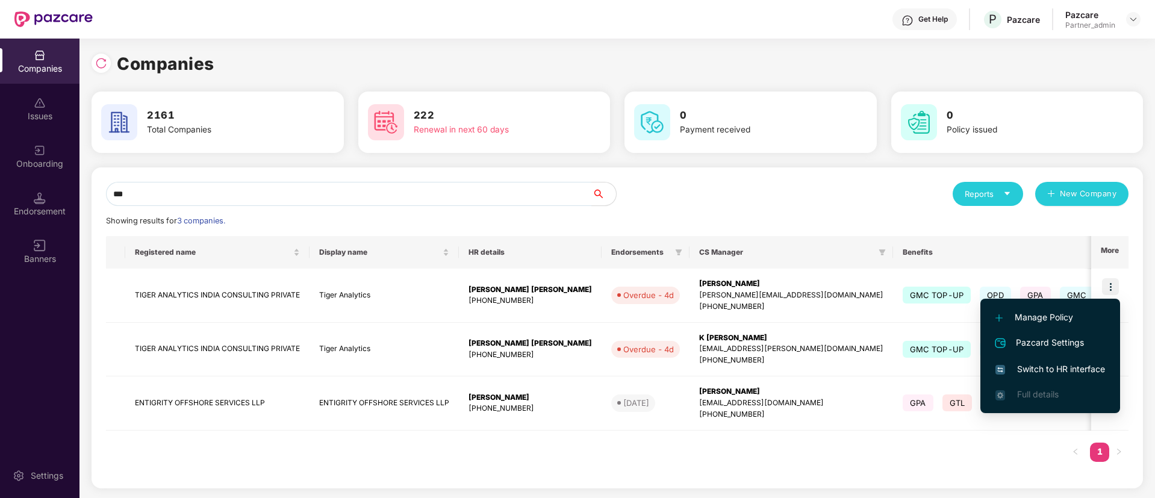
click at [1074, 364] on span "Switch to HR interface" at bounding box center [1051, 369] width 110 height 13
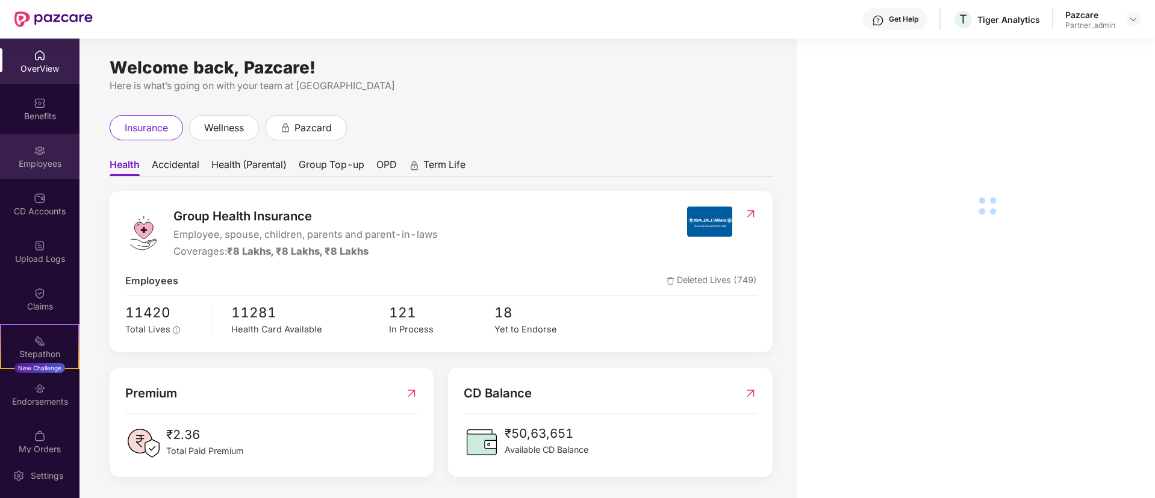
click at [55, 154] on div "Employees" at bounding box center [39, 156] width 79 height 45
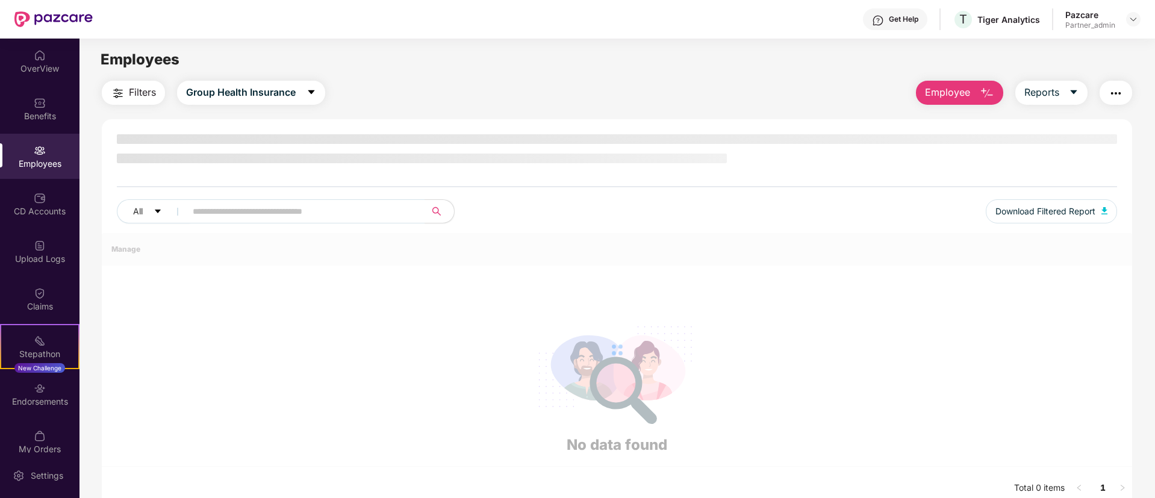
click at [54, 161] on div "Employees" at bounding box center [39, 164] width 79 height 12
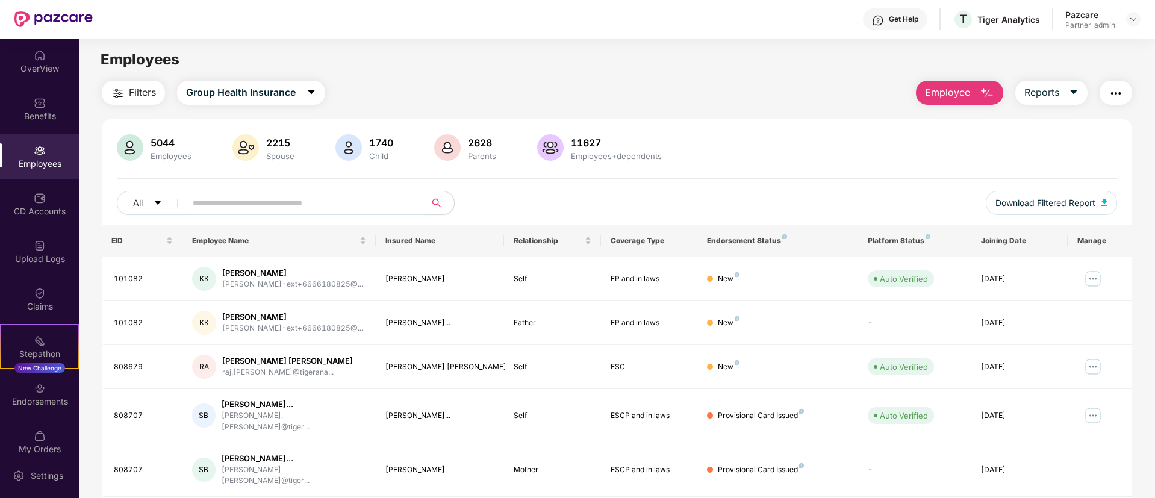
click at [224, 204] on input "text" at bounding box center [301, 203] width 216 height 18
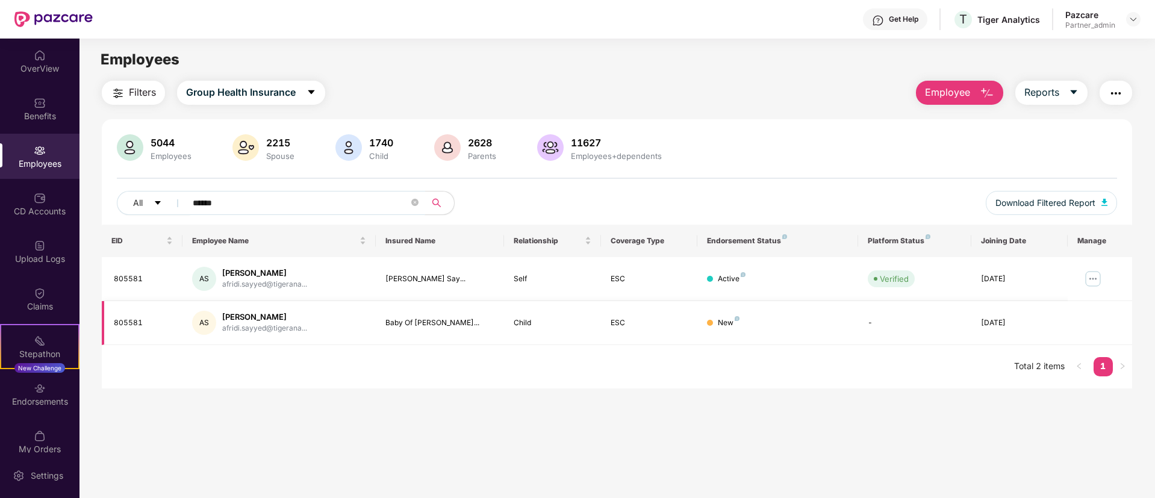
type input "******"
click at [737, 318] on img at bounding box center [737, 318] width 5 height 5
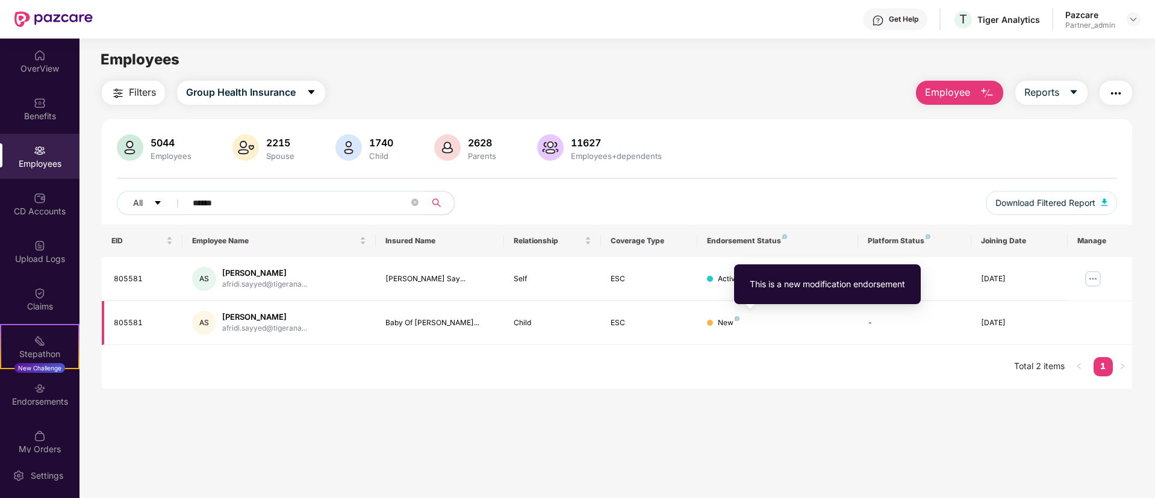
click at [738, 319] on img at bounding box center [737, 318] width 5 height 5
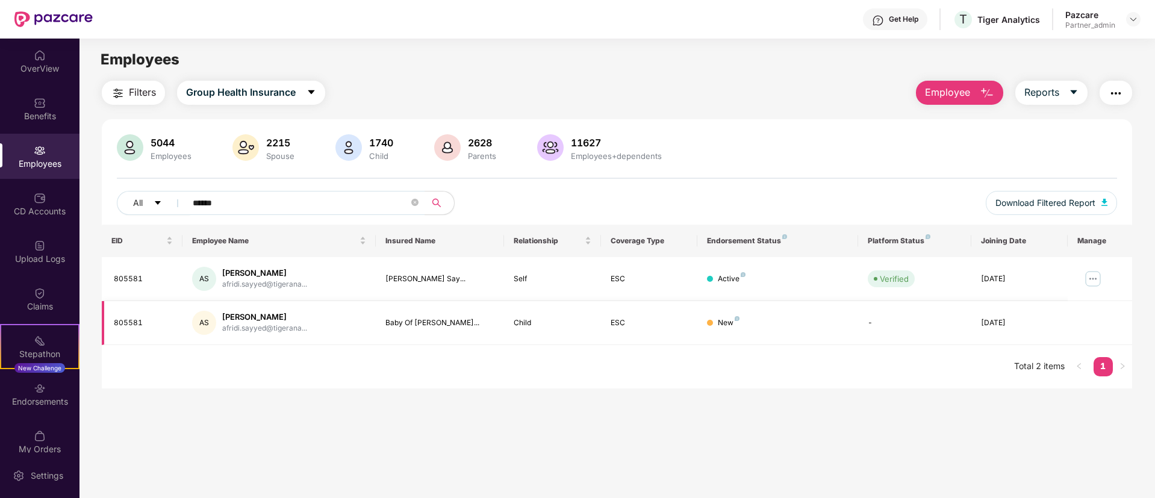
click at [144, 323] on div "805581" at bounding box center [143, 322] width 59 height 11
click at [132, 315] on td "805581" at bounding box center [142, 323] width 81 height 44
copy div "805581"
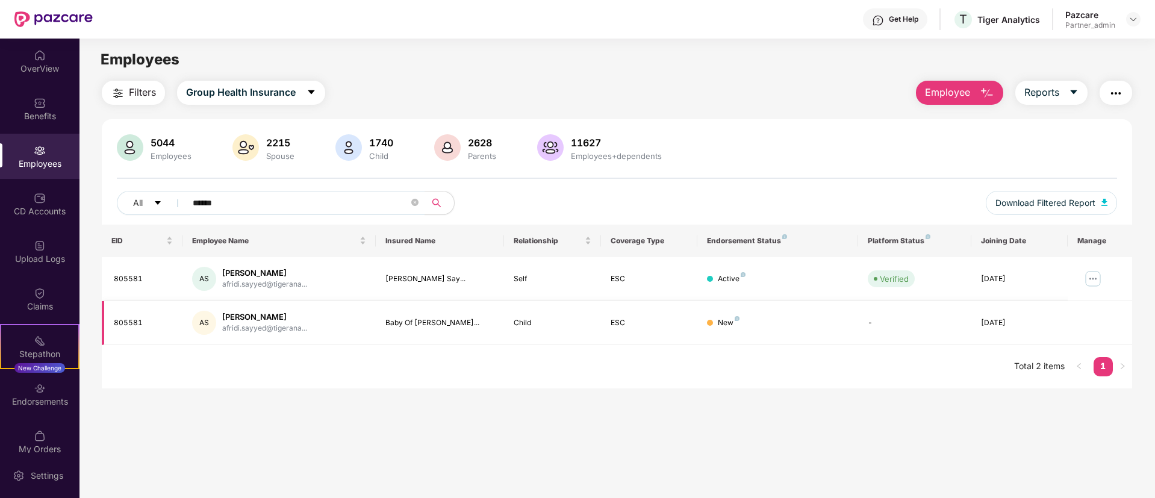
click at [1035, 324] on div "[DATE]" at bounding box center [1019, 322] width 77 height 11
click at [1032, 324] on div "[DATE]" at bounding box center [1019, 322] width 77 height 11
click at [55, 394] on div "Endorsements" at bounding box center [39, 394] width 79 height 45
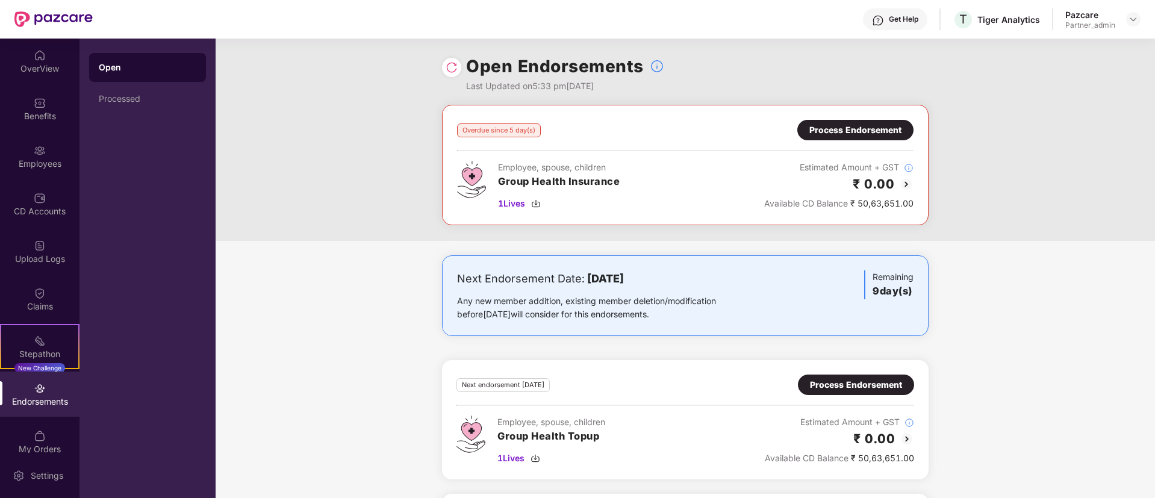
drag, startPoint x: 329, startPoint y: 235, endPoint x: 335, endPoint y: 246, distance: 12.9
click at [329, 236] on div "Overdue since 5 day(s) Process Endorsement Employee, spouse, children Group Hea…" at bounding box center [686, 173] width 940 height 136
click at [450, 59] on div at bounding box center [451, 67] width 19 height 19
click at [451, 72] on img at bounding box center [452, 67] width 12 height 12
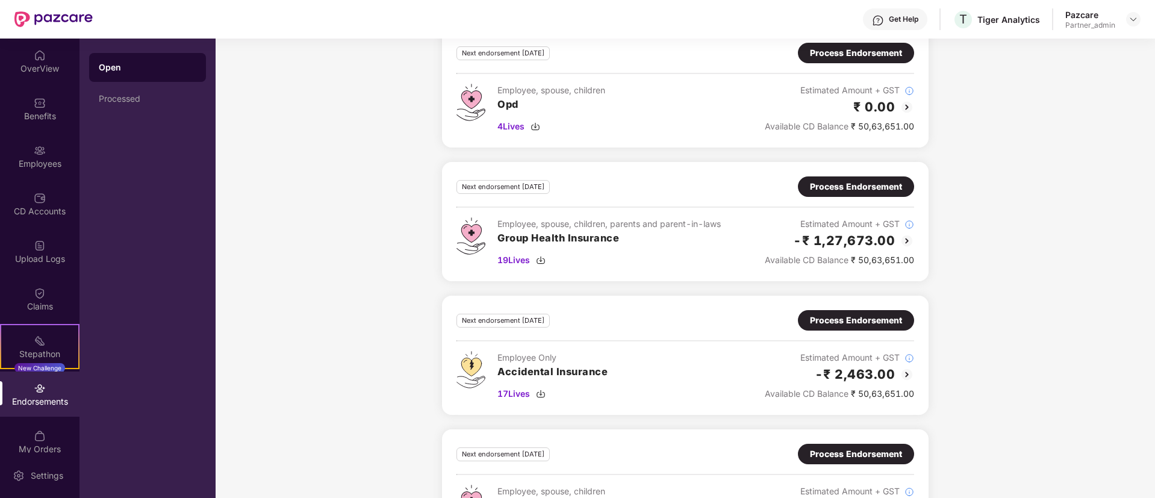
scroll to position [798, 0]
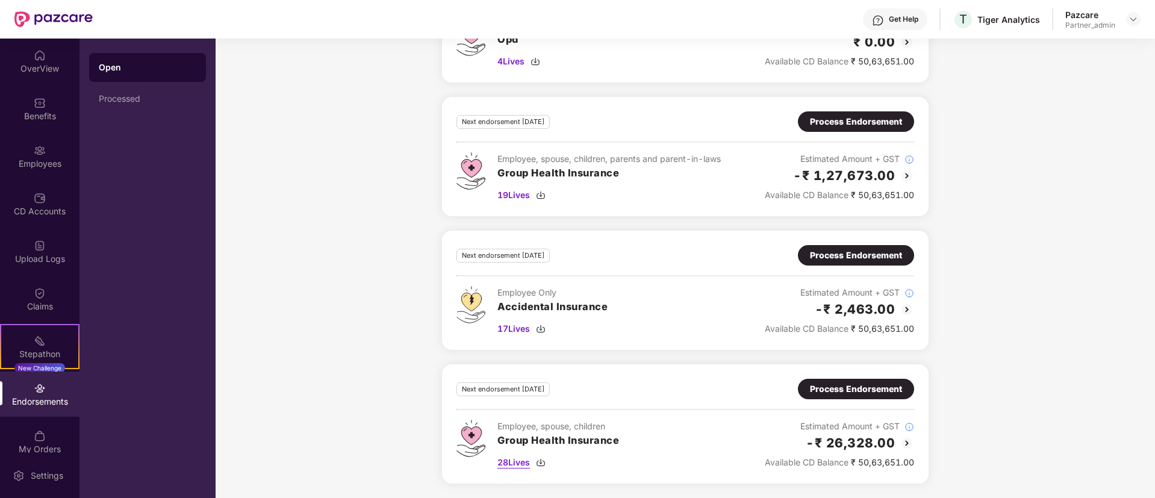
click at [514, 465] on span "28 Lives" at bounding box center [513, 462] width 33 height 13
click at [522, 198] on span "19 Lives" at bounding box center [513, 195] width 33 height 13
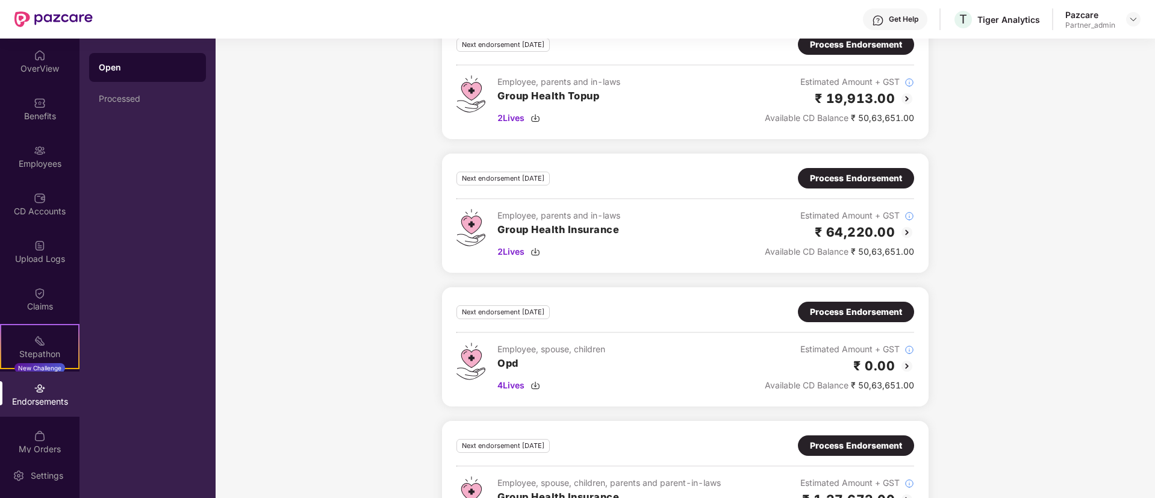
scroll to position [437, 0]
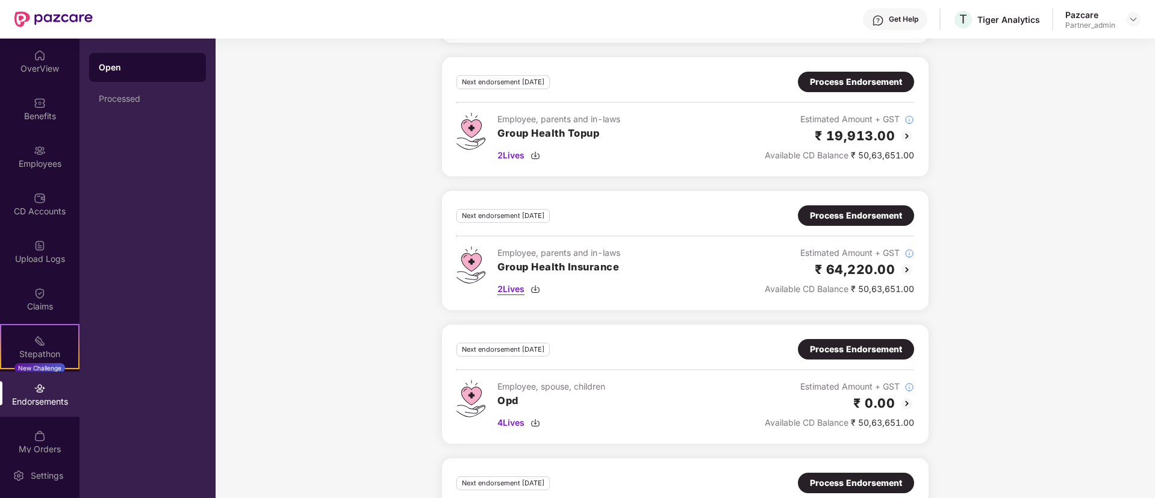
click at [514, 292] on span "2 Lives" at bounding box center [510, 288] width 27 height 13
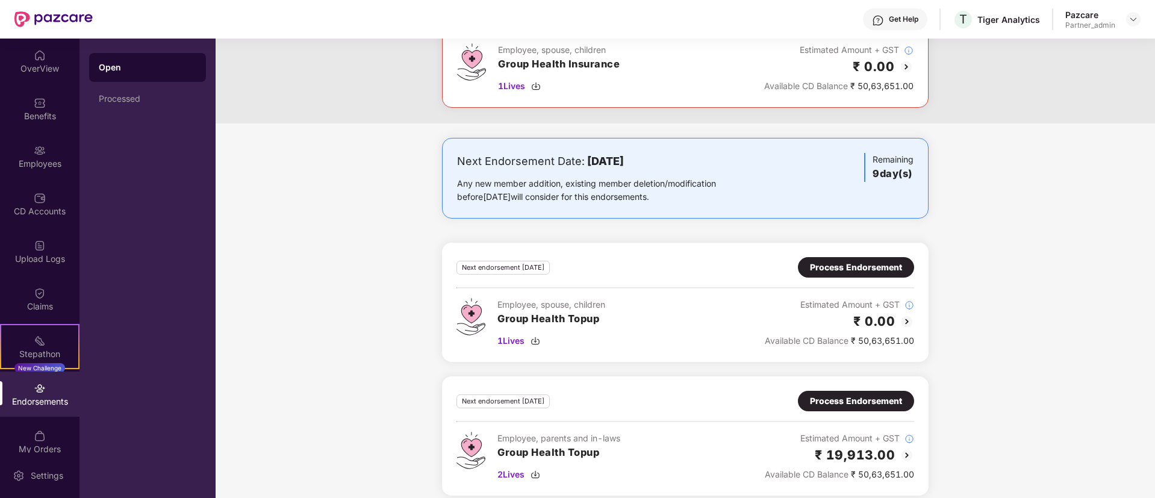
scroll to position [75, 0]
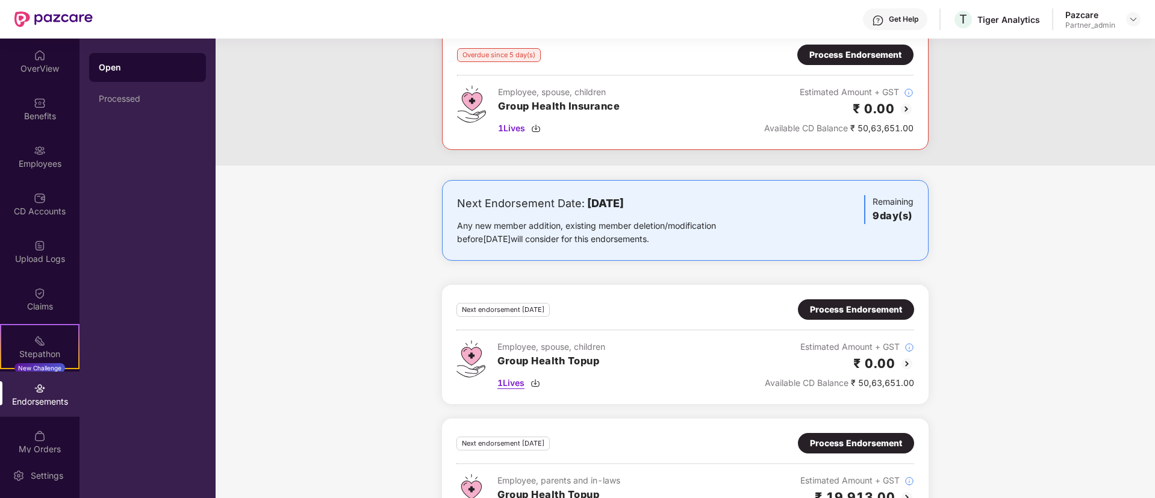
click at [511, 385] on span "1 Lives" at bounding box center [510, 382] width 27 height 13
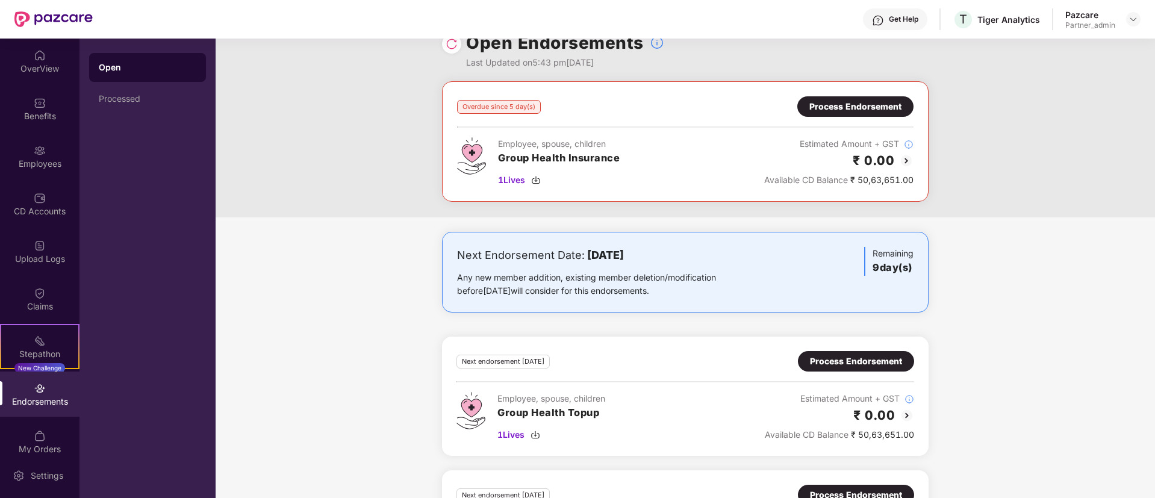
scroll to position [0, 0]
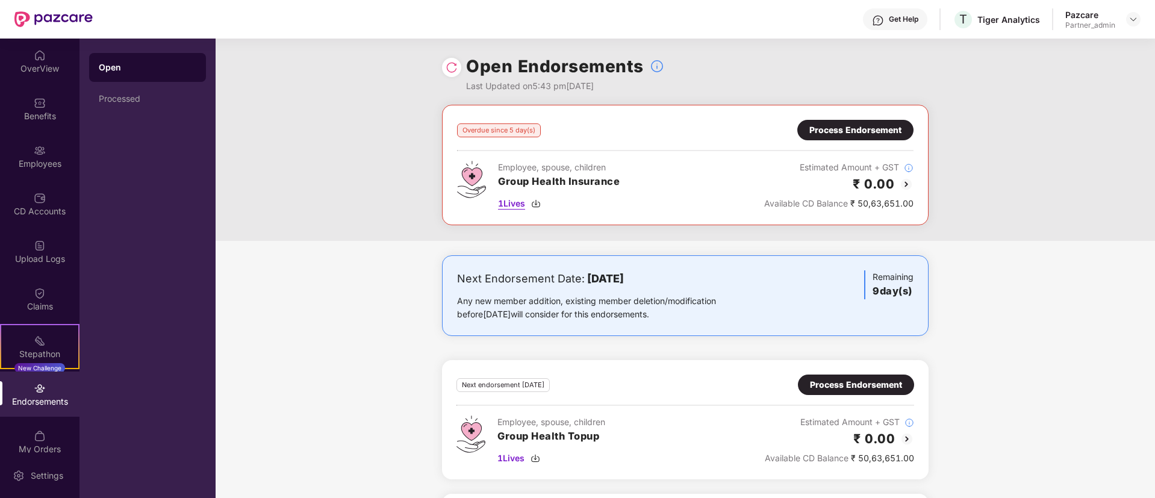
click at [506, 193] on div "Employee, spouse, children Group Health Insurance 1 Lives" at bounding box center [559, 185] width 122 height 49
click at [504, 205] on span "1 Lives" at bounding box center [511, 203] width 27 height 13
click at [894, 447] on h2 "₹ 0.00" at bounding box center [874, 439] width 42 height 20
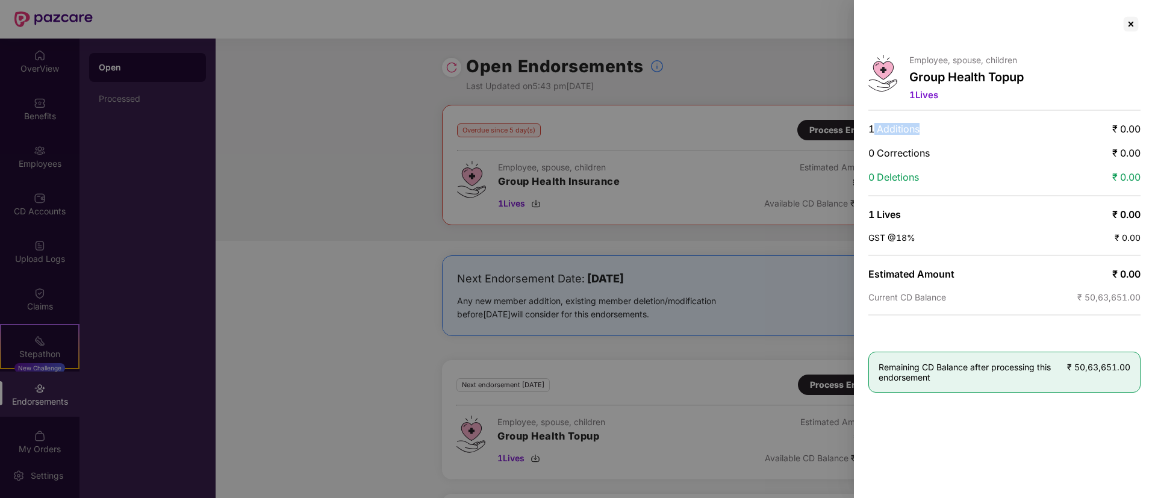
drag, startPoint x: 875, startPoint y: 124, endPoint x: 969, endPoint y: 133, distance: 94.4
click at [969, 133] on div "1 Additions ₹ 0.00" at bounding box center [1004, 129] width 272 height 12
click at [372, 184] on div at bounding box center [577, 249] width 1155 height 498
click at [393, 252] on div at bounding box center [577, 249] width 1155 height 498
click at [1126, 28] on div at bounding box center [1130, 23] width 19 height 19
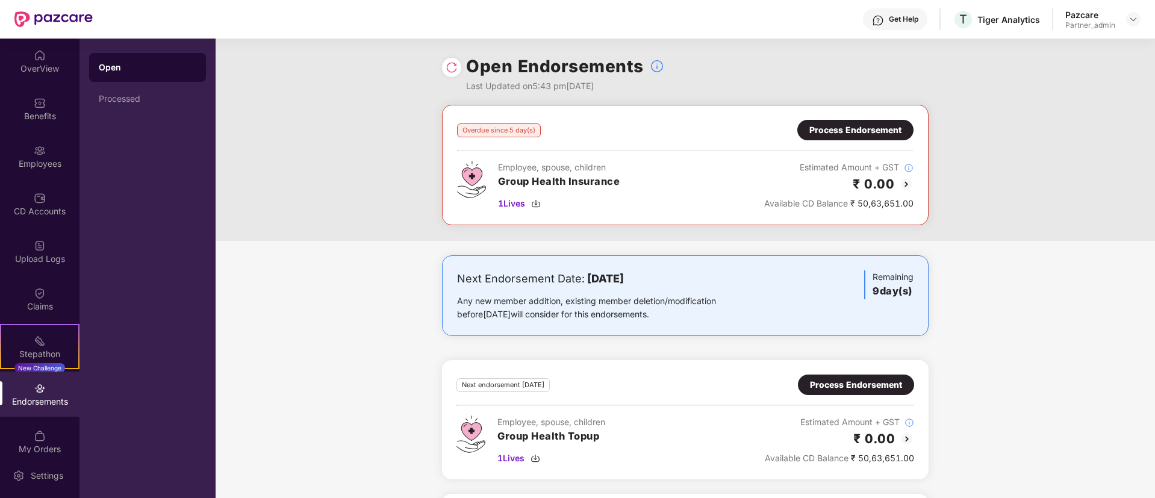
click at [452, 76] on div at bounding box center [451, 67] width 19 height 19
click at [149, 103] on div "Processed" at bounding box center [148, 99] width 98 height 10
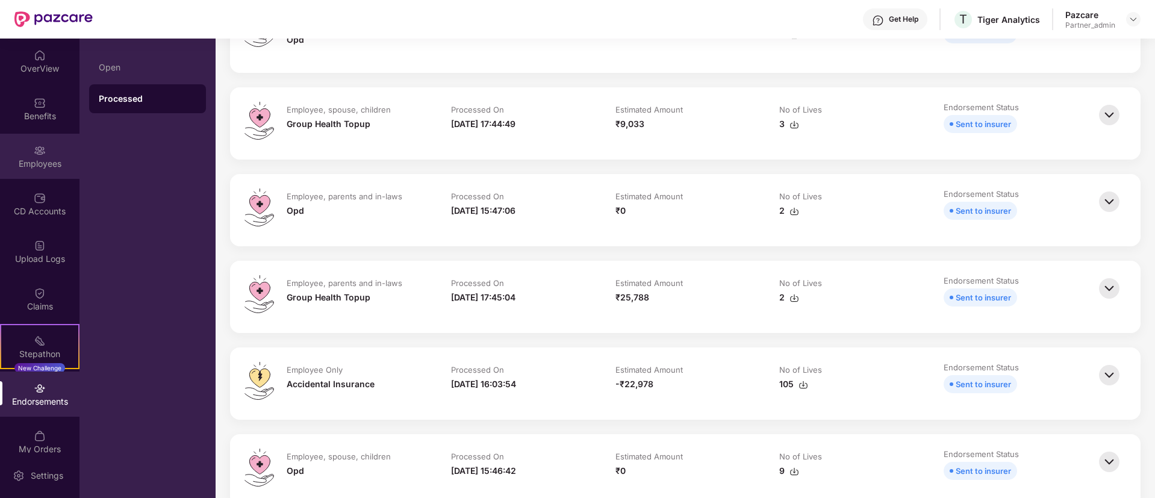
click at [22, 148] on div "Employees" at bounding box center [39, 156] width 79 height 45
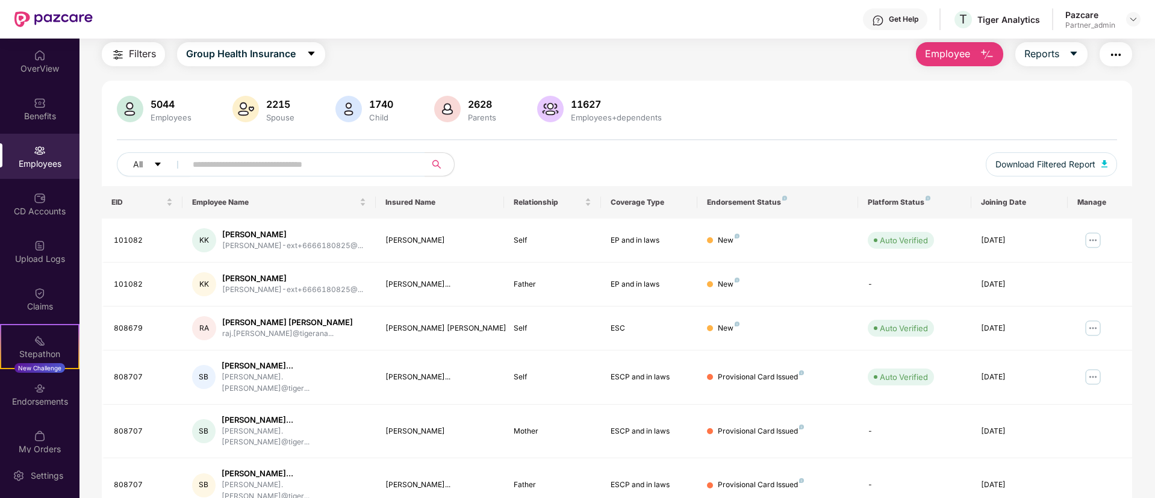
scroll to position [242, 0]
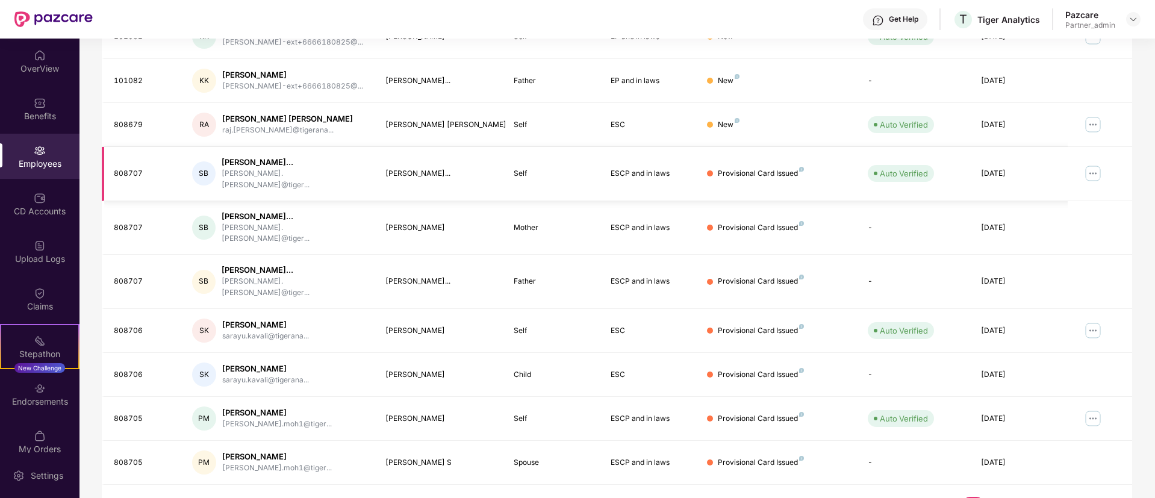
click at [270, 160] on div "[PERSON_NAME]..." at bounding box center [294, 162] width 145 height 11
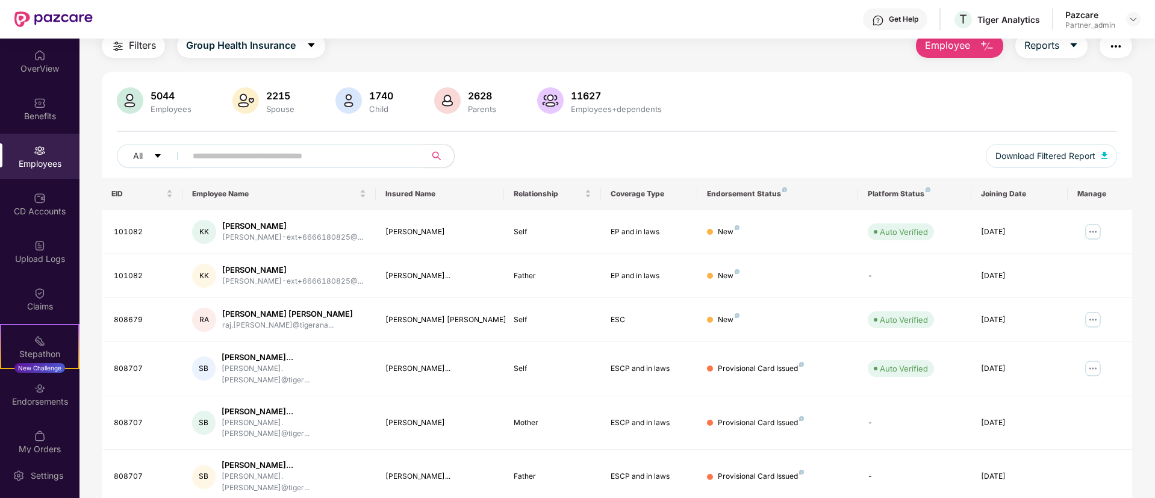
scroll to position [0, 0]
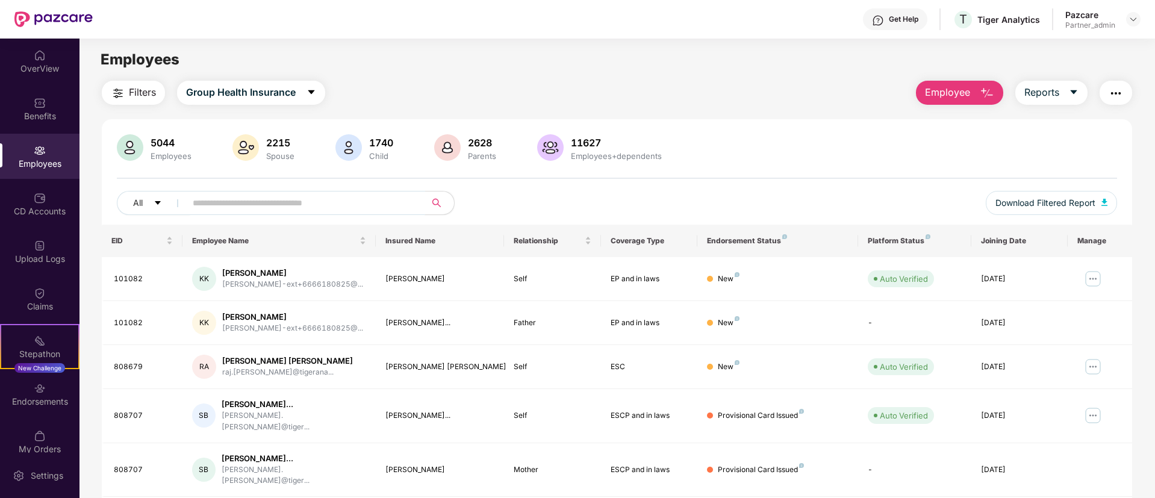
drag, startPoint x: 273, startPoint y: 187, endPoint x: 277, endPoint y: 211, distance: 24.5
click at [273, 189] on div "5044 Employees 2215 Spouse 1740 Child 2628 Parents 11627 Employees+dependents A…" at bounding box center [617, 179] width 1030 height 90
click at [278, 213] on span at bounding box center [301, 203] width 247 height 24
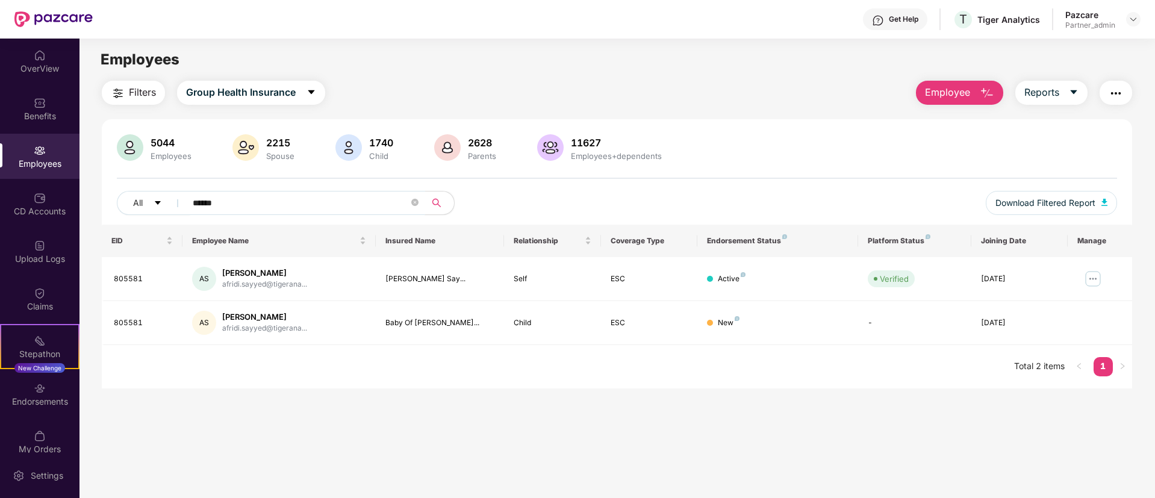
type input "******"
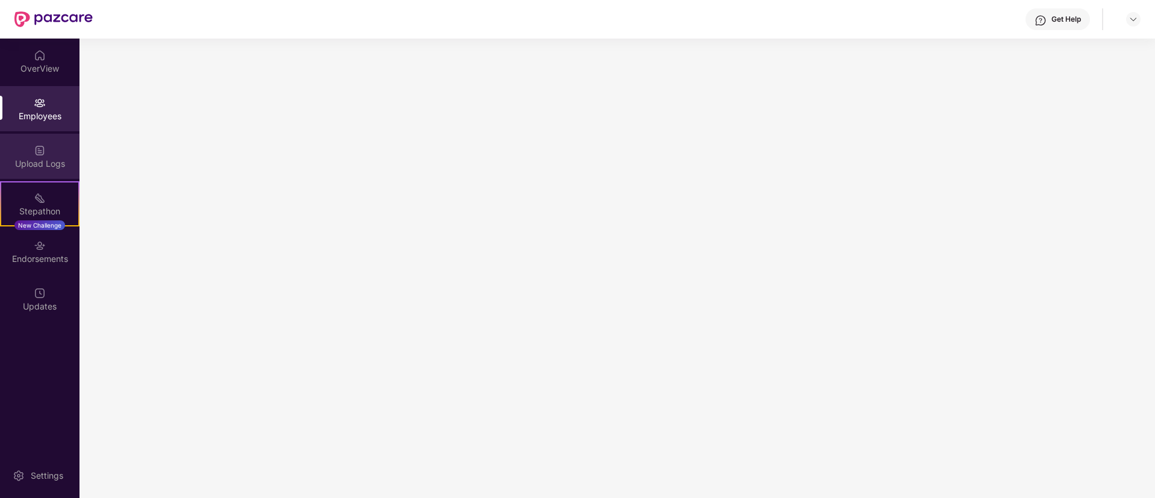
click at [42, 135] on div "Upload Logs" at bounding box center [39, 156] width 79 height 45
click at [38, 107] on img at bounding box center [40, 103] width 12 height 12
drag, startPoint x: 97, startPoint y: 193, endPoint x: 90, endPoint y: 193, distance: 7.2
click at [94, 193] on main at bounding box center [617, 269] width 1076 height 460
click at [43, 161] on div "Upload Logs" at bounding box center [39, 164] width 79 height 12
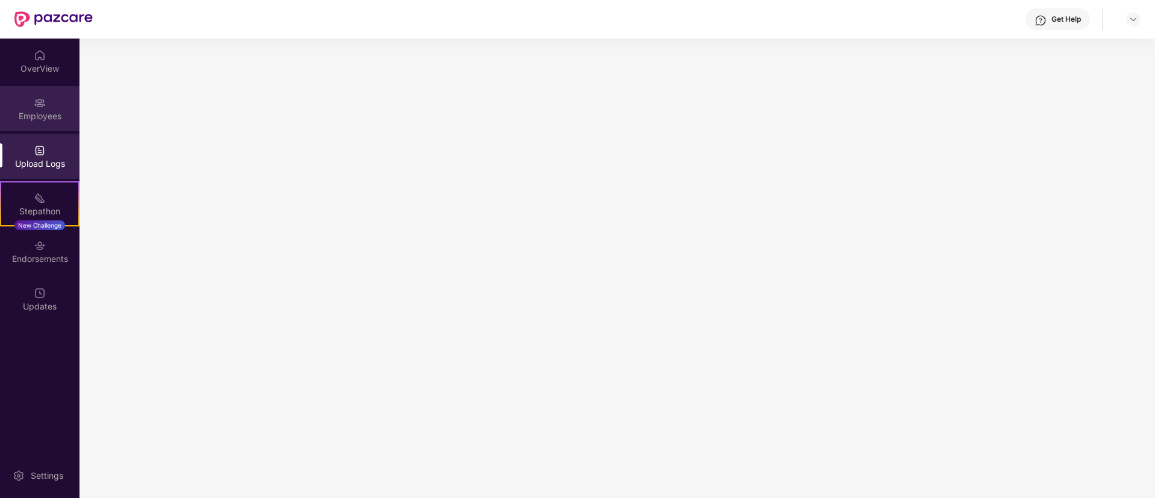
click at [30, 116] on div "Employees" at bounding box center [39, 116] width 79 height 12
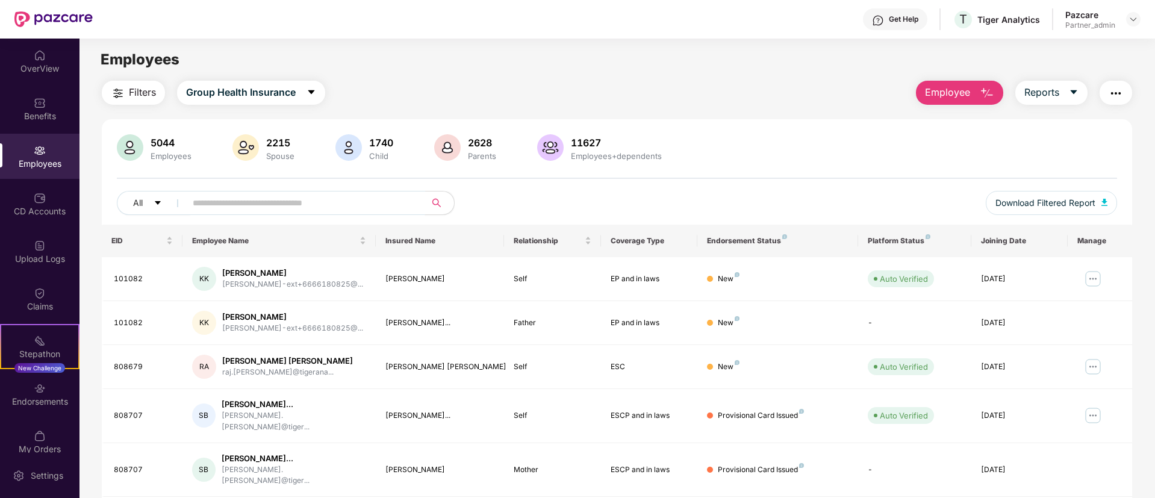
click at [223, 207] on input "text" at bounding box center [301, 203] width 216 height 18
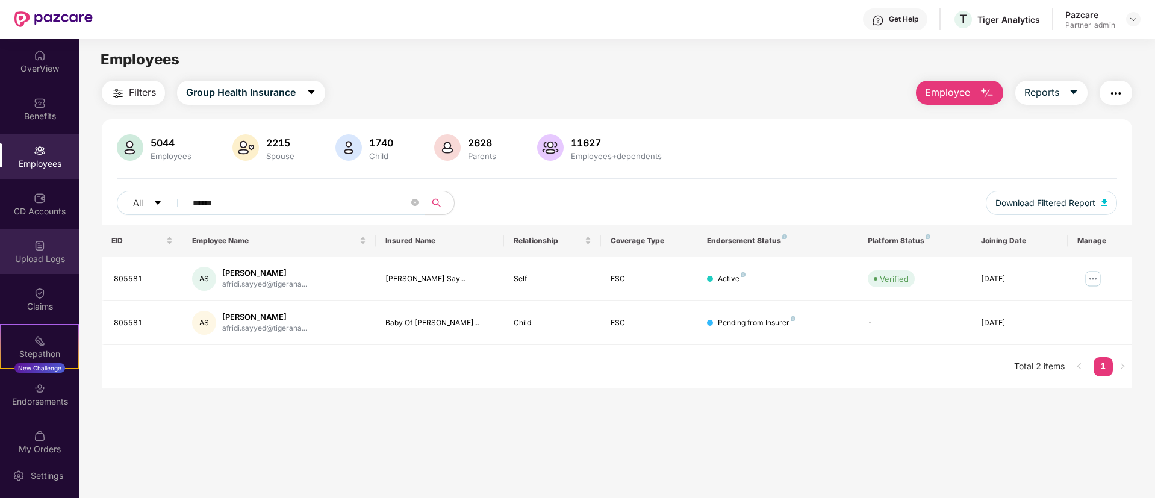
type input "******"
click at [36, 257] on div "Upload Logs" at bounding box center [39, 259] width 79 height 12
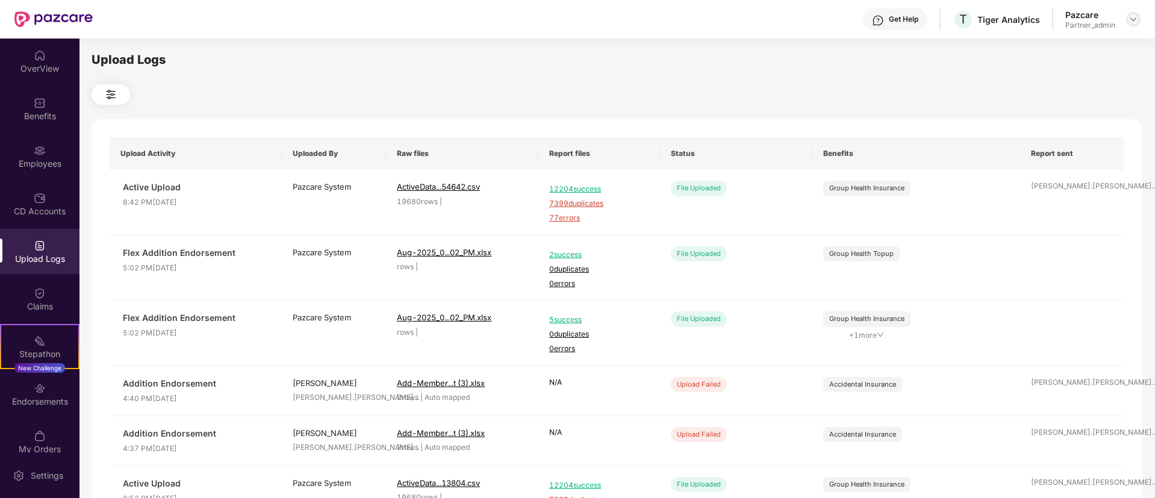
click at [1138, 20] on div at bounding box center [1133, 19] width 14 height 14
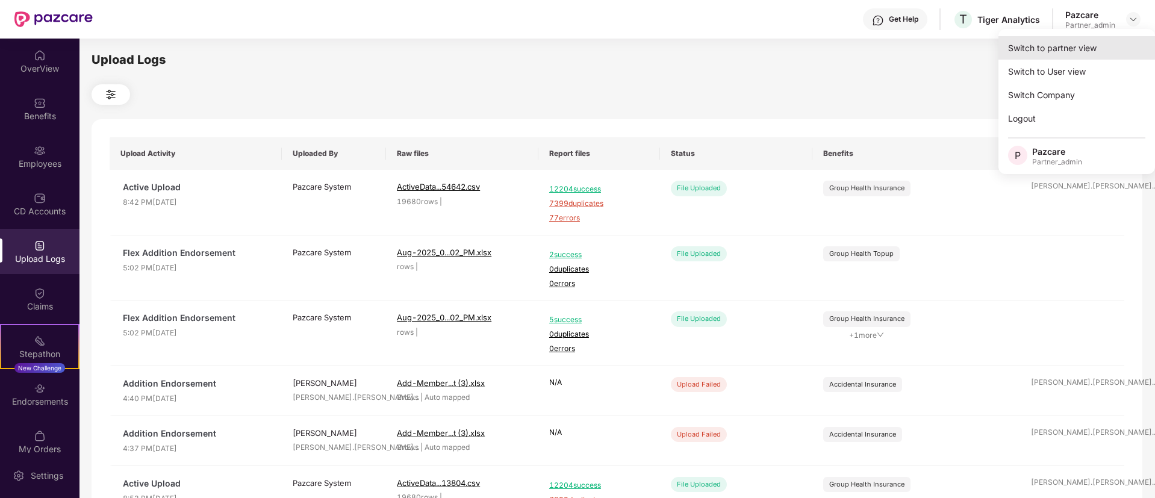
click at [1071, 40] on div "Switch to partner view" at bounding box center [1077, 47] width 157 height 23
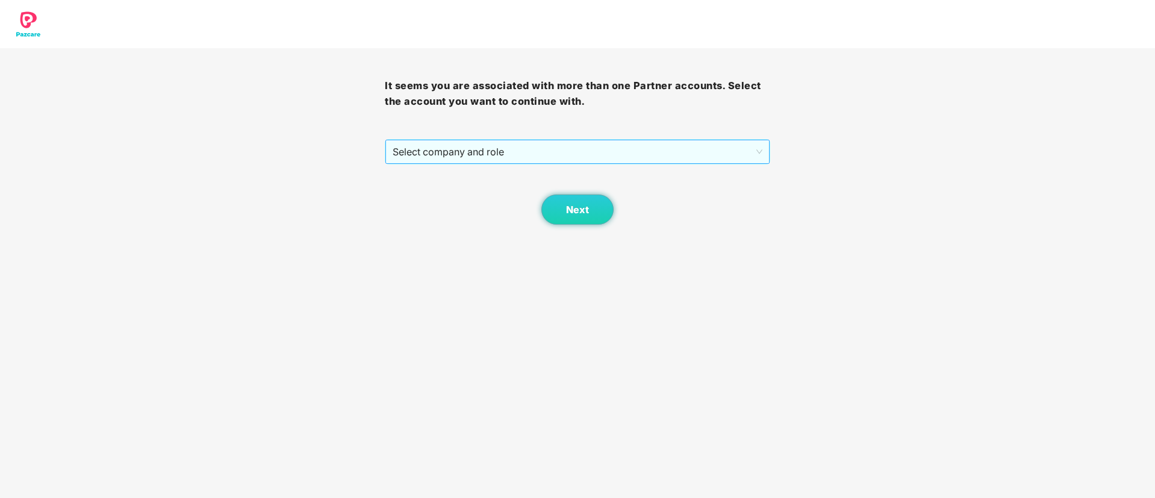
click at [609, 146] on span "Select company and role" at bounding box center [577, 151] width 369 height 23
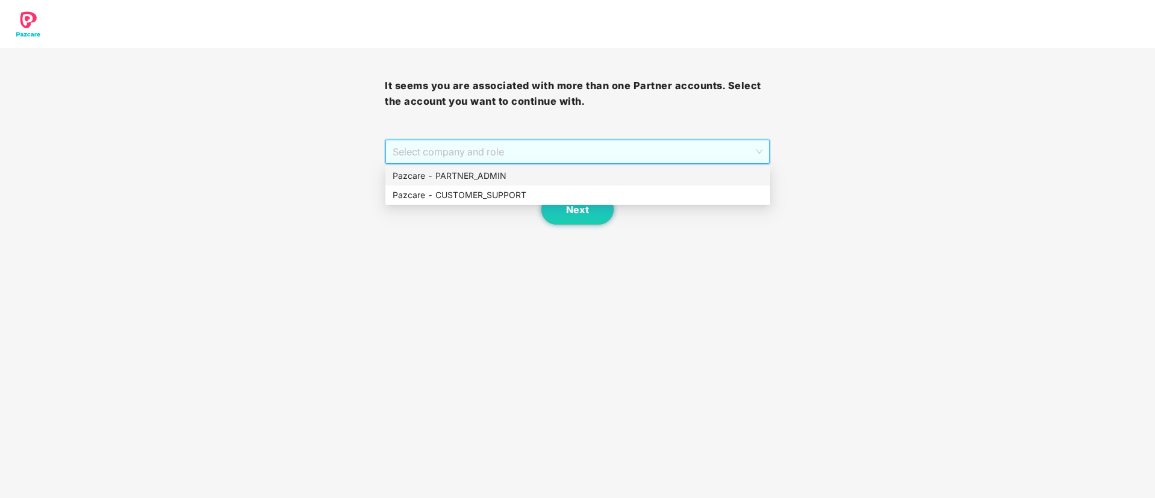
click at [475, 182] on div "Pazcare - PARTNER_ADMIN" at bounding box center [578, 175] width 370 height 13
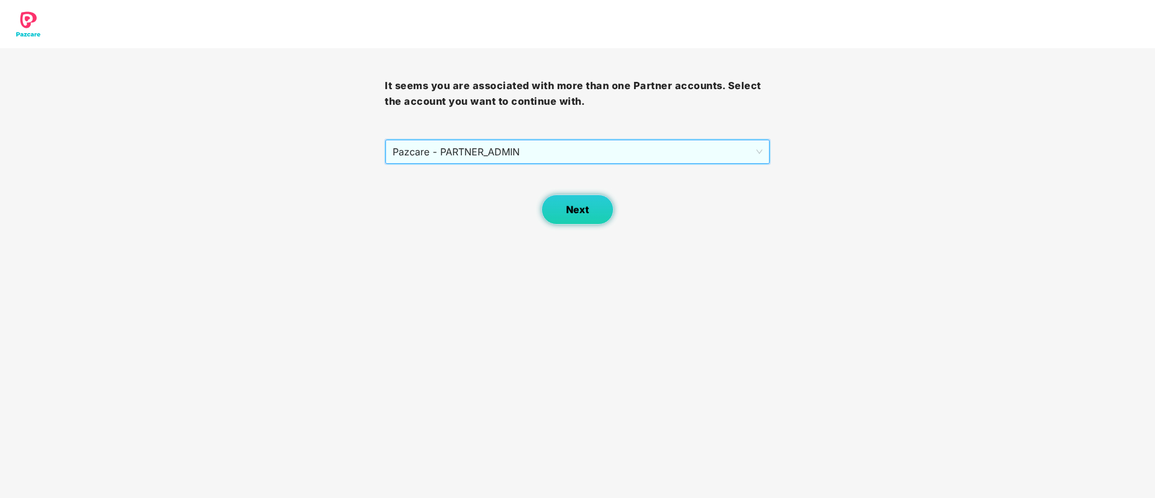
click at [538, 211] on div "Next" at bounding box center [577, 194] width 385 height 60
click at [556, 214] on button "Next" at bounding box center [577, 210] width 72 height 30
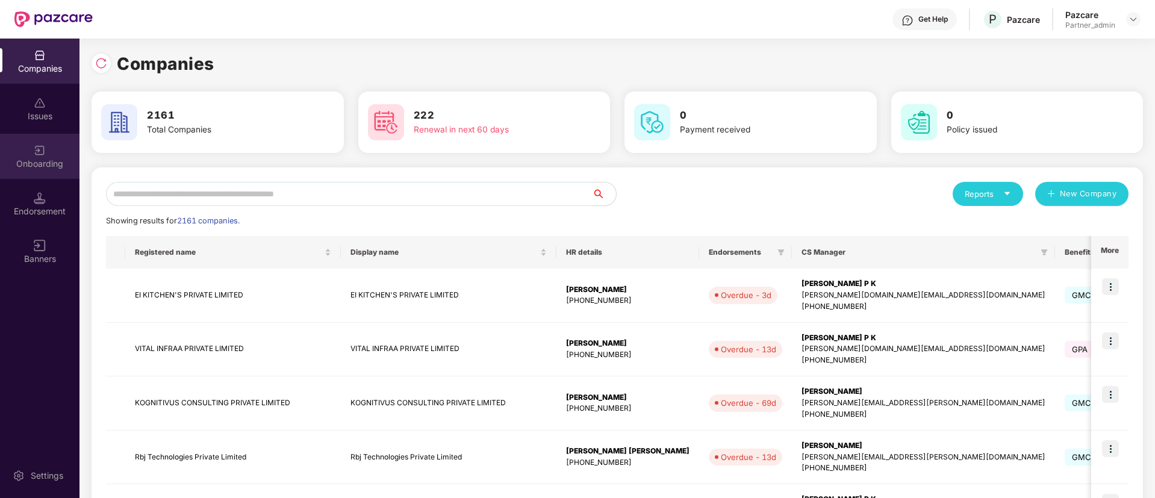
click at [17, 144] on div "Onboarding" at bounding box center [39, 156] width 79 height 45
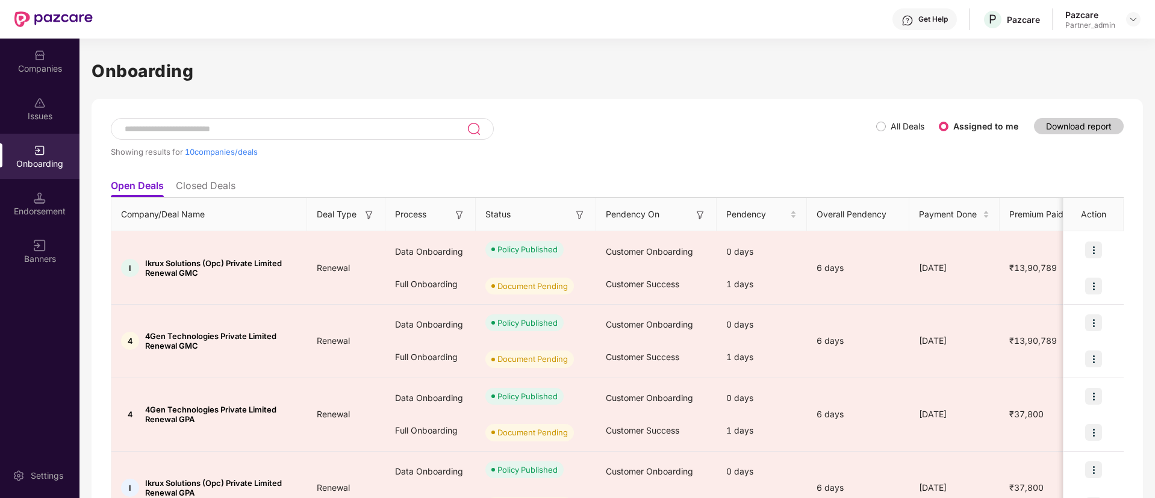
click at [581, 214] on img at bounding box center [580, 215] width 12 height 12
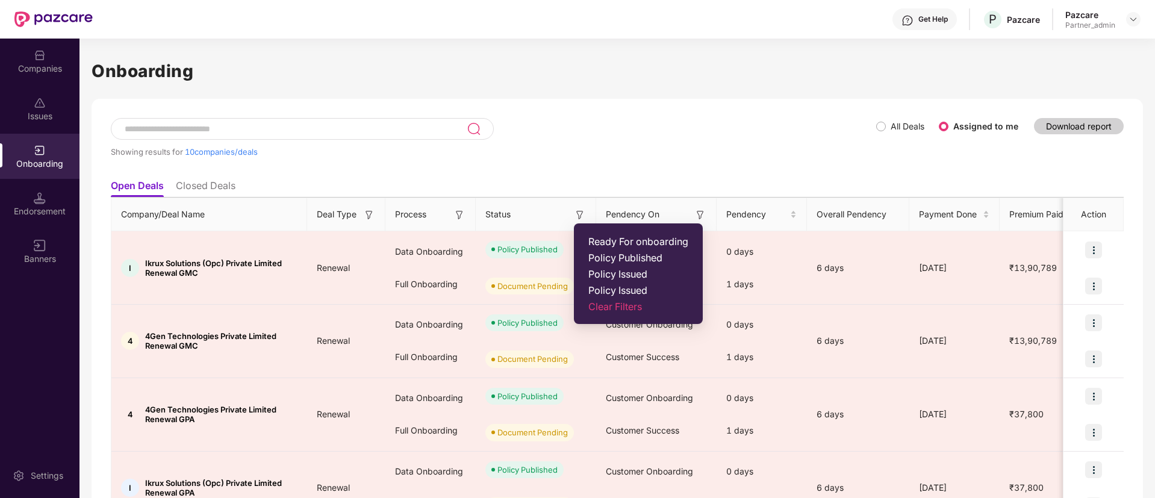
click at [607, 238] on span "Ready For onboarding" at bounding box center [638, 241] width 100 height 12
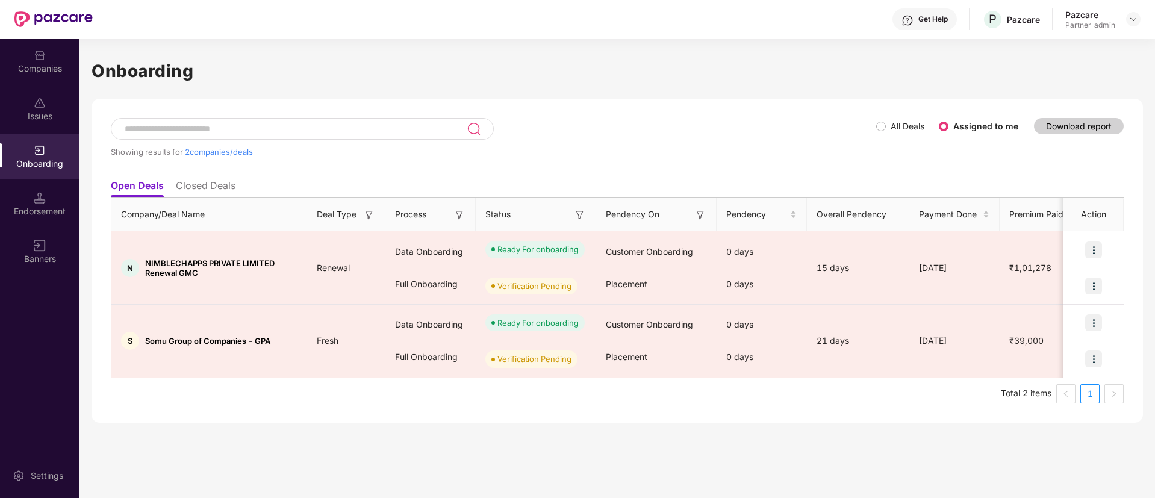
click at [463, 214] on img at bounding box center [459, 215] width 12 height 12
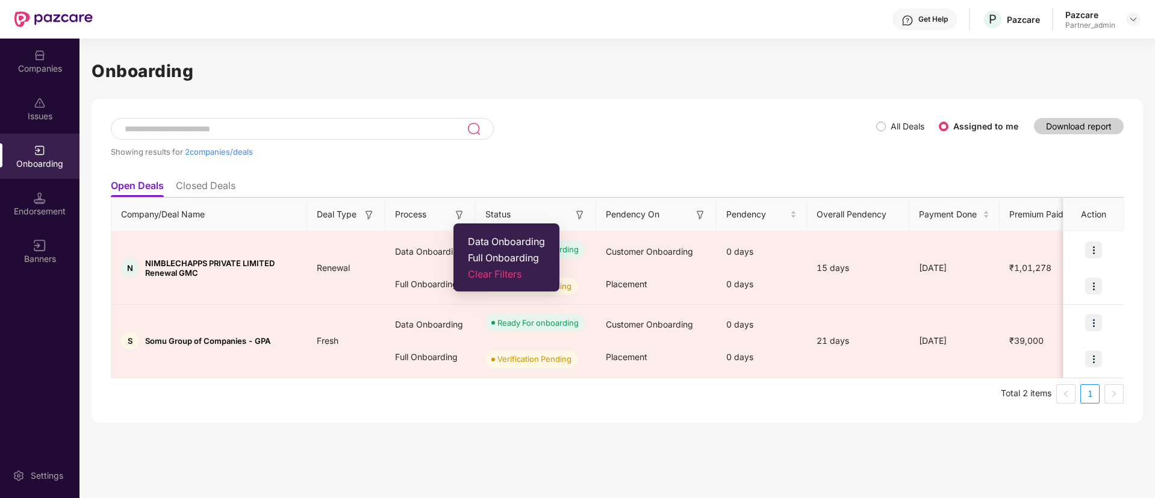
drag, startPoint x: 480, startPoint y: 227, endPoint x: 484, endPoint y: 232, distance: 6.4
click at [481, 229] on ul "Data Onboarding Full Onboarding Clear Filters" at bounding box center [506, 257] width 106 height 68
click at [486, 234] on ul "Data Onboarding Full Onboarding Clear Filters" at bounding box center [506, 257] width 106 height 68
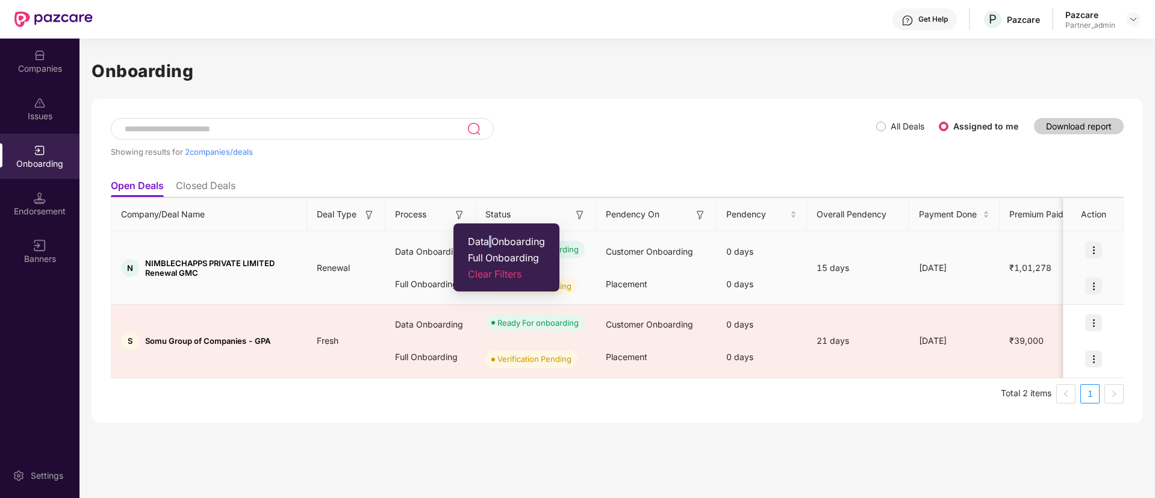
click at [490, 241] on span "Data Onboarding" at bounding box center [506, 241] width 77 height 12
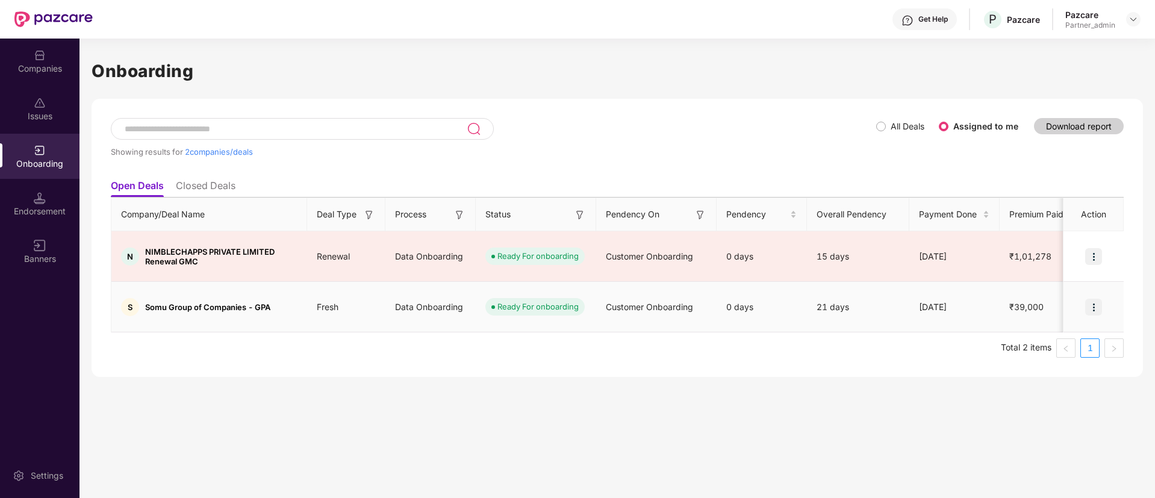
click at [1095, 299] on img at bounding box center [1093, 307] width 17 height 17
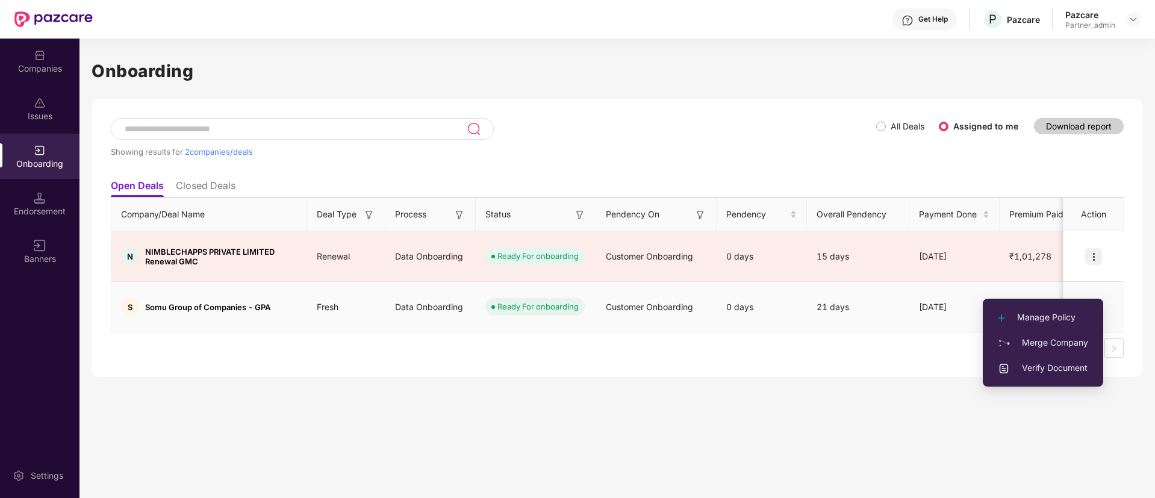
click at [1058, 373] on span "Verify Document" at bounding box center [1043, 367] width 90 height 13
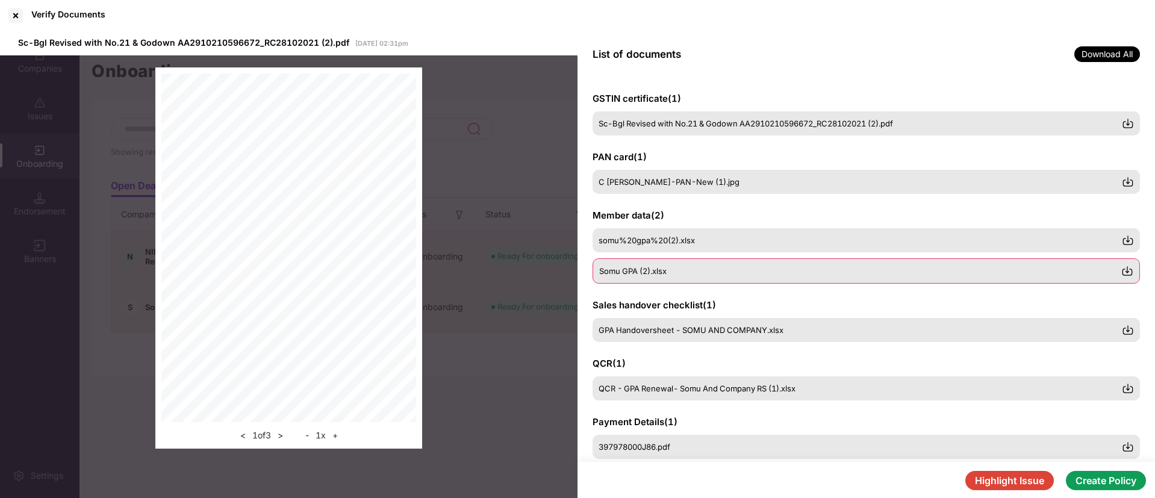
click at [722, 259] on div "Somu GPA (2).xlsx" at bounding box center [866, 270] width 547 height 25
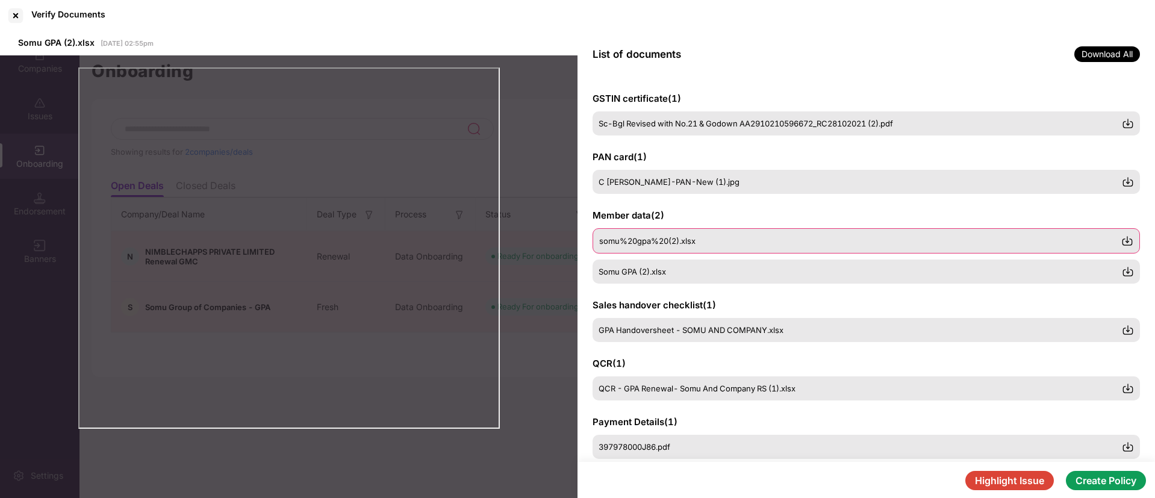
click at [708, 238] on div "somu%20gpa%20(2).xlsx" at bounding box center [860, 241] width 522 height 10
click at [647, 269] on span "Somu GPA (2).xlsx" at bounding box center [632, 271] width 67 height 10
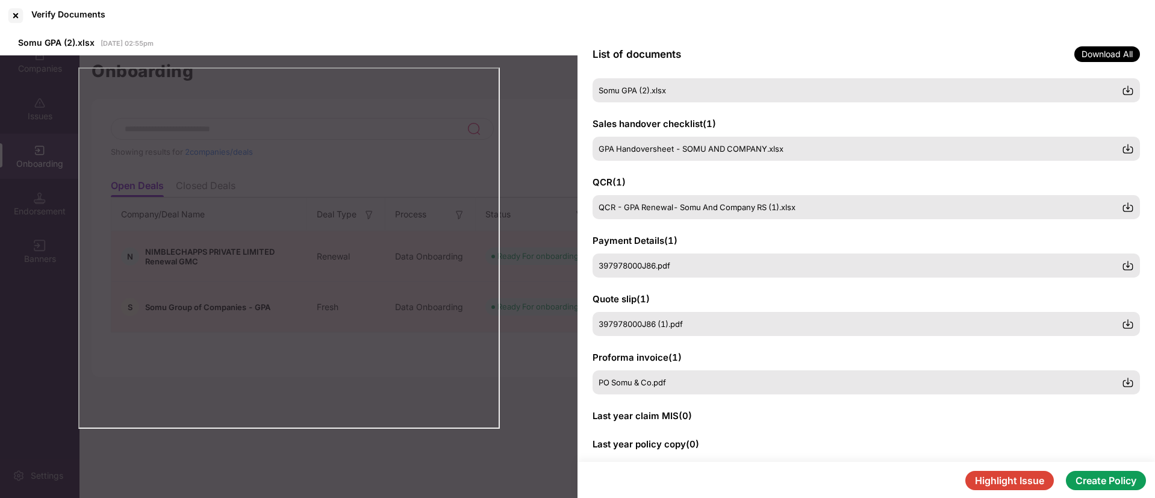
scroll to position [181, 0]
click at [655, 154] on div "GPA Handoversheet - SOMU AND COMPANY.xlsx" at bounding box center [866, 148] width 547 height 25
click at [671, 204] on span "QCR - GPA Renewal- Somu And Company RS (1).xlsx" at bounding box center [697, 207] width 197 height 10
click at [12, 23] on div at bounding box center [15, 15] width 19 height 19
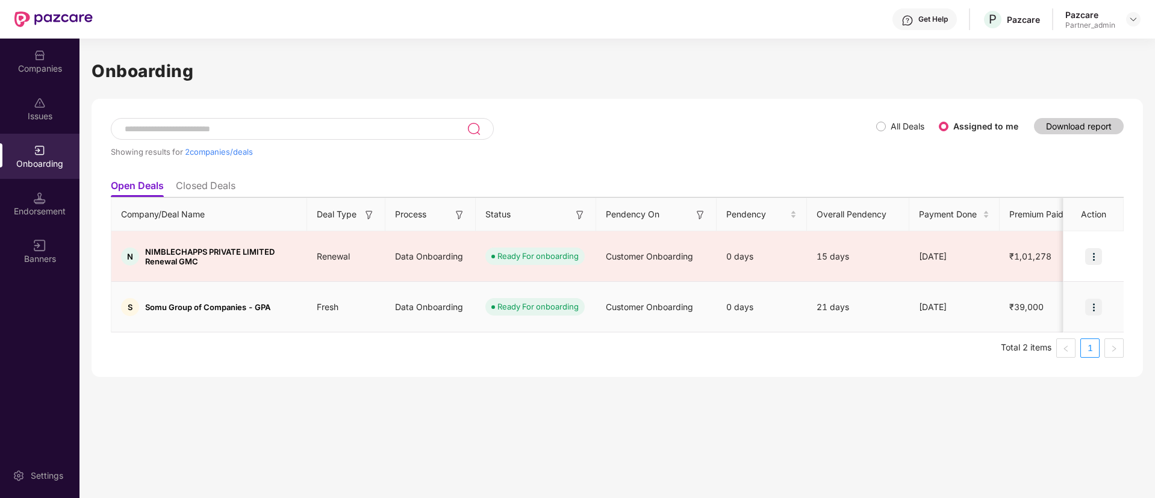
click at [1092, 299] on img at bounding box center [1093, 307] width 17 height 17
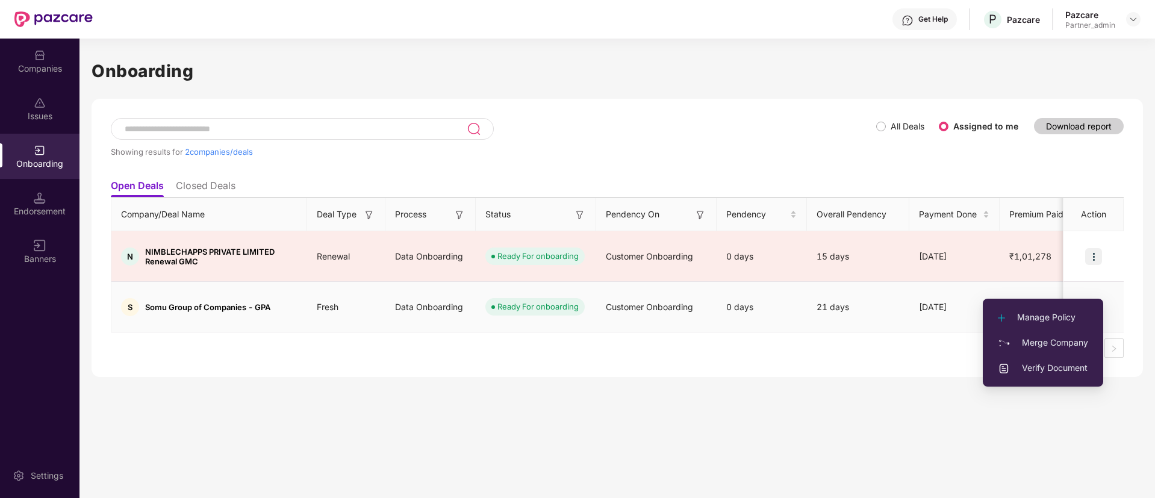
click at [1028, 309] on li "Manage Policy" at bounding box center [1043, 317] width 120 height 25
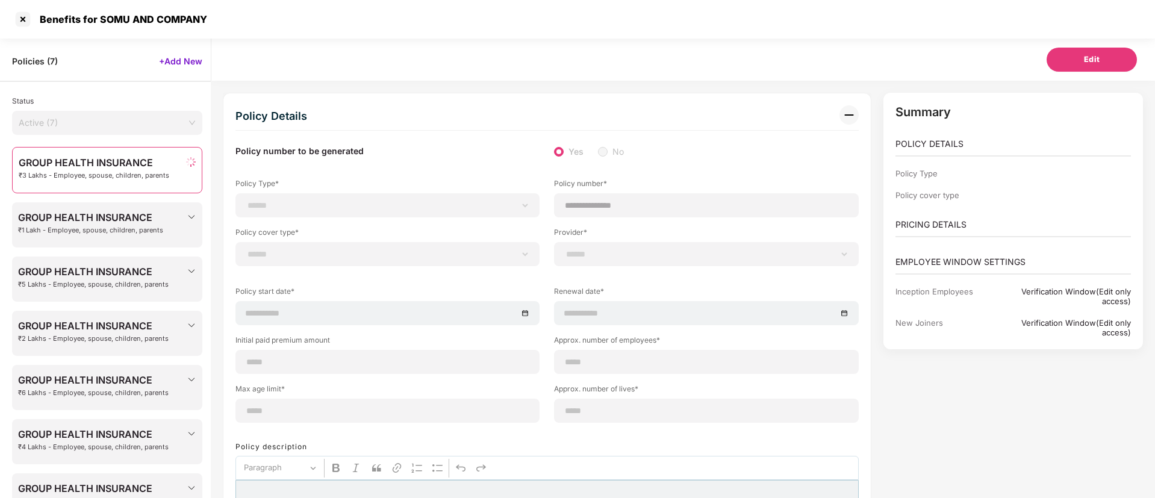
click at [131, 124] on div "Policies ( 7 ) +Add New Status Active (7) GROUP HEALTH INSURANCE ₹3 Lakhs - Emp…" at bounding box center [105, 285] width 211 height 492
click at [128, 111] on input "search" at bounding box center [103, 120] width 169 height 18
select select "**********"
select select "*"
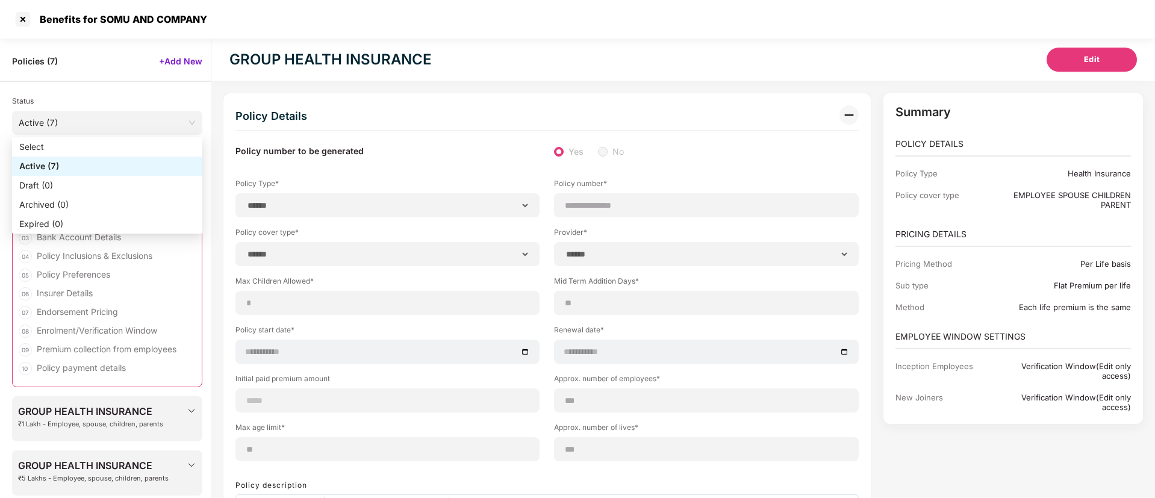
type input "**********"
type input "***"
type input "**"
type input "***"
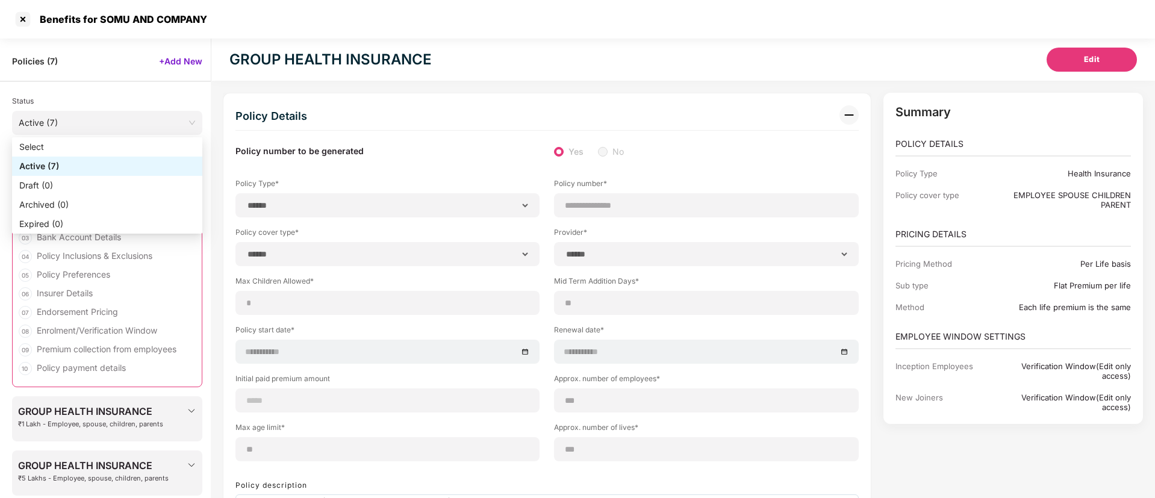
type input "*"
type input "**"
type input "******"
type input "**********"
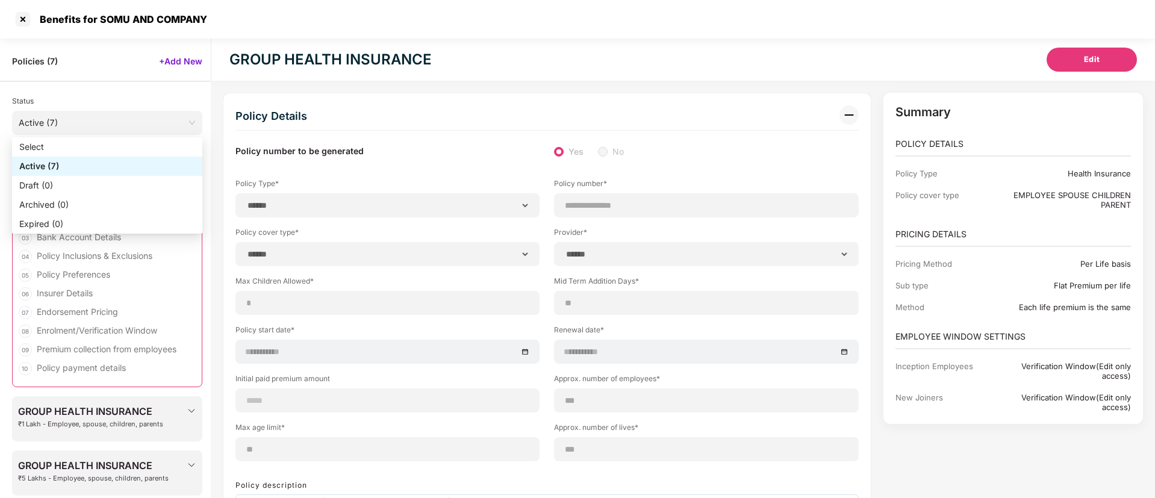
type input "**********"
type input "******"
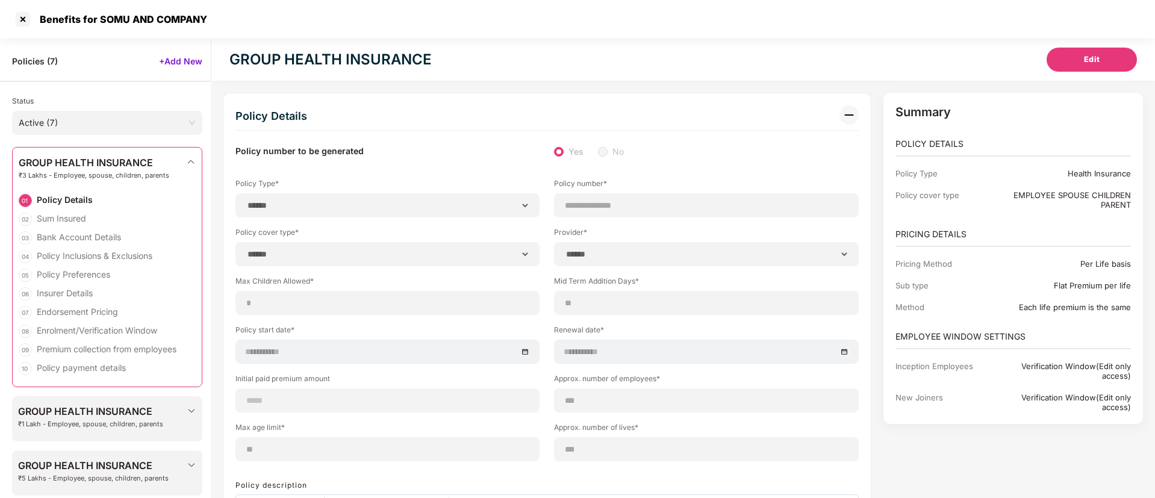
scroll to position [39, 0]
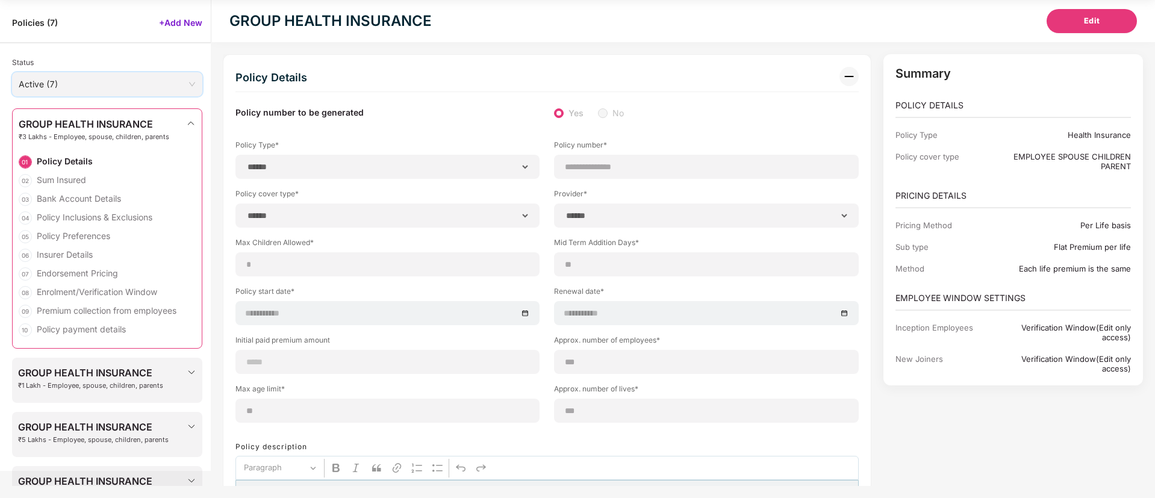
click at [128, 76] on span "Active (7)" at bounding box center [107, 84] width 177 height 18
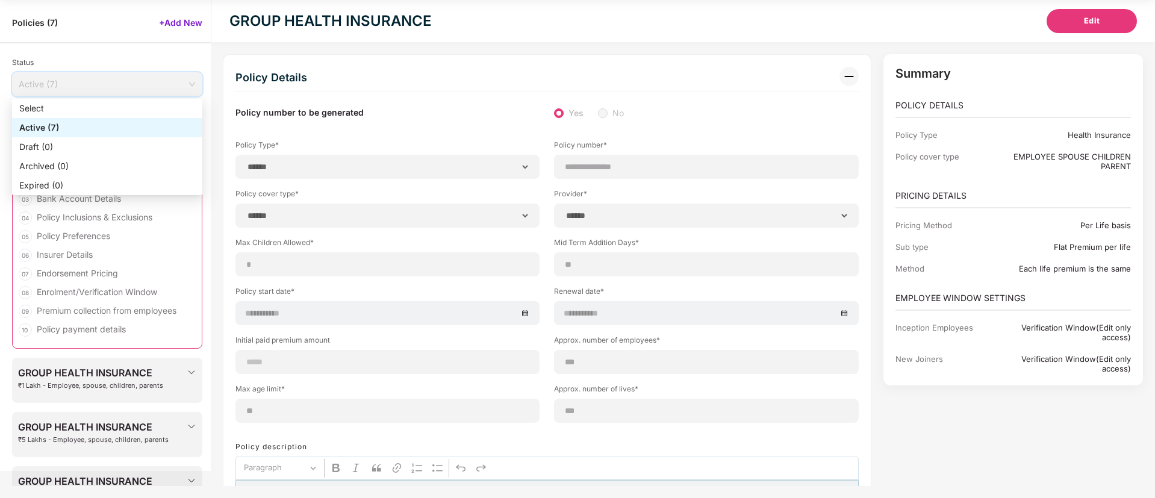
click at [128, 76] on span "Active (7)" at bounding box center [107, 84] width 177 height 18
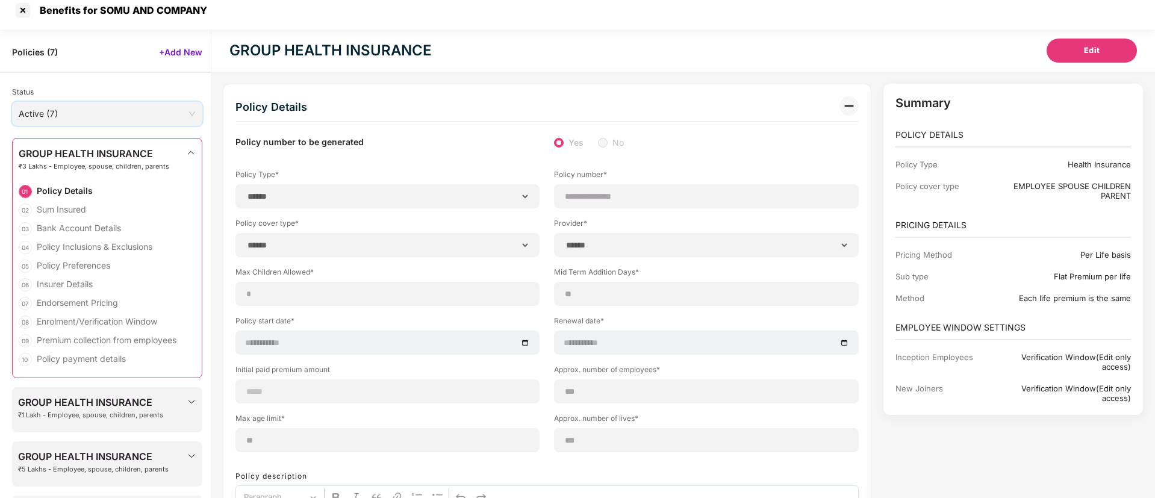
scroll to position [0, 0]
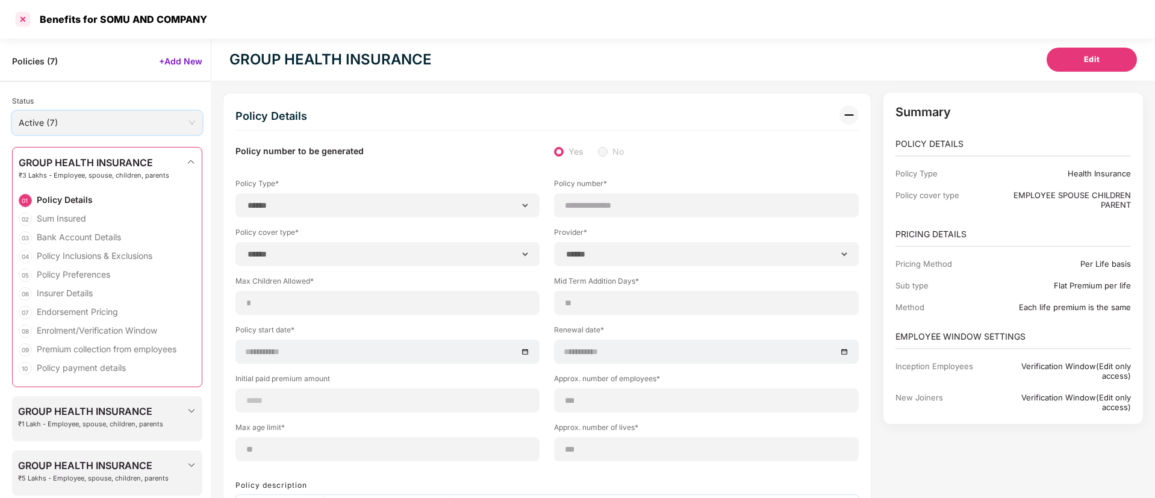
click at [25, 20] on div at bounding box center [22, 19] width 19 height 19
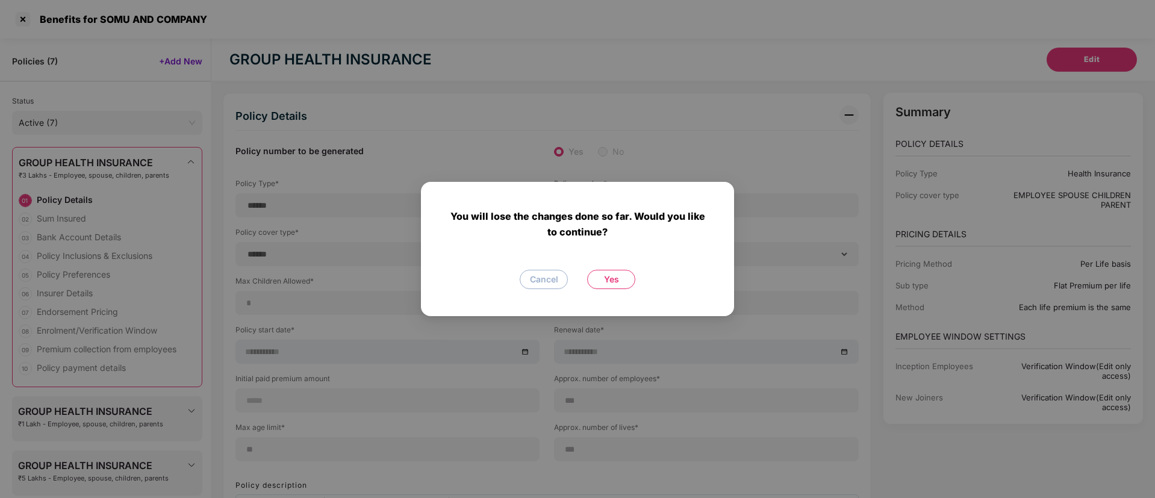
drag, startPoint x: 619, startPoint y: 273, endPoint x: 608, endPoint y: 276, distance: 11.4
click at [616, 273] on span "Yes" at bounding box center [611, 279] width 15 height 13
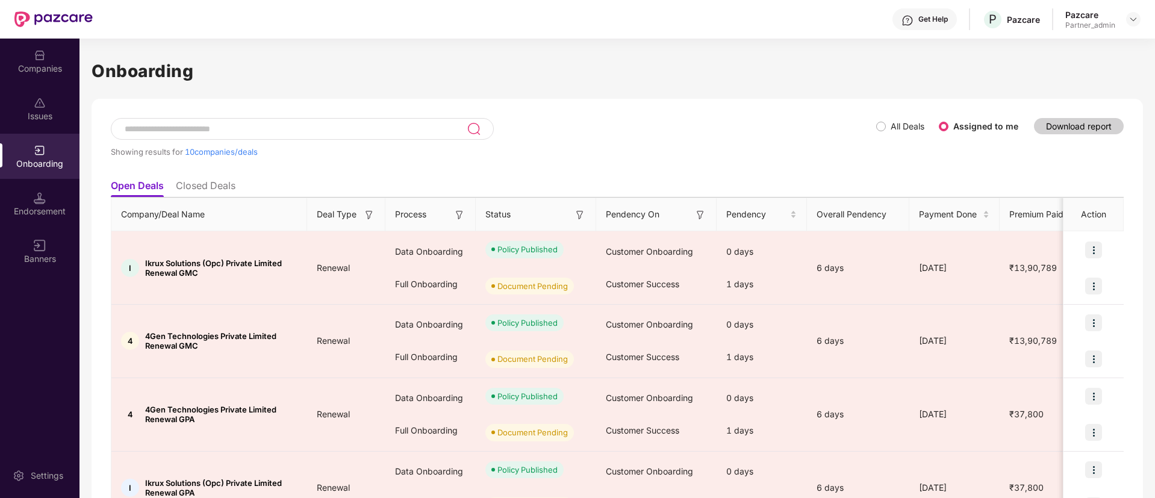
click at [579, 219] on img at bounding box center [580, 215] width 12 height 12
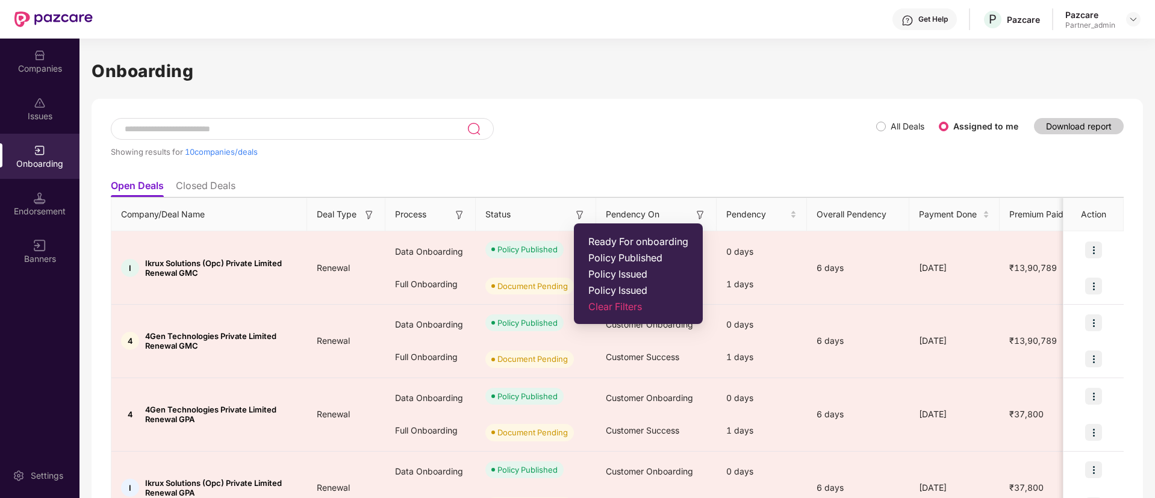
click at [595, 238] on span "Ready For onboarding" at bounding box center [638, 241] width 100 height 12
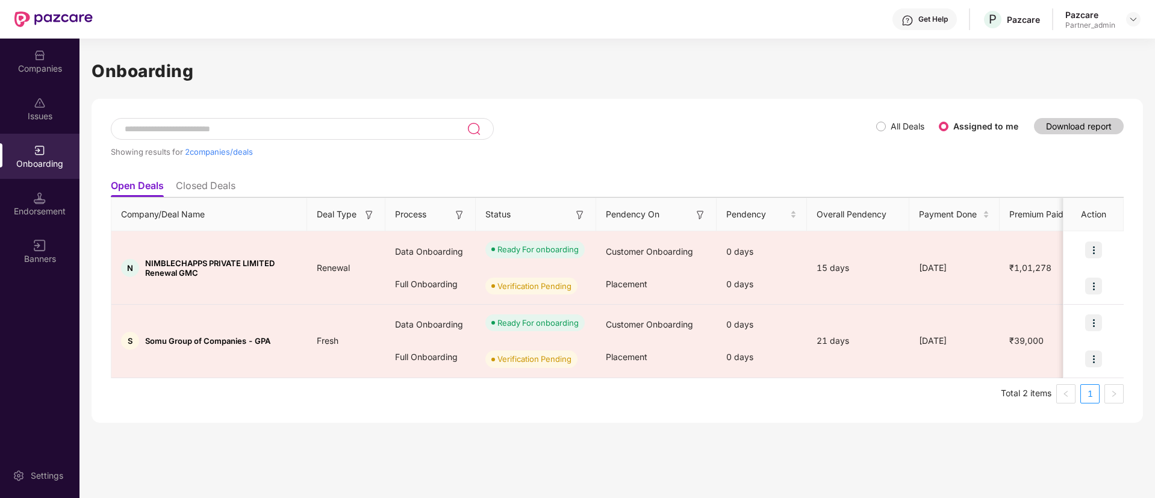
click at [462, 217] on img at bounding box center [459, 215] width 12 height 12
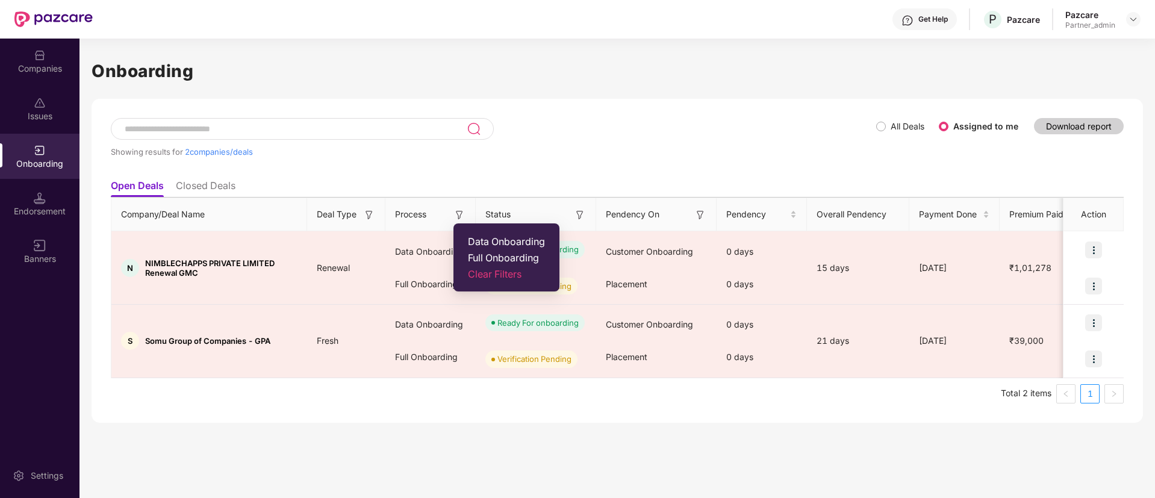
click at [486, 245] on span "Data Onboarding" at bounding box center [506, 241] width 77 height 12
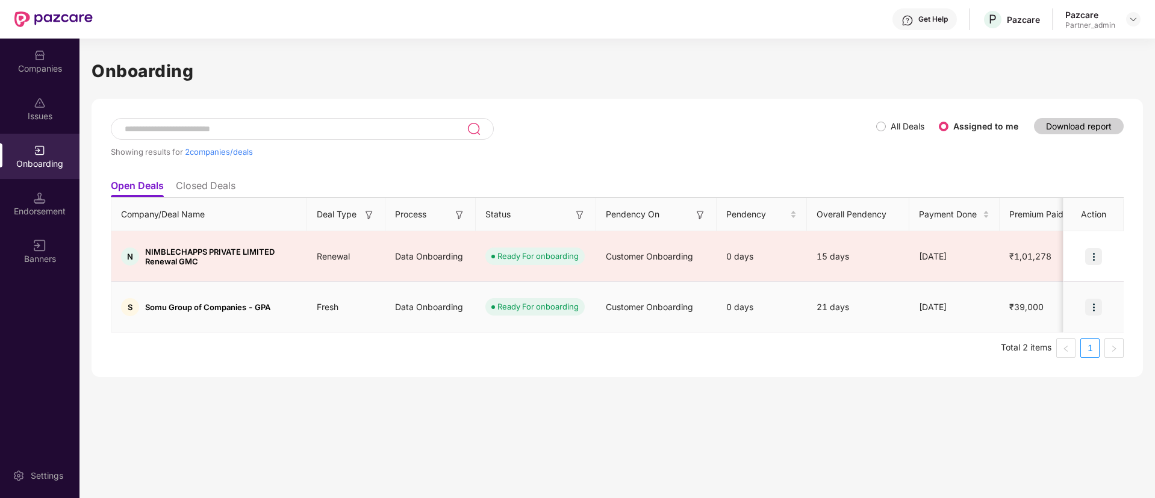
click at [1095, 299] on img at bounding box center [1093, 307] width 17 height 17
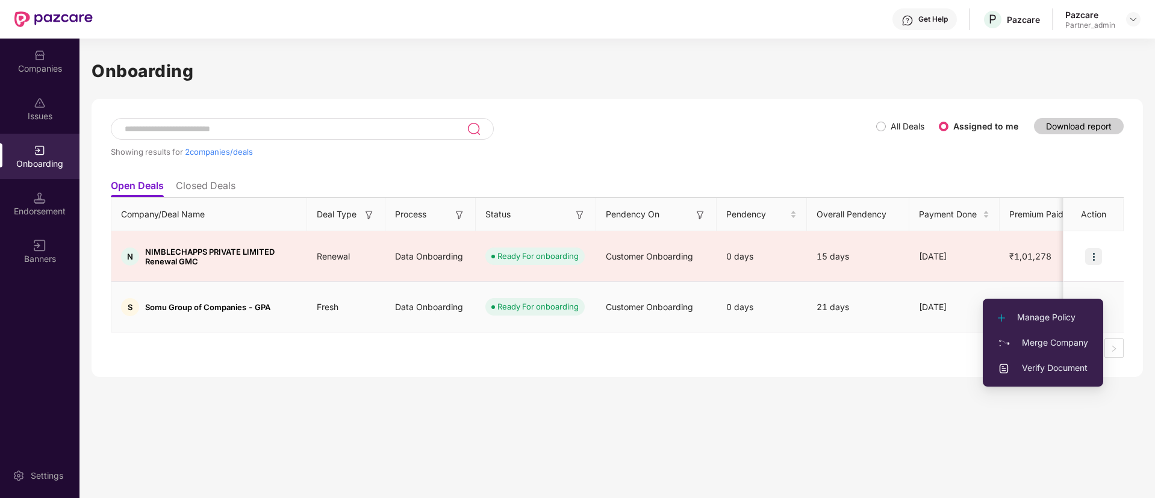
click at [1059, 367] on span "Verify Document" at bounding box center [1043, 367] width 90 height 13
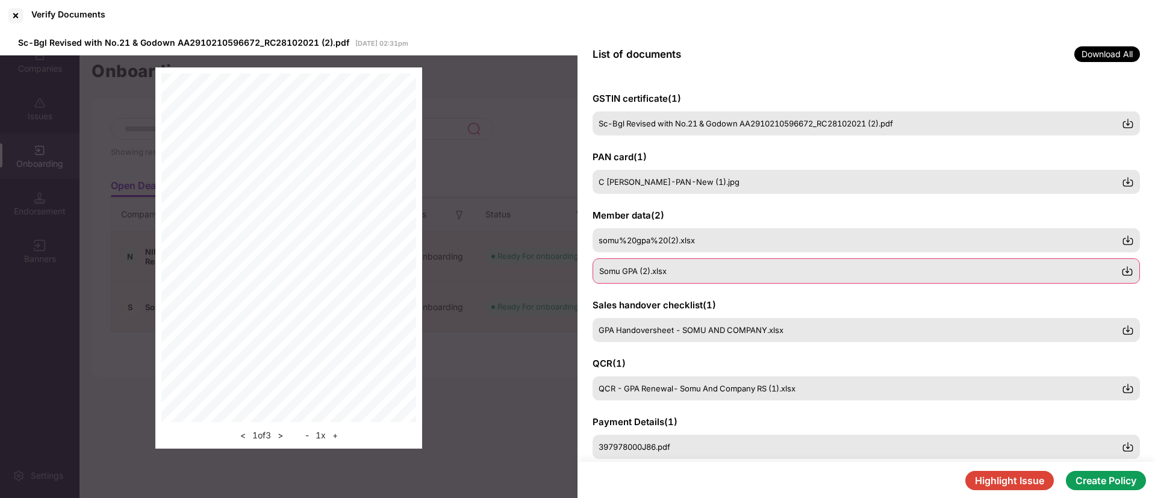
scroll to position [181, 0]
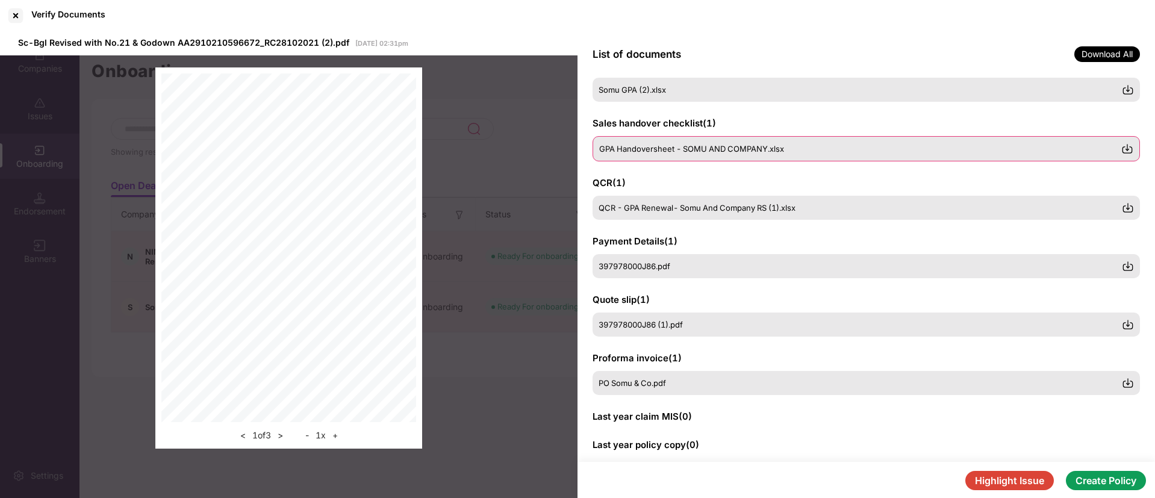
click at [671, 158] on div "GPA Handoversheet - SOMU AND COMPANY.xlsx" at bounding box center [866, 148] width 547 height 25
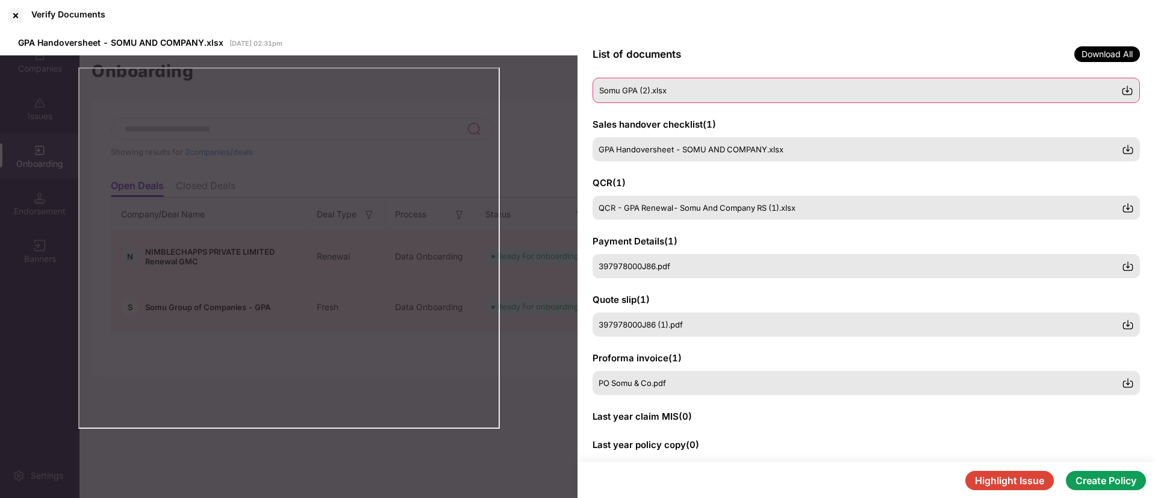
click at [692, 95] on div "Somu GPA (2).xlsx" at bounding box center [860, 91] width 522 height 10
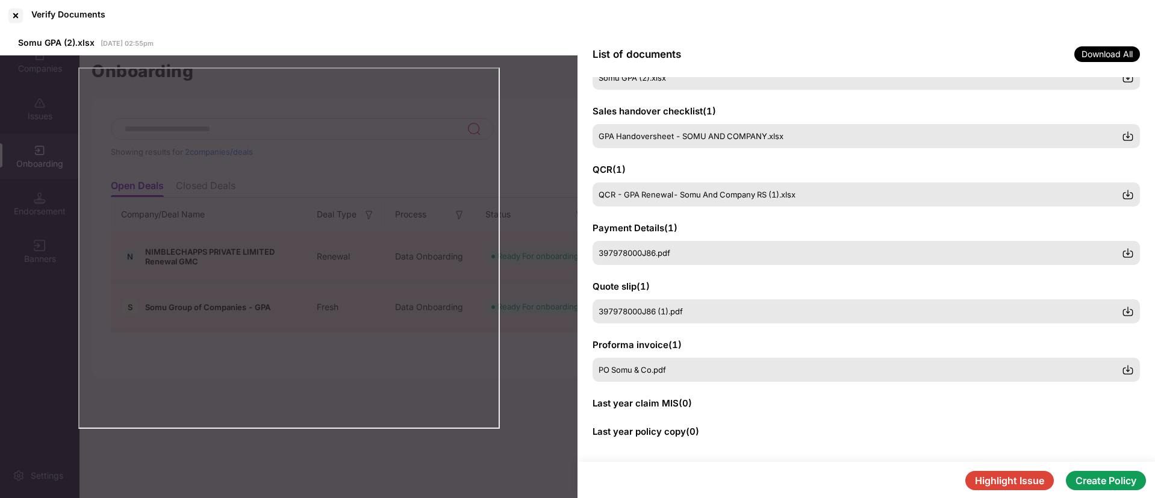
scroll to position [199, 0]
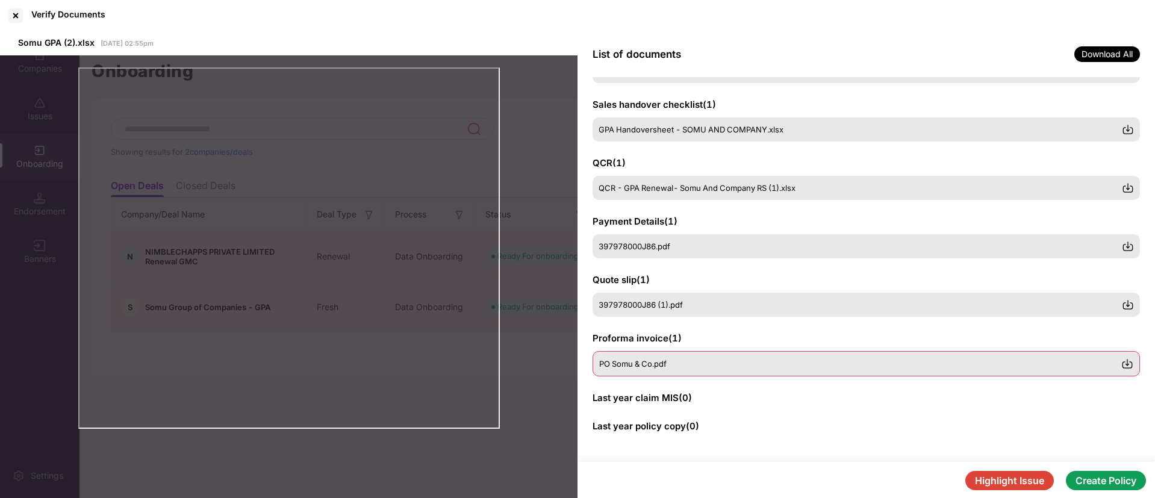
click at [677, 351] on div "PO Somu & Co.pdf" at bounding box center [866, 363] width 547 height 25
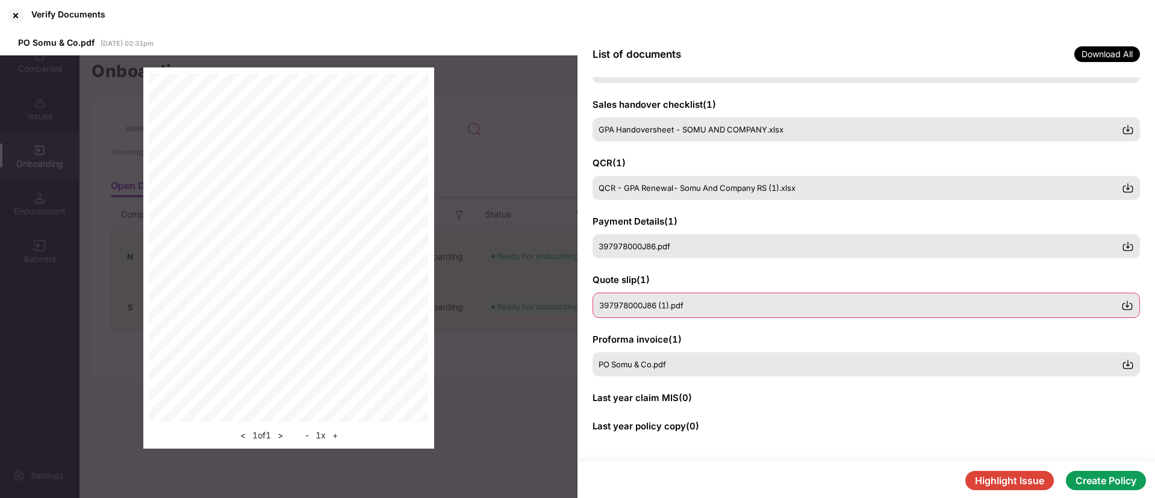
click at [657, 301] on span "397978000J86 (1).pdf" at bounding box center [641, 306] width 84 height 10
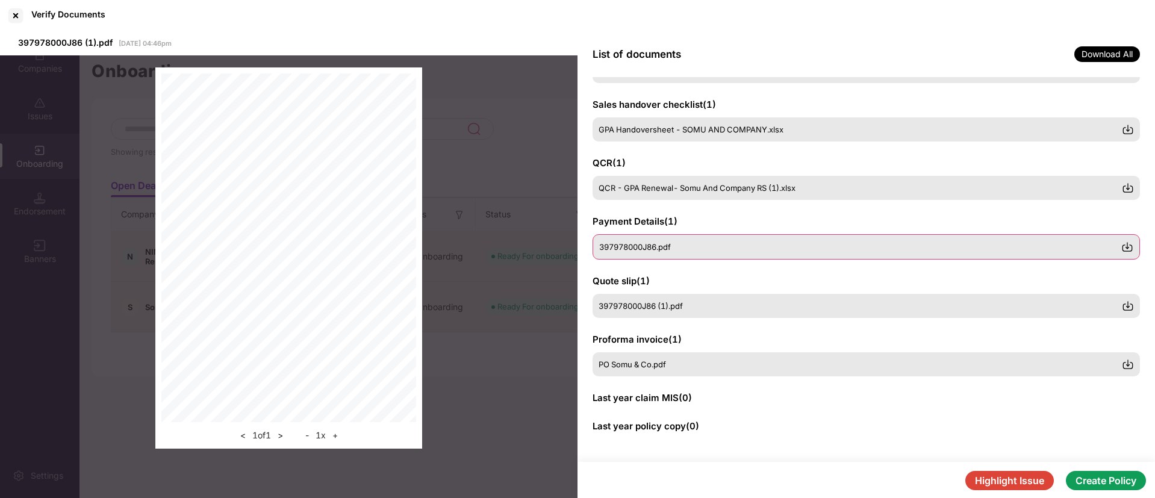
click at [637, 245] on span "397978000J86.pdf" at bounding box center [635, 247] width 72 height 10
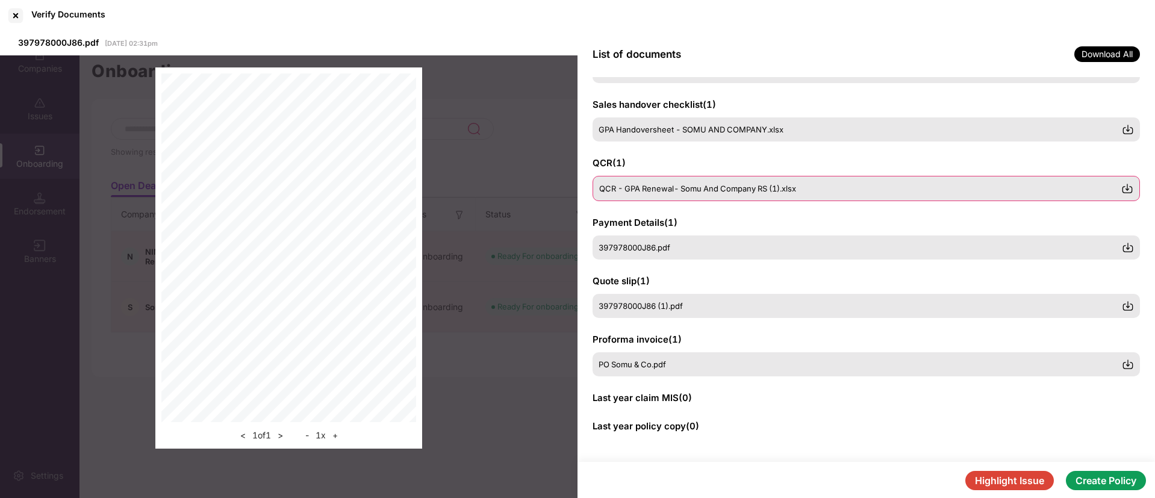
click at [621, 184] on span "QCR - GPA Renewal- Somu And Company RS (1).xlsx" at bounding box center [697, 189] width 197 height 10
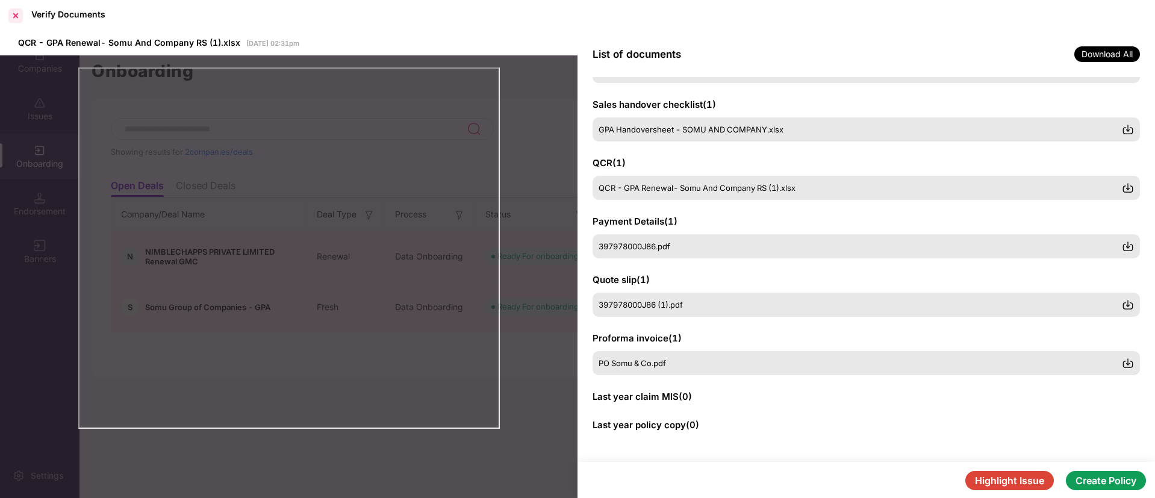
click at [19, 13] on div at bounding box center [15, 15] width 19 height 19
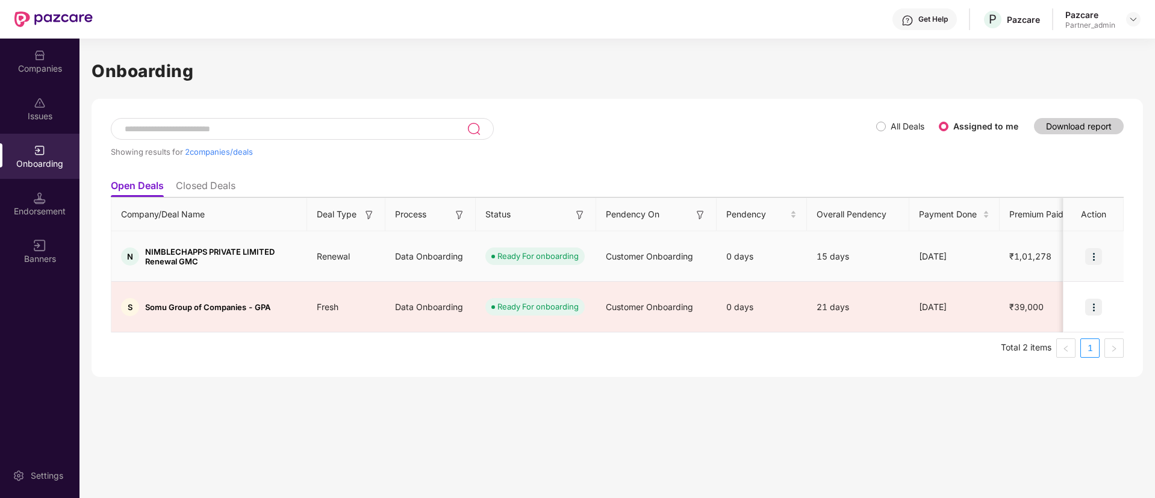
click at [1095, 252] on img at bounding box center [1093, 256] width 17 height 17
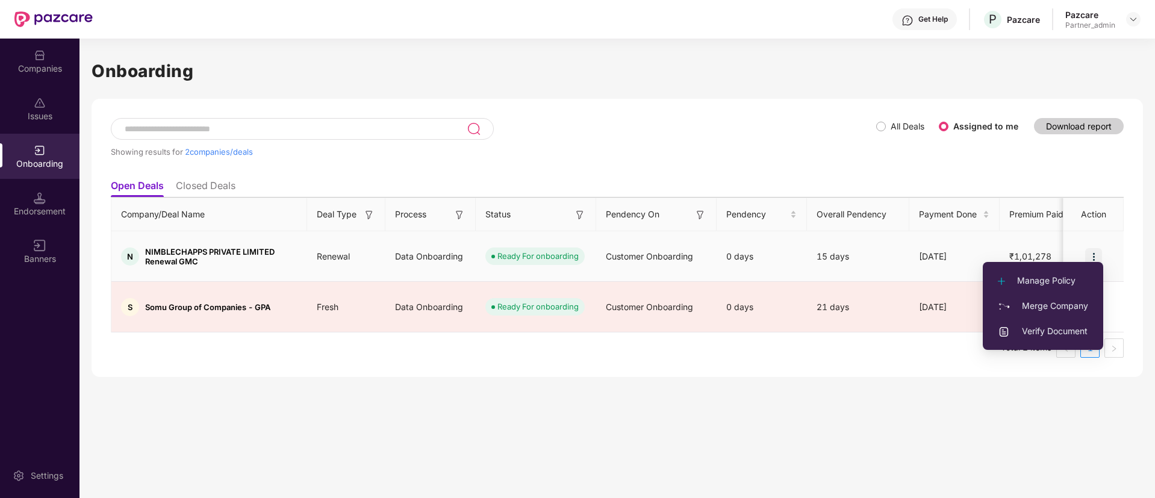
click at [1055, 338] on li "Verify Document" at bounding box center [1043, 331] width 120 height 25
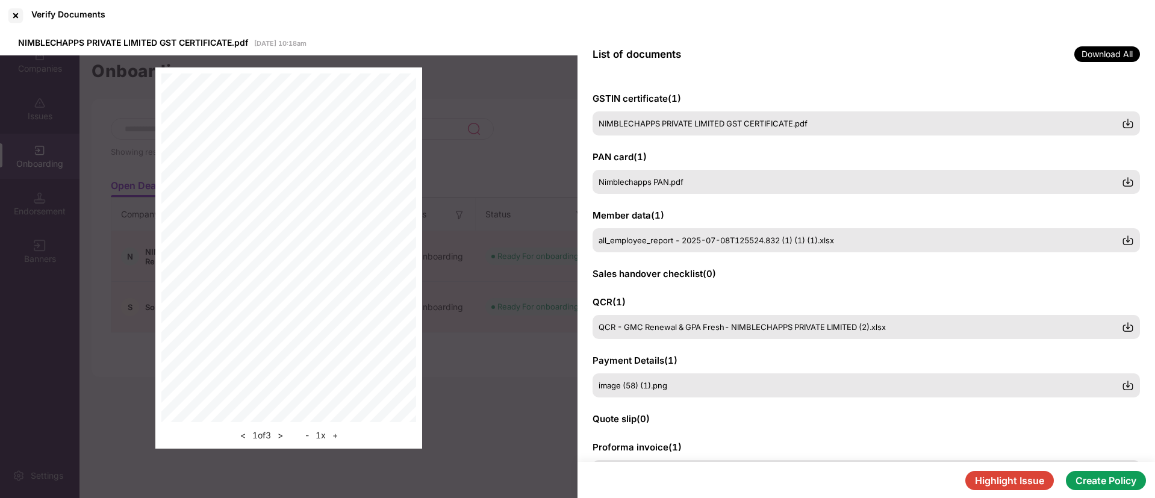
click at [1014, 482] on button "Highlight Issue" at bounding box center [1009, 480] width 89 height 19
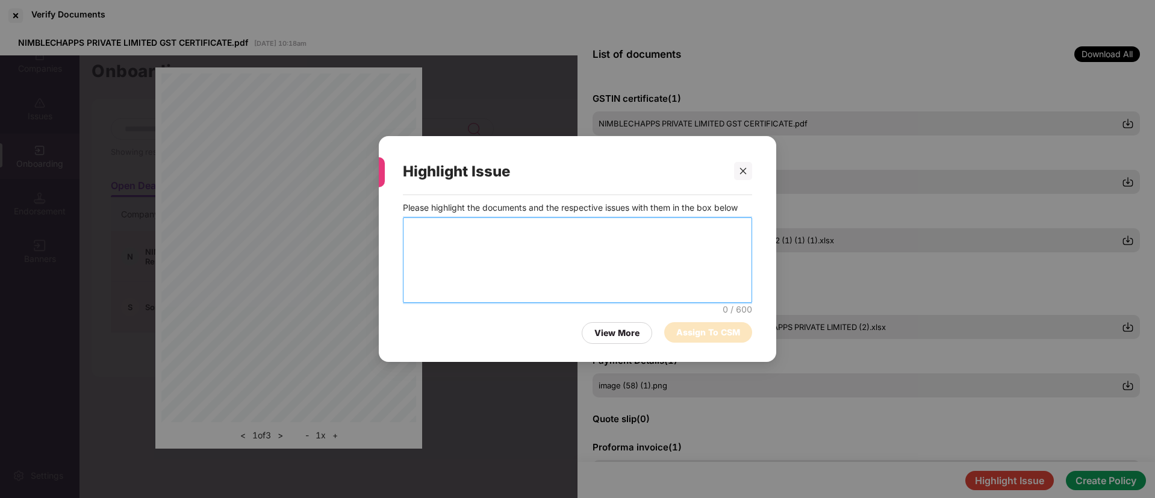
click at [514, 226] on textarea at bounding box center [577, 260] width 349 height 86
paste textarea "**********"
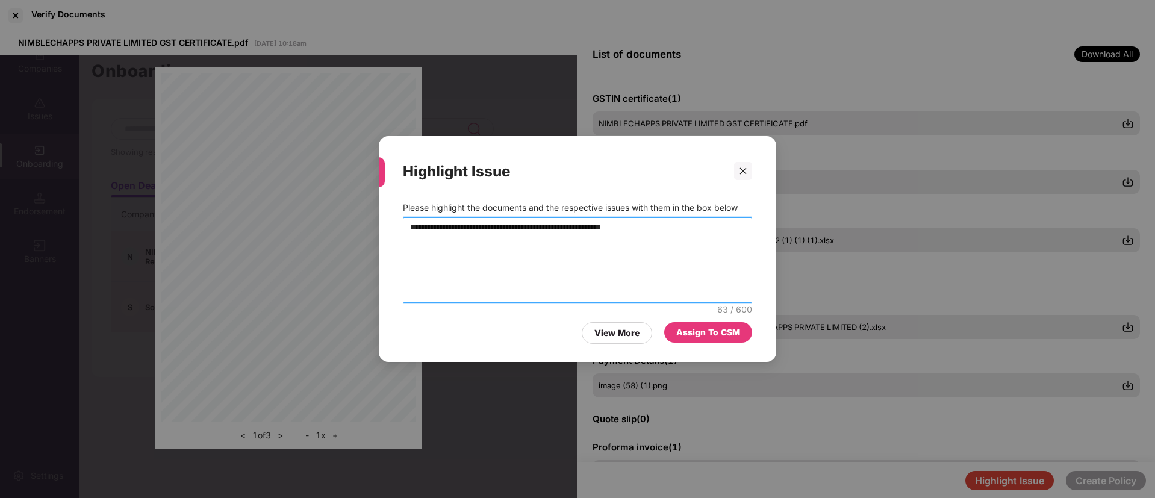
type textarea "**********"
click at [684, 329] on div "Assign To CSM" at bounding box center [708, 332] width 64 height 13
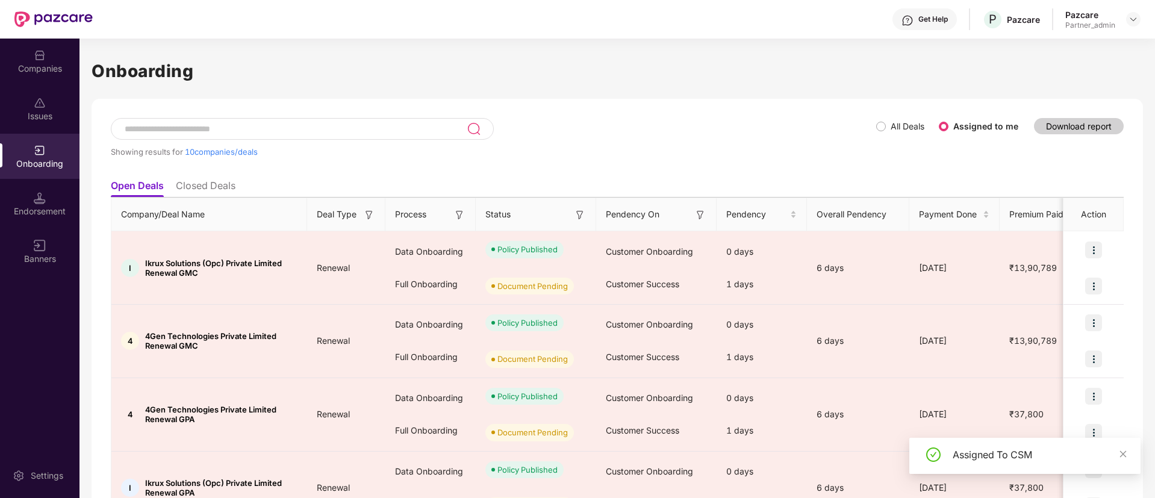
click at [582, 213] on img at bounding box center [580, 215] width 12 height 12
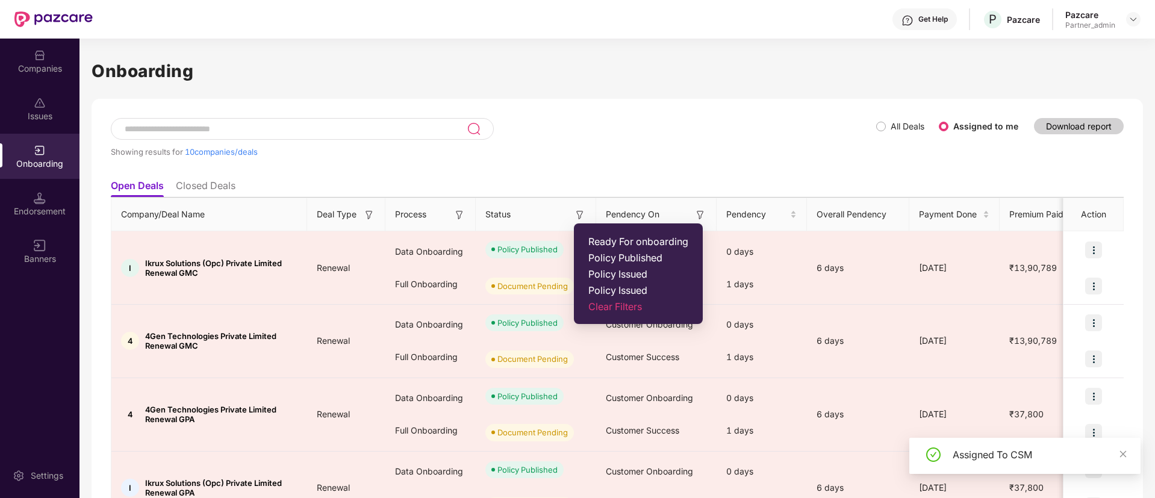
click at [594, 247] on ul "Ready For onboarding Policy Published Policy Issued Policy Issued Clear Filters" at bounding box center [638, 273] width 129 height 101
click at [586, 242] on li "Ready For onboarding" at bounding box center [638, 241] width 114 height 9
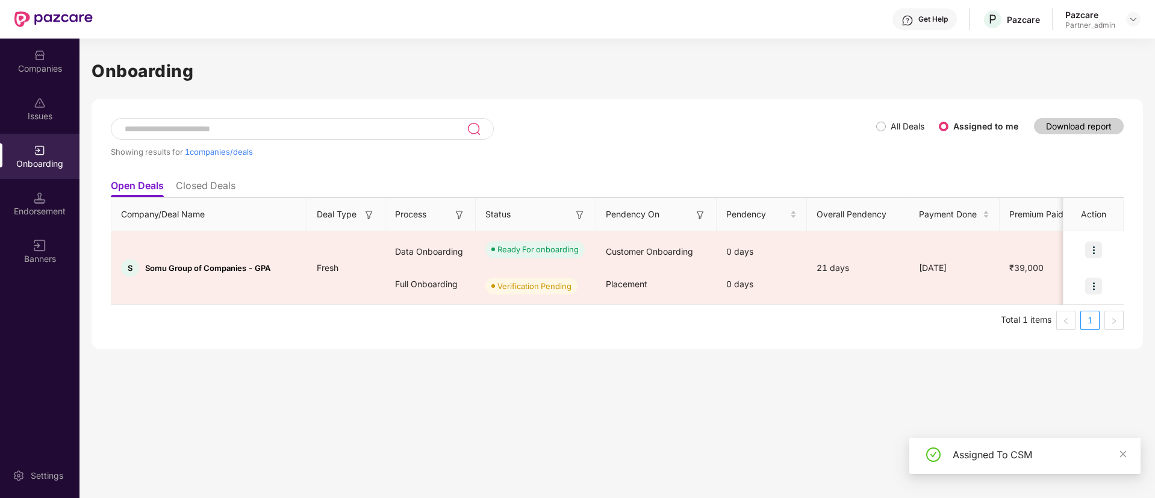
click at [459, 216] on img at bounding box center [459, 215] width 12 height 12
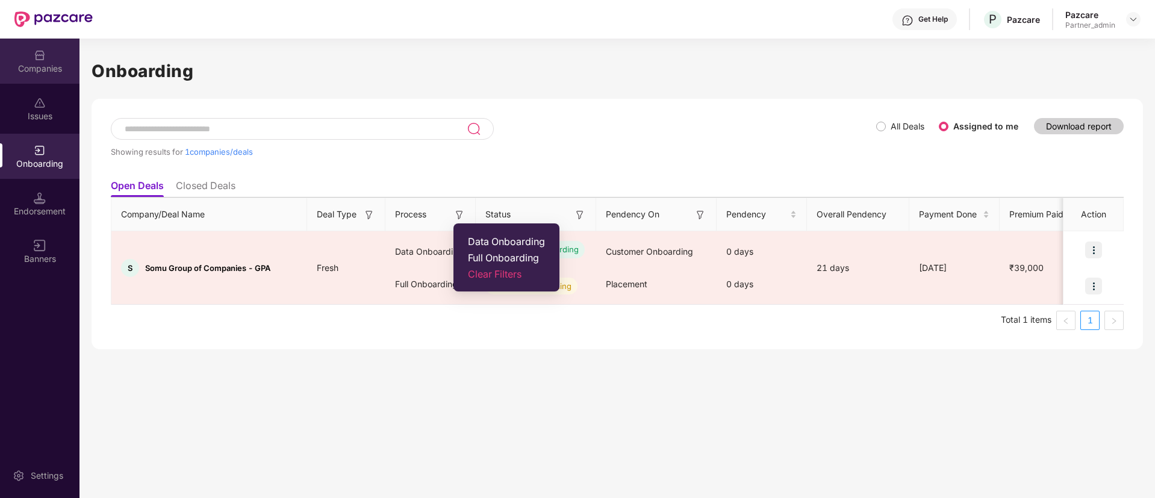
click at [48, 57] on div "Companies" at bounding box center [39, 61] width 79 height 45
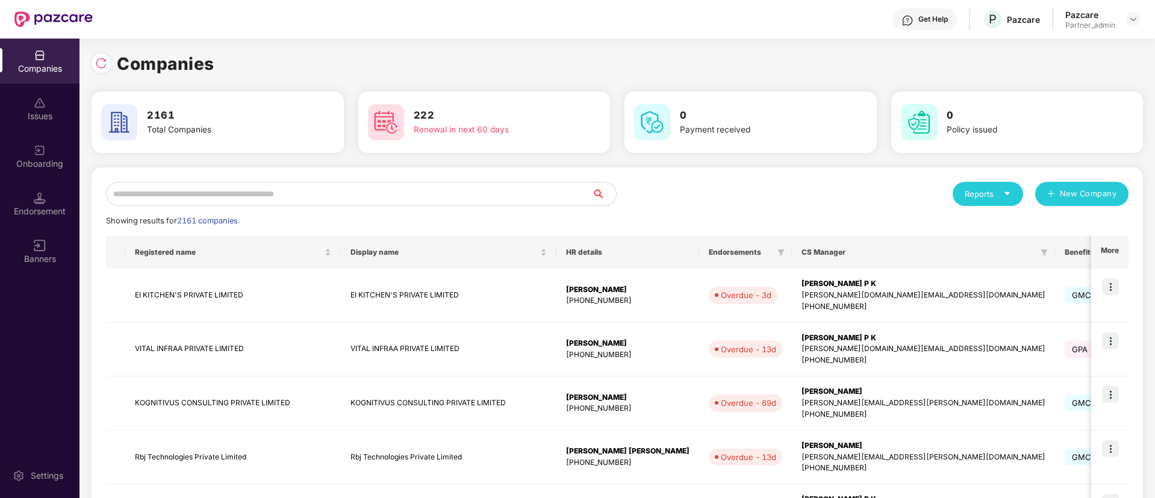
click at [26, 161] on div "Onboarding" at bounding box center [39, 164] width 79 height 12
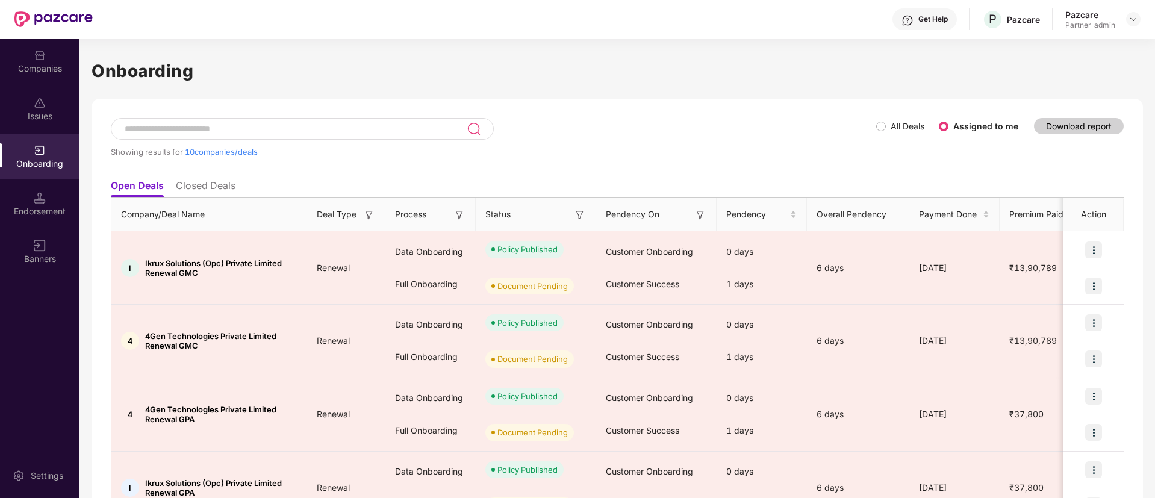
click at [578, 214] on img at bounding box center [580, 215] width 12 height 12
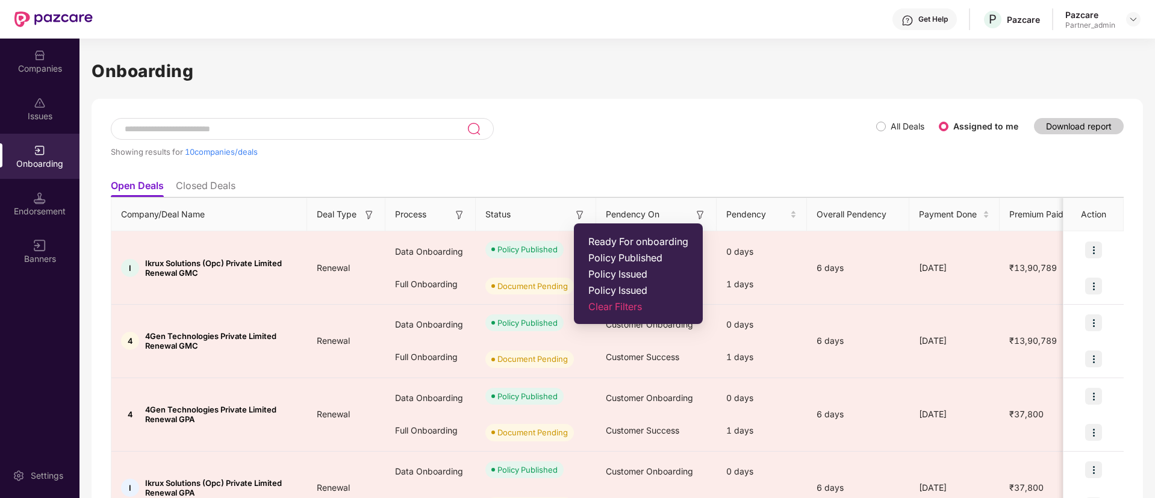
click at [599, 237] on span "Ready For onboarding" at bounding box center [638, 241] width 100 height 12
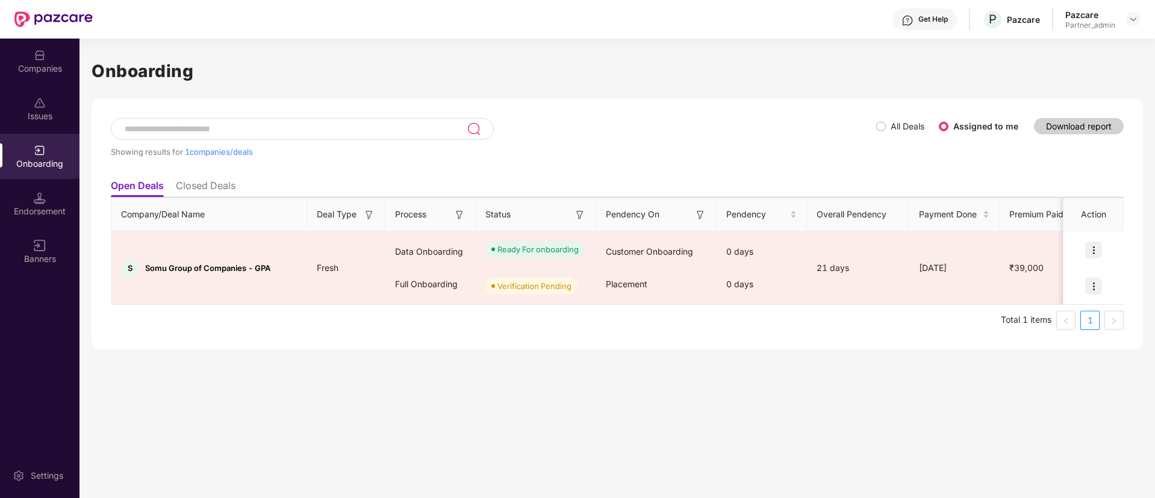
click at [463, 216] on img at bounding box center [459, 215] width 12 height 12
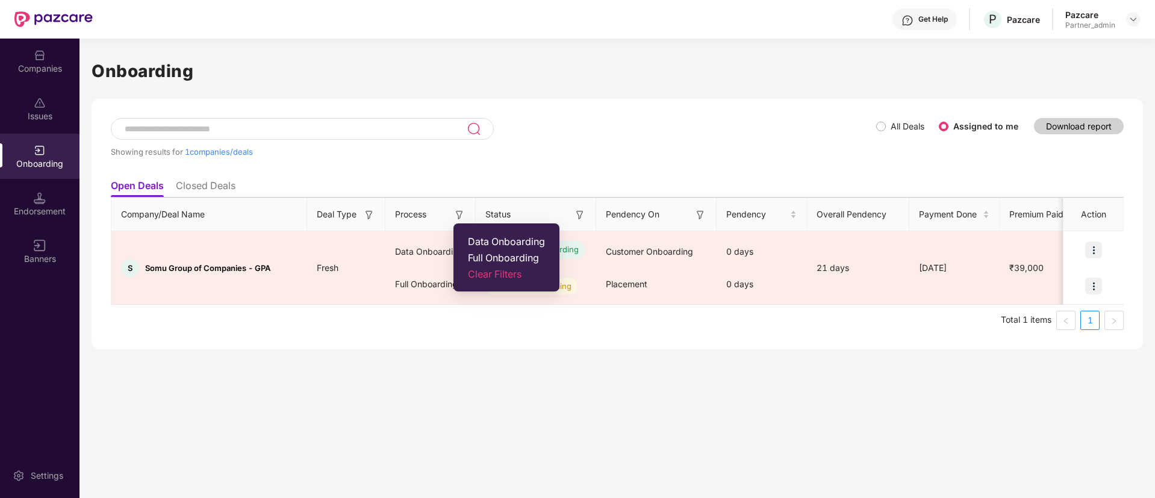
click at [44, 84] on div "Companies Issues Onboarding Endorsement Banners" at bounding box center [39, 158] width 79 height 238
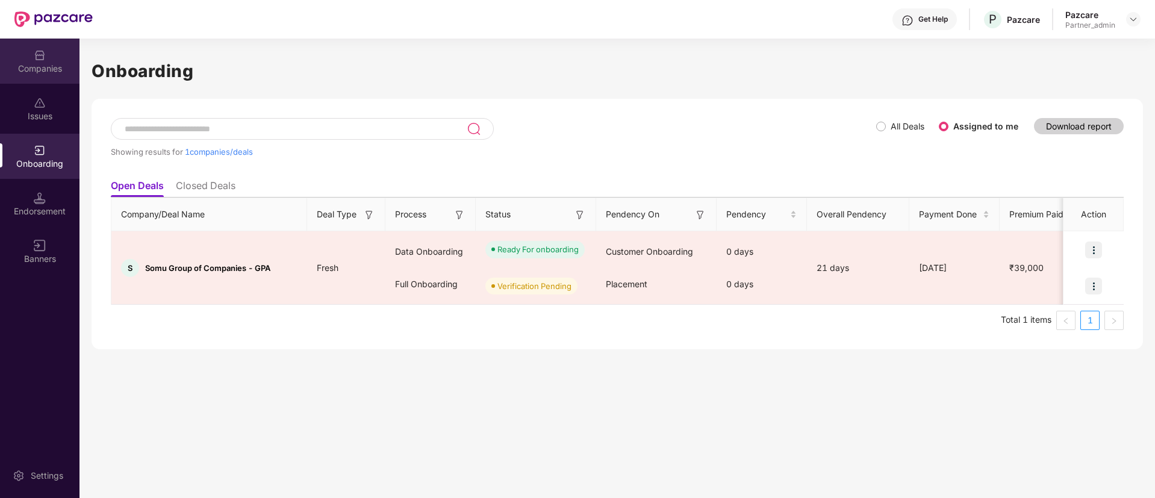
click at [42, 62] on div "Companies" at bounding box center [39, 61] width 79 height 45
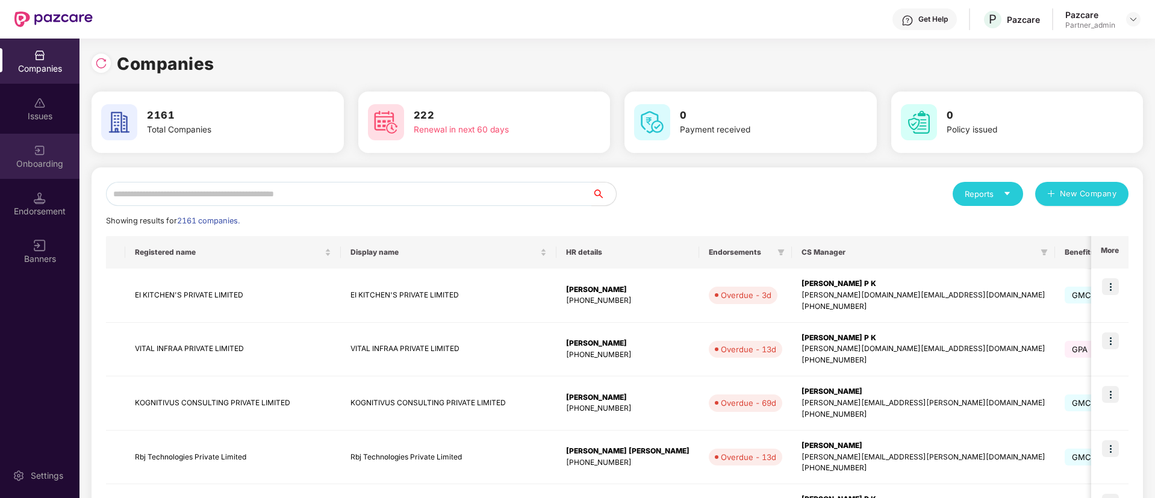
click at [41, 175] on div "Onboarding" at bounding box center [39, 156] width 79 height 45
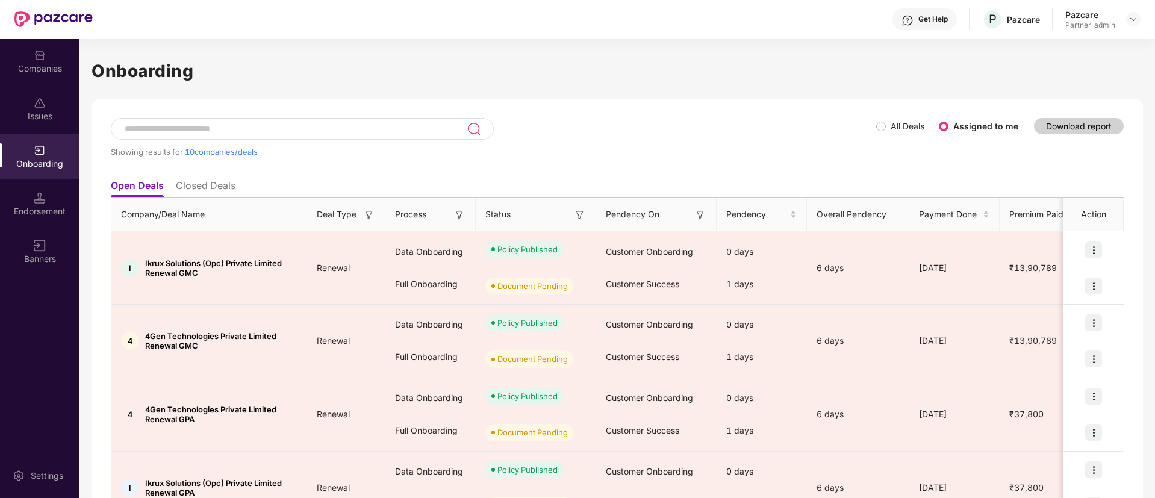
click at [570, 208] on div "Status" at bounding box center [535, 214] width 101 height 13
click at [578, 215] on img at bounding box center [580, 215] width 12 height 12
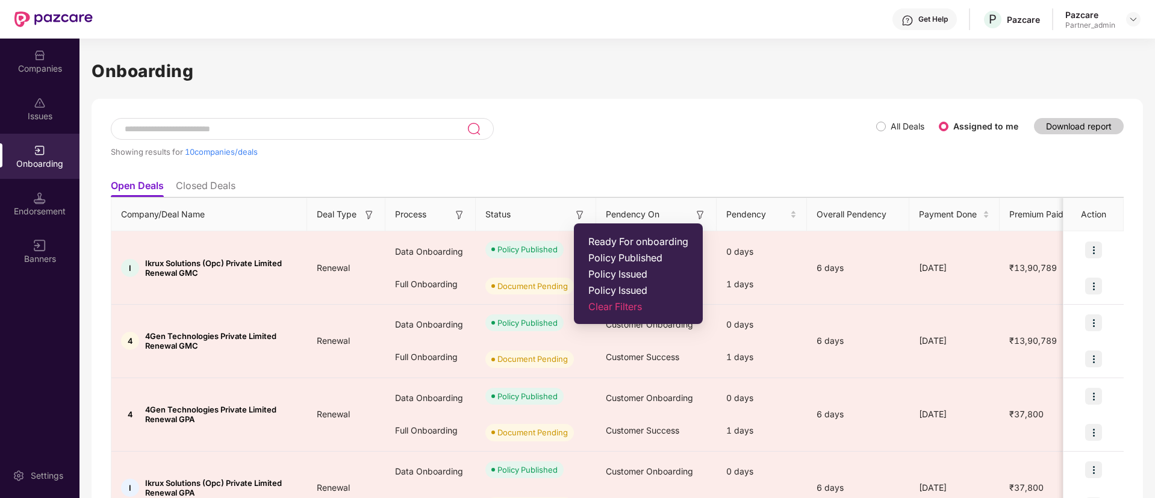
click at [590, 235] on span "Ready For onboarding" at bounding box center [638, 241] width 100 height 12
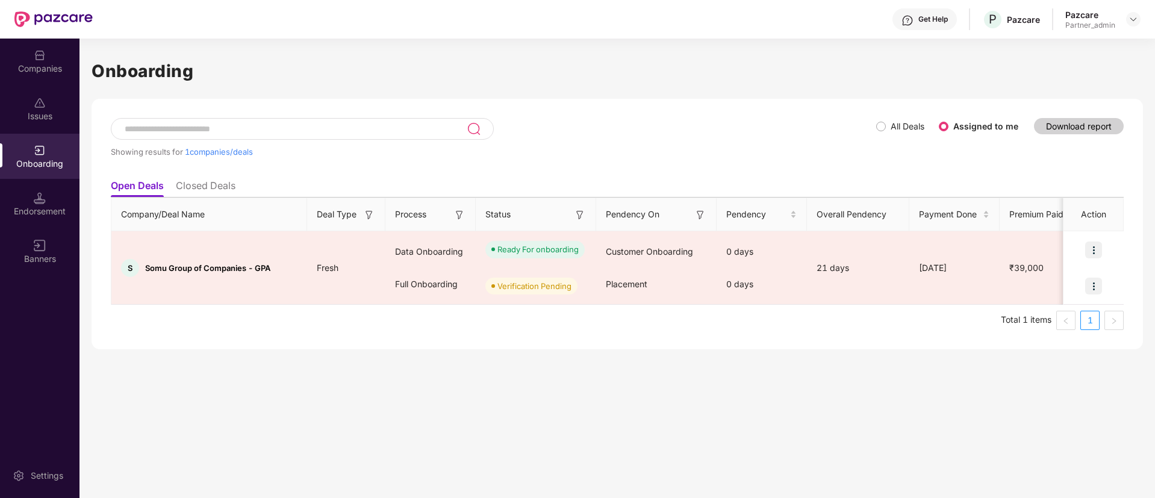
click at [458, 209] on img at bounding box center [459, 215] width 12 height 12
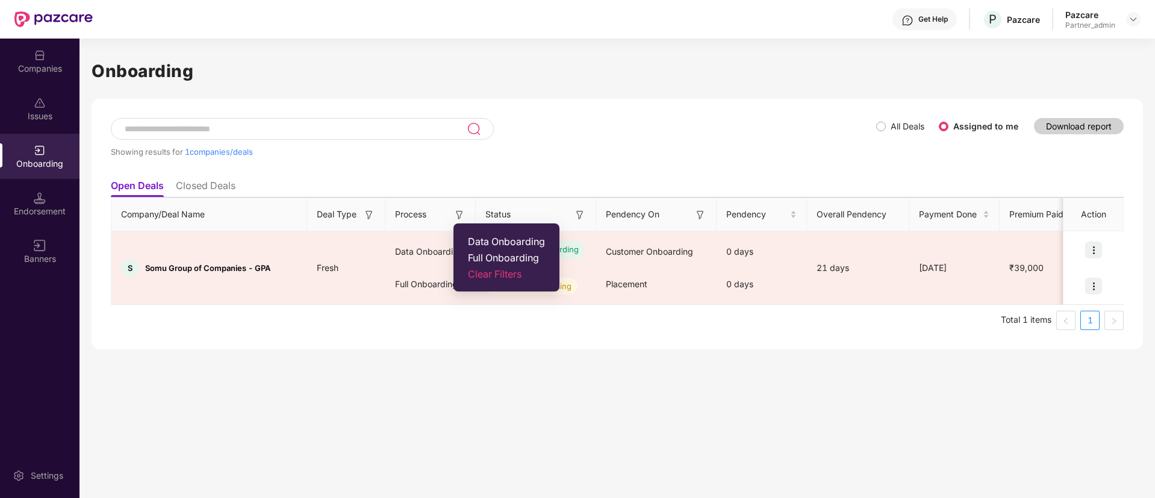
click at [461, 63] on h1 "Onboarding" at bounding box center [618, 71] width 1052 height 26
